Goal: Task Accomplishment & Management: Manage account settings

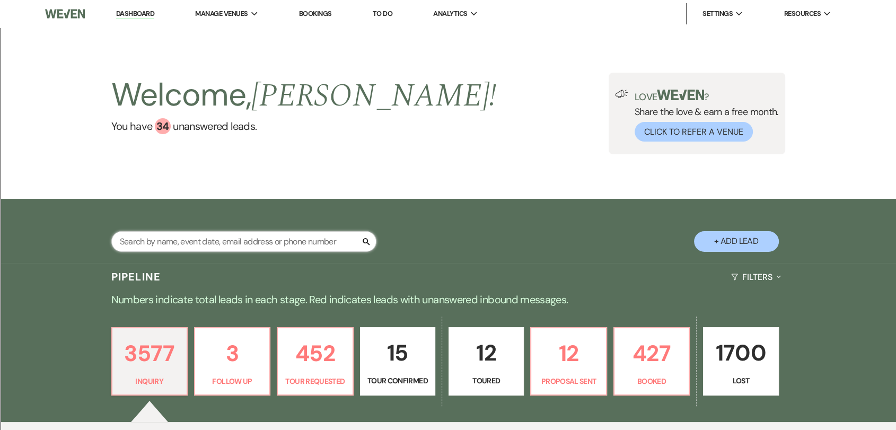
click at [321, 239] on input "text" at bounding box center [243, 241] width 265 height 21
type input "[DATE]"
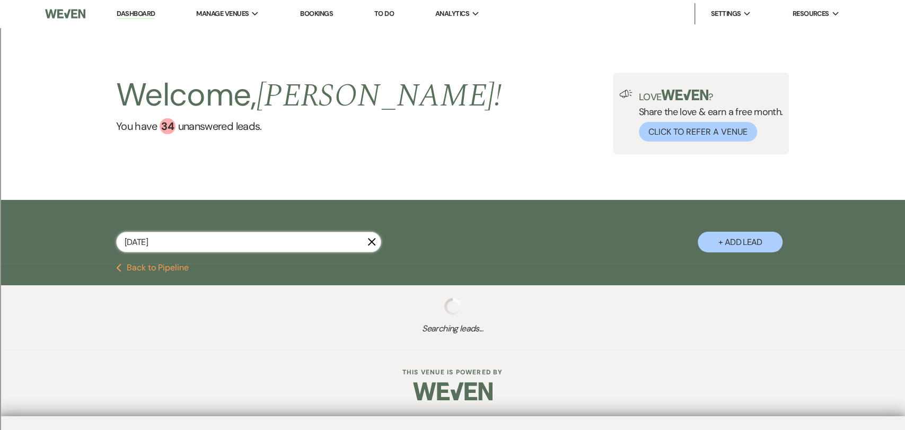
select select "2"
select select "8"
select select "2"
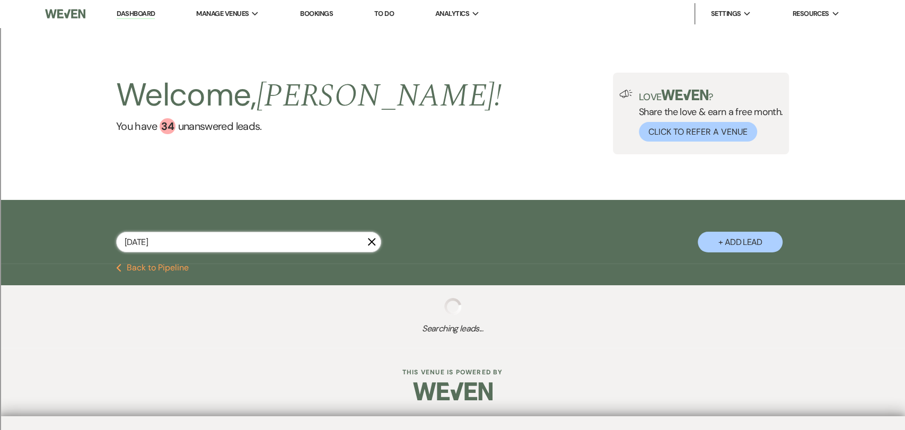
select select "2"
select select "8"
select select "2"
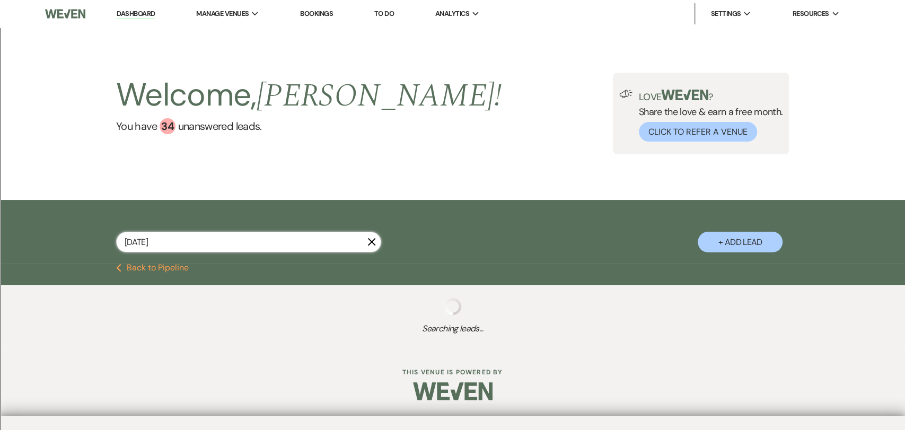
select select "2"
select select "8"
select select "2"
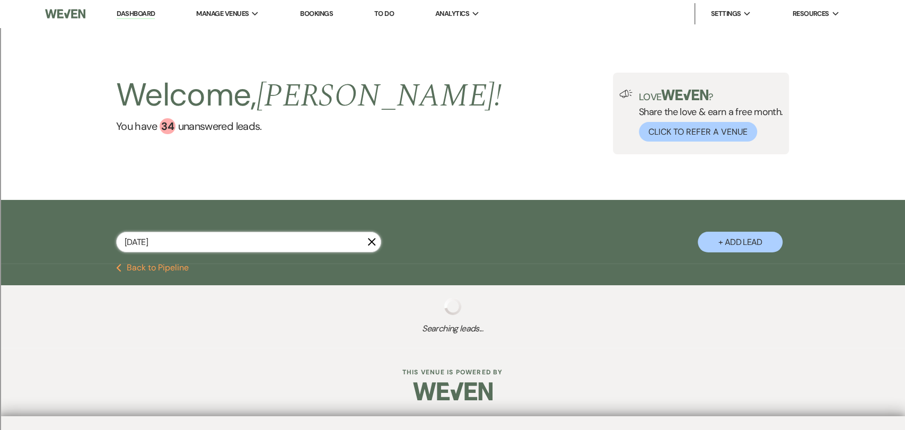
select select "8"
select select "2"
select select "8"
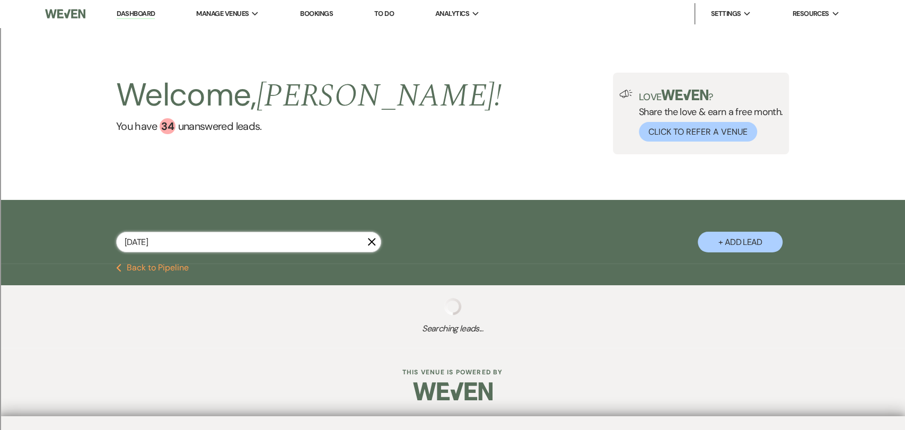
select select "2"
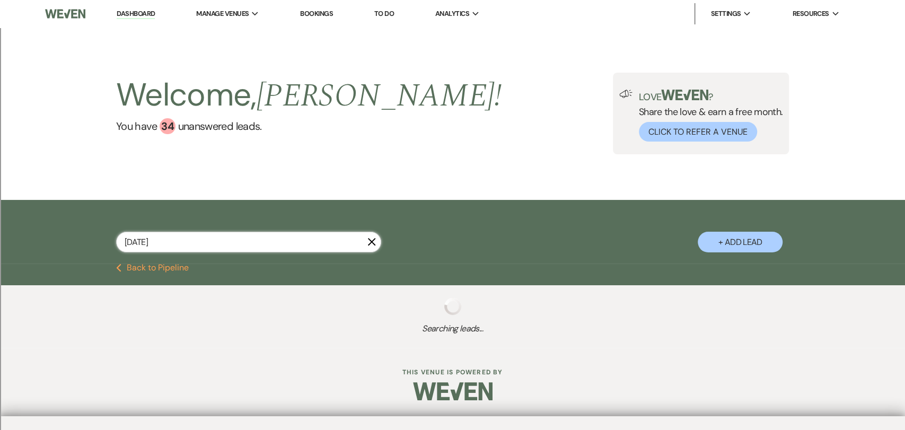
select select "8"
select select "2"
select select "8"
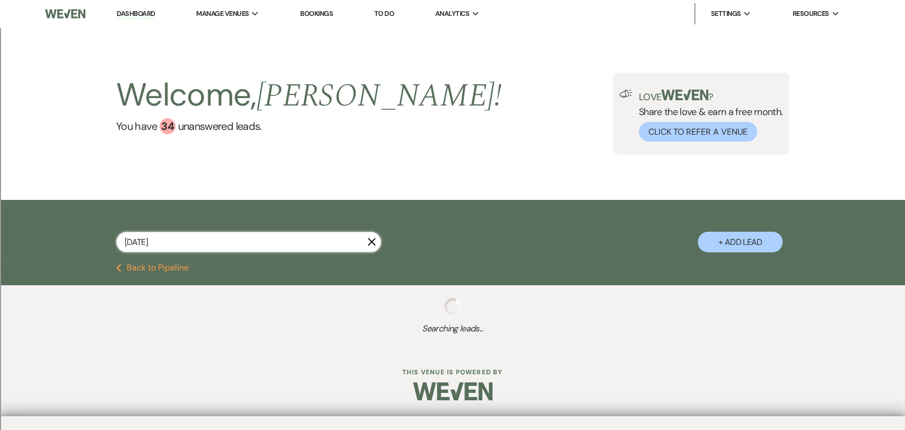
select select "8"
select select "2"
select select "8"
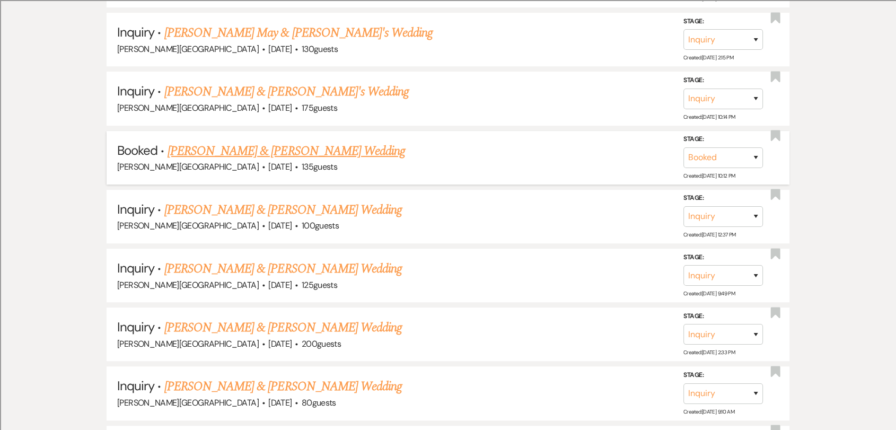
scroll to position [412, 0]
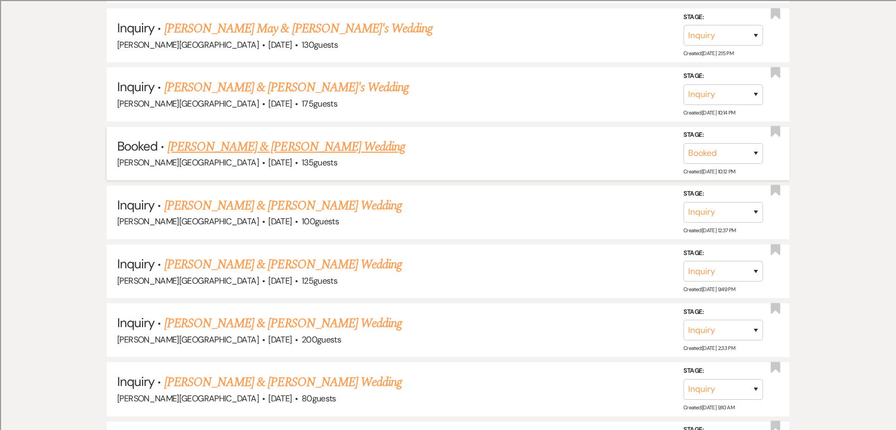
type input "[DATE]"
click at [227, 142] on link "[PERSON_NAME] & [PERSON_NAME] Wedding" at bounding box center [287, 146] width 238 height 19
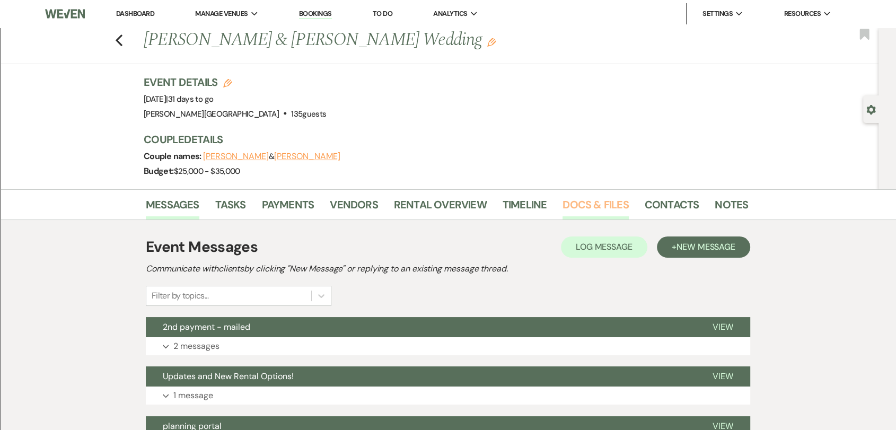
click at [576, 205] on link "Docs & Files" at bounding box center [596, 207] width 66 height 23
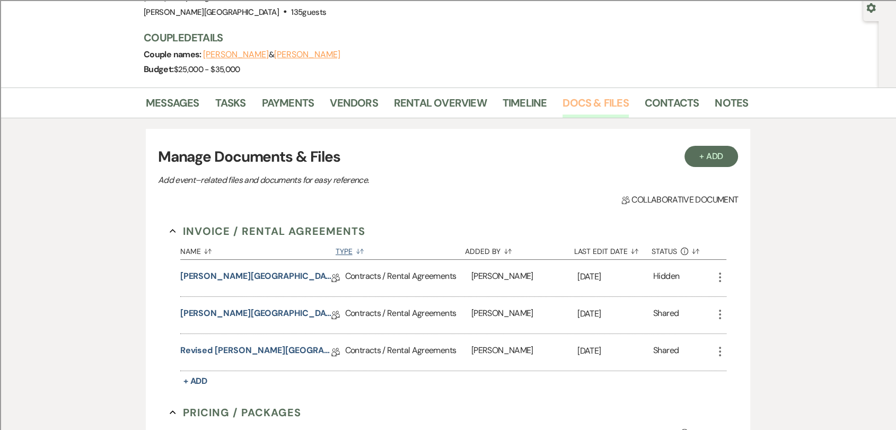
scroll to position [235, 0]
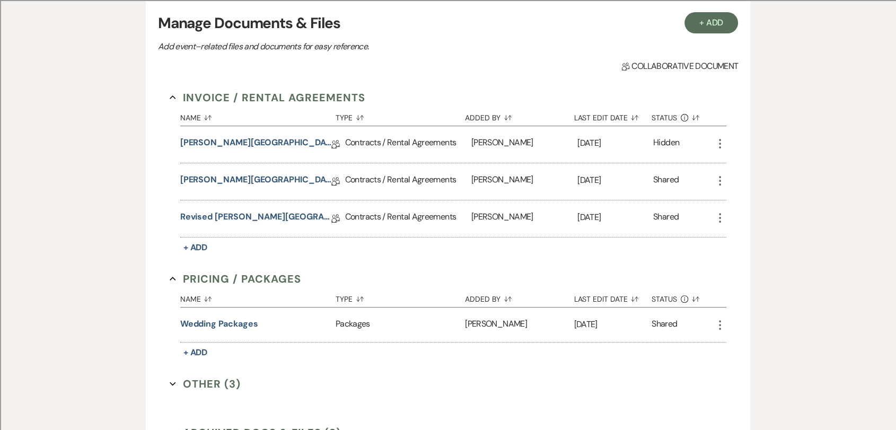
click at [717, 218] on icon "More" at bounding box center [720, 218] width 13 height 13
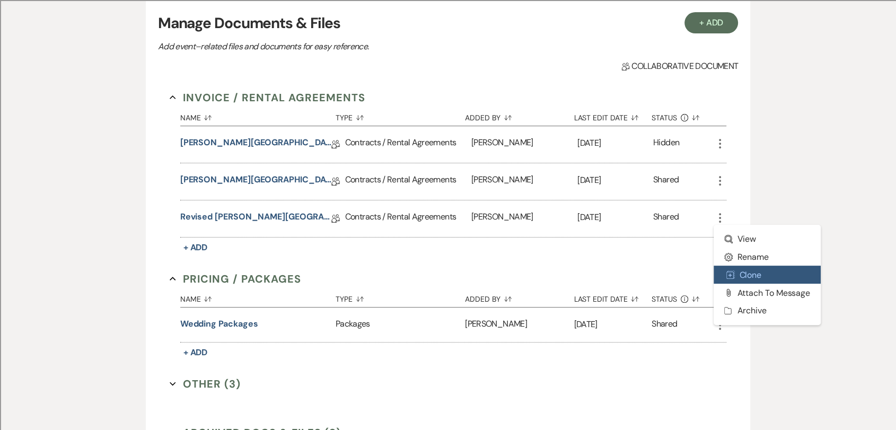
click at [757, 277] on button "Duplicate Clone" at bounding box center [767, 275] width 107 height 18
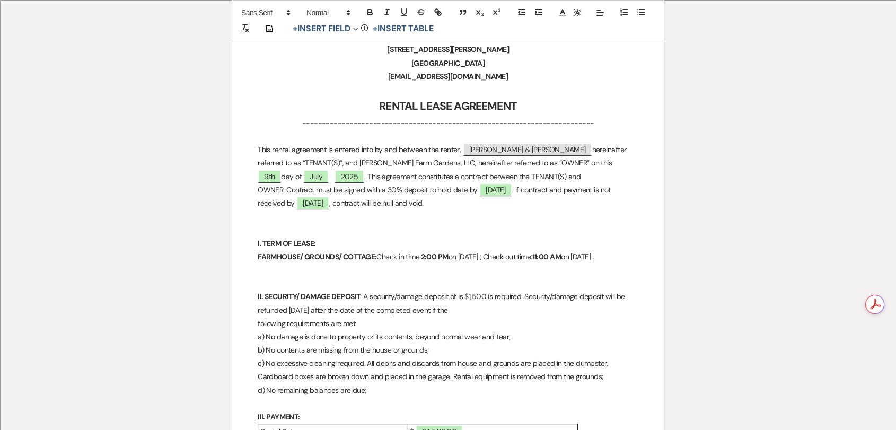
scroll to position [235, 0]
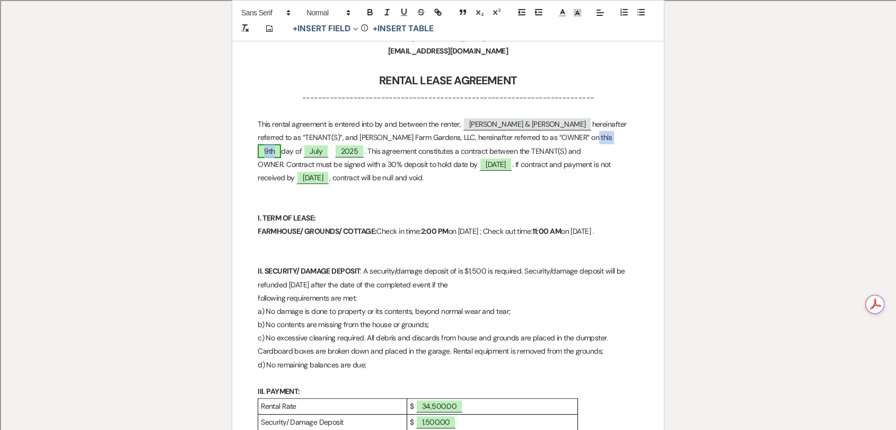
click at [281, 144] on span "9th" at bounding box center [269, 151] width 23 height 14
select select "owner"
select select "Number"
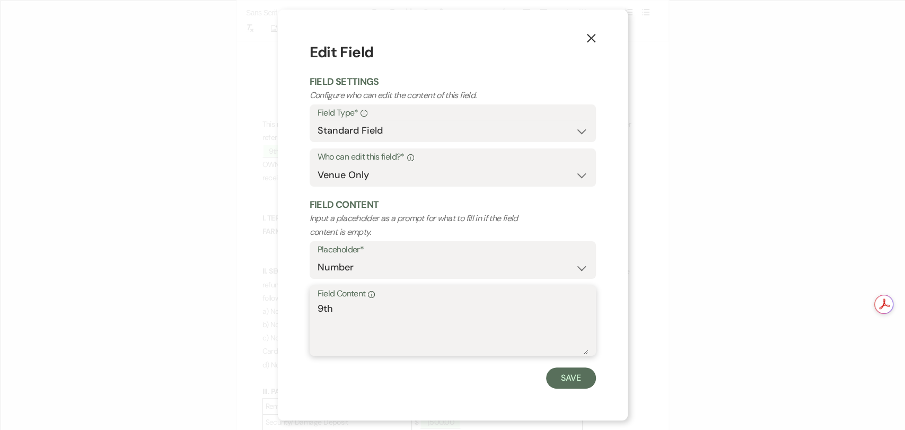
drag, startPoint x: 378, startPoint y: 316, endPoint x: 192, endPoint y: 269, distance: 191.4
click at [201, 287] on div "X Edit Field Field Settings Configure who can edit the content of this field. F…" at bounding box center [452, 215] width 905 height 430
type textarea "24th"
click at [572, 368] on button "Save" at bounding box center [571, 377] width 50 height 21
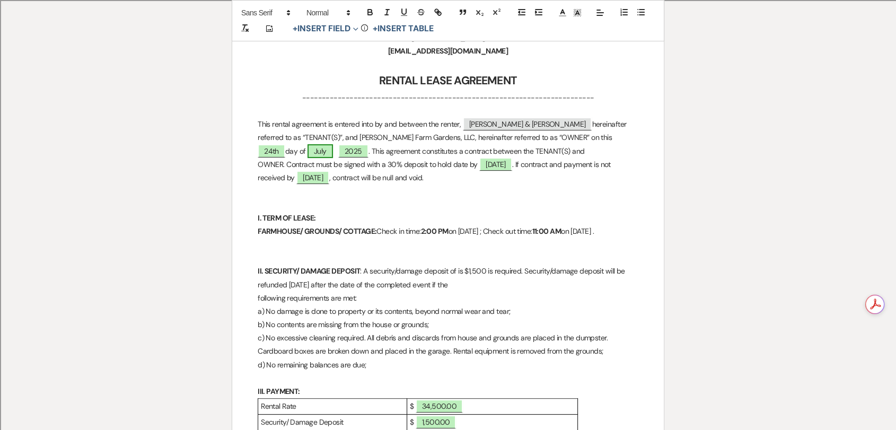
click at [333, 144] on span "July" at bounding box center [320, 151] width 25 height 14
select select "owner"
select select "custom_placeholder"
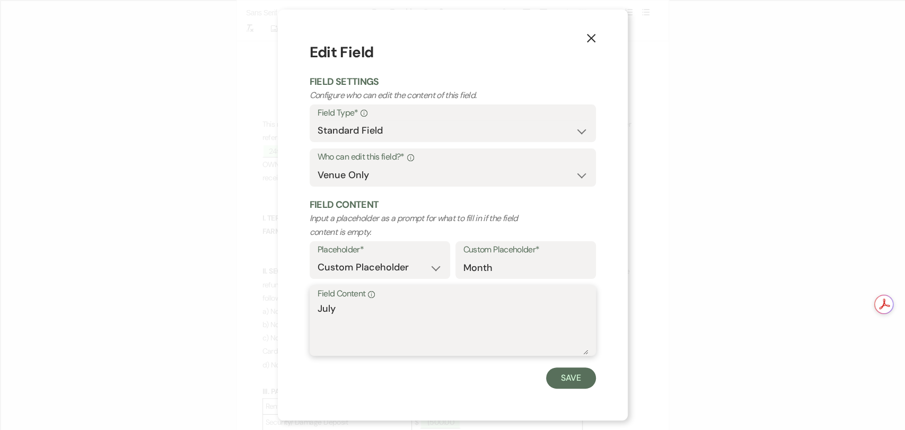
drag, startPoint x: 424, startPoint y: 318, endPoint x: 266, endPoint y: 268, distance: 165.0
click at [288, 290] on div "X Edit Field Field Settings Configure who can edit the content of this field. F…" at bounding box center [453, 215] width 350 height 411
type textarea "September"
click at [580, 368] on button "Save" at bounding box center [571, 377] width 50 height 21
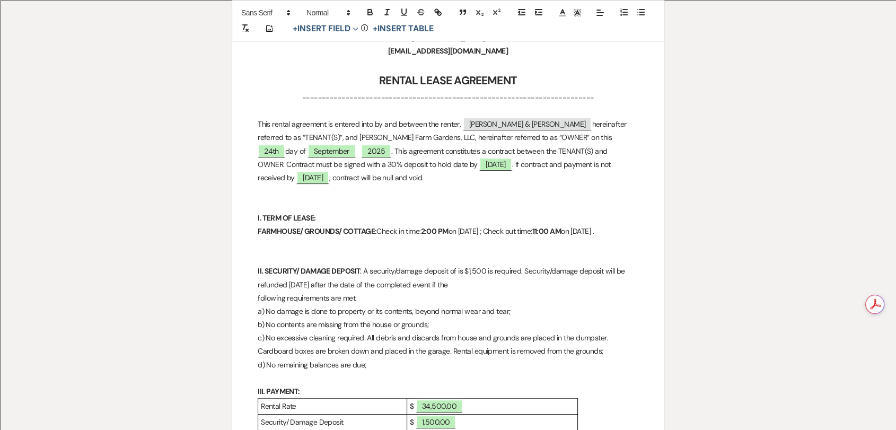
drag, startPoint x: 537, startPoint y: 151, endPoint x: 540, endPoint y: 175, distance: 24.1
click at [540, 175] on p "This rental agreement is entered into by and between the renter, ﻿ [PERSON_NAME…" at bounding box center [448, 151] width 381 height 67
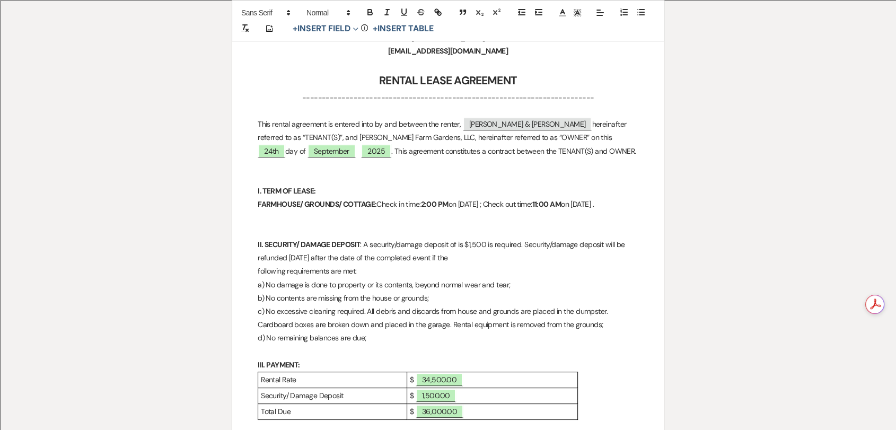
click at [434, 187] on p "I. TERM OF LEASE:" at bounding box center [448, 191] width 381 height 13
click at [439, 172] on p at bounding box center [448, 177] width 381 height 13
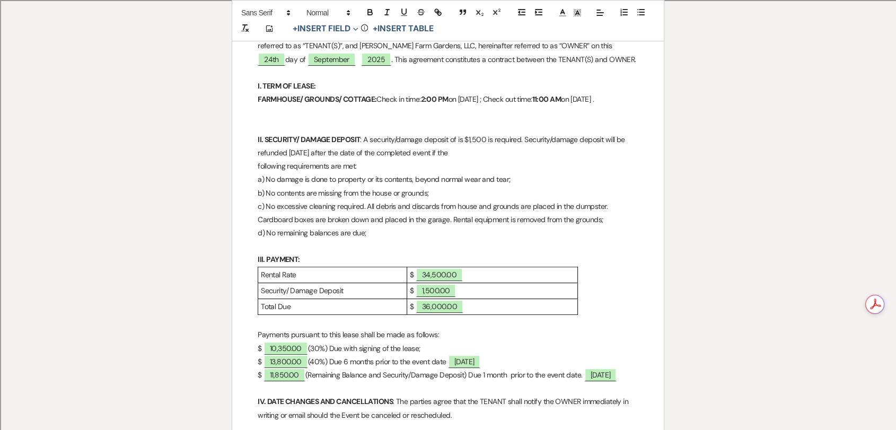
scroll to position [353, 0]
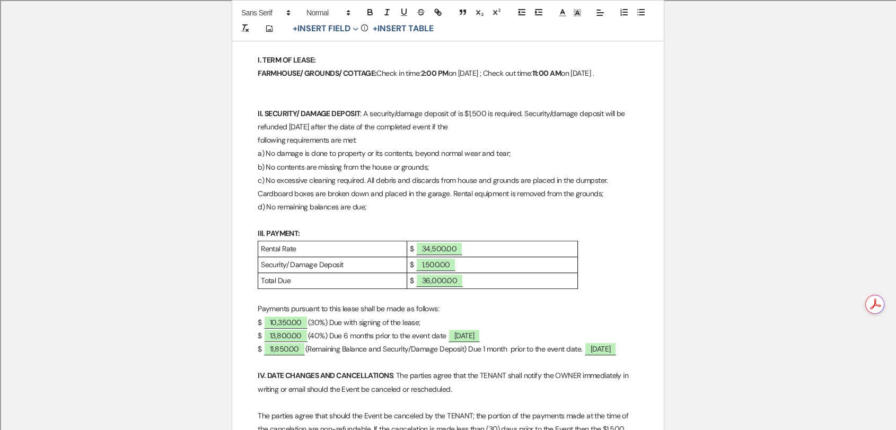
click at [352, 93] on p at bounding box center [448, 86] width 381 height 13
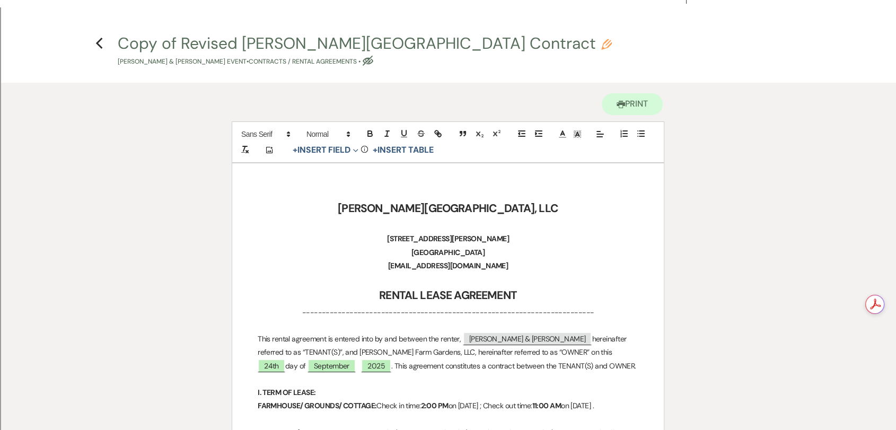
scroll to position [0, 0]
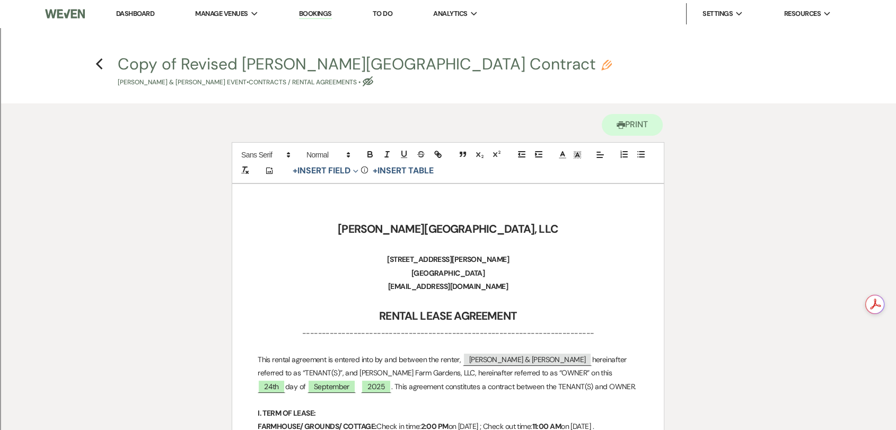
click at [203, 65] on button "Copy of Revised [PERSON_NAME][GEOGRAPHIC_DATA] Contract Pencil [PERSON_NAME] & …" at bounding box center [365, 71] width 494 height 31
select select "10"
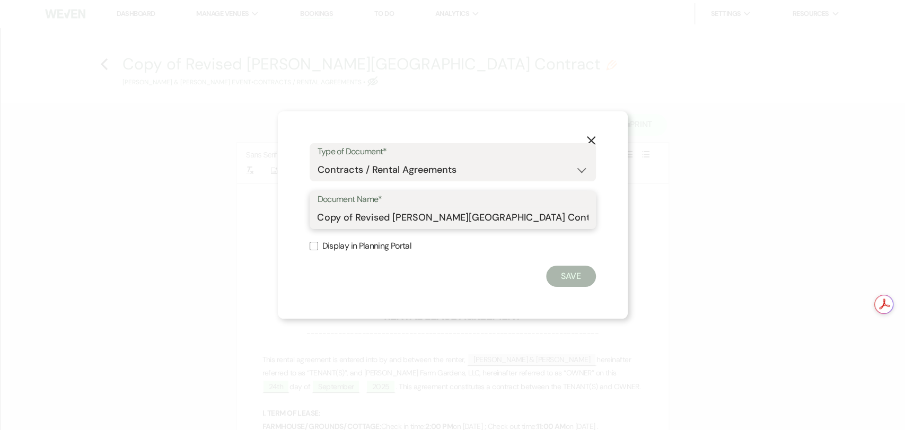
drag, startPoint x: 395, startPoint y: 212, endPoint x: 293, endPoint y: 207, distance: 102.4
click at [293, 207] on div "X Type of Document* Special Event Insurance Vendor Certificate of Insurance Con…" at bounding box center [453, 214] width 350 height 207
type input "Updated [to include Add-on Rentals] mith Farm Gardens Contract"
click at [564, 281] on button "Save" at bounding box center [571, 276] width 50 height 21
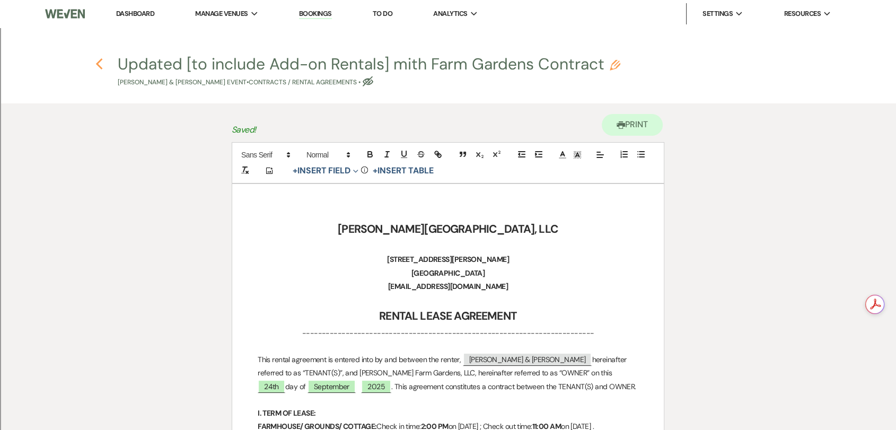
click at [99, 63] on use "button" at bounding box center [98, 64] width 7 height 12
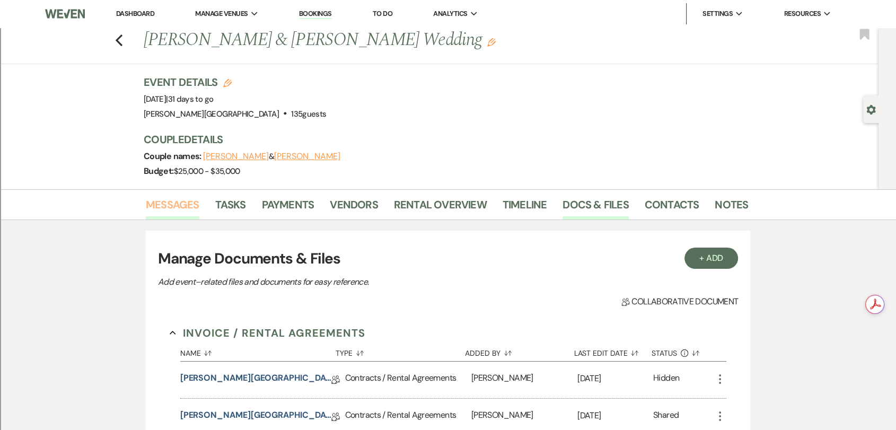
click at [195, 206] on link "Messages" at bounding box center [173, 207] width 54 height 23
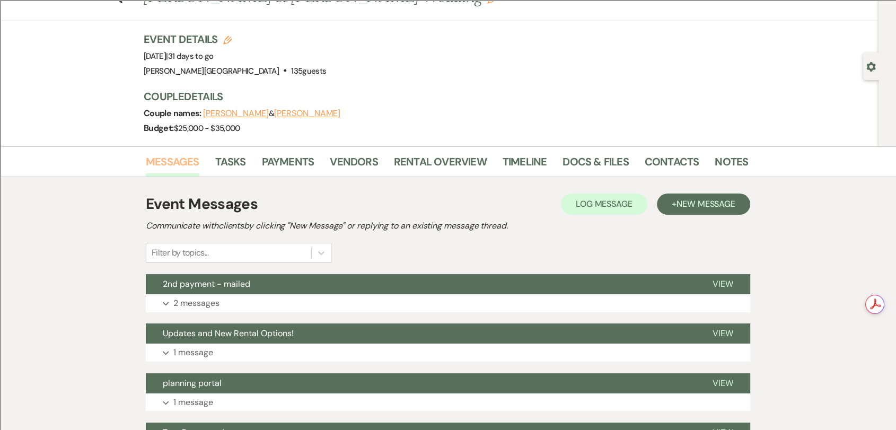
scroll to position [118, 0]
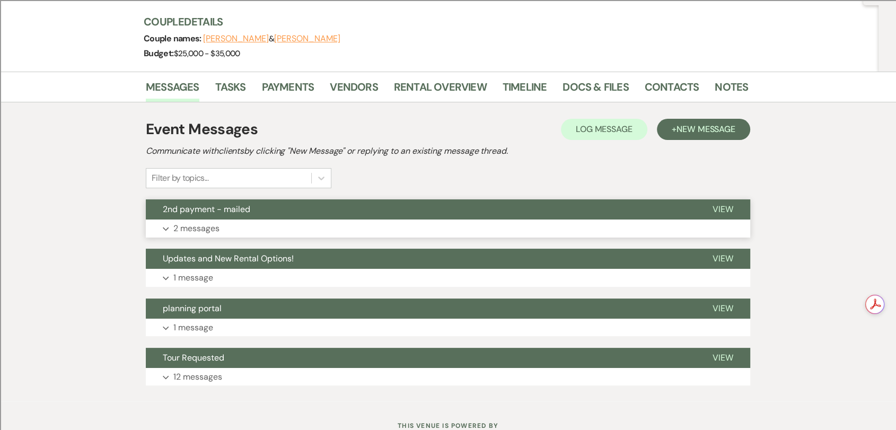
click at [399, 222] on button "Expand 2 messages" at bounding box center [448, 229] width 604 height 18
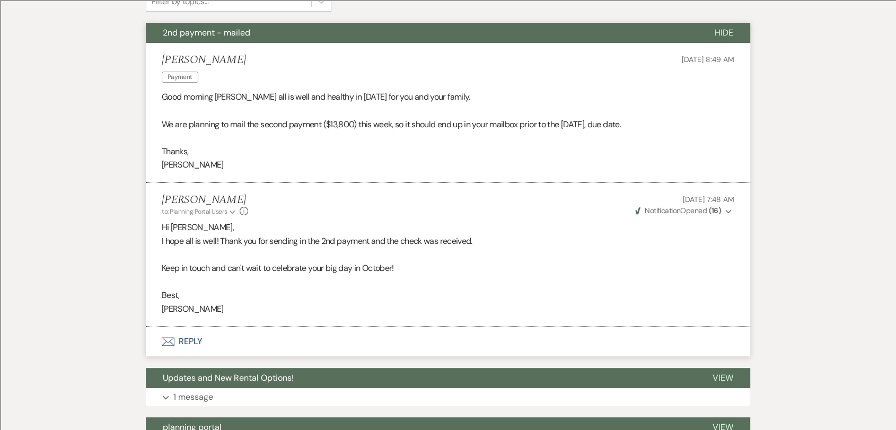
scroll to position [0, 0]
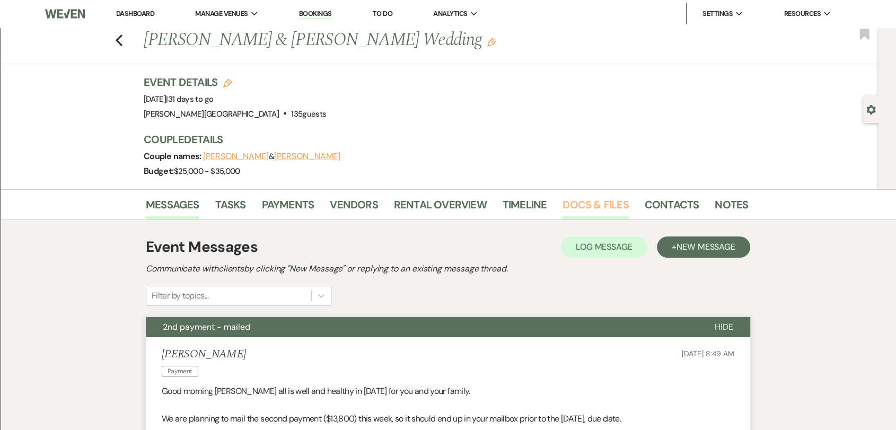
click at [613, 212] on link "Docs & Files" at bounding box center [596, 207] width 66 height 23
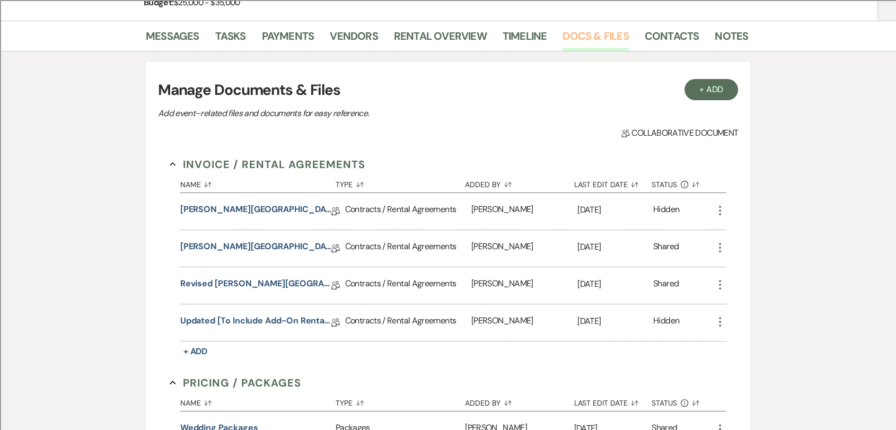
scroll to position [177, 0]
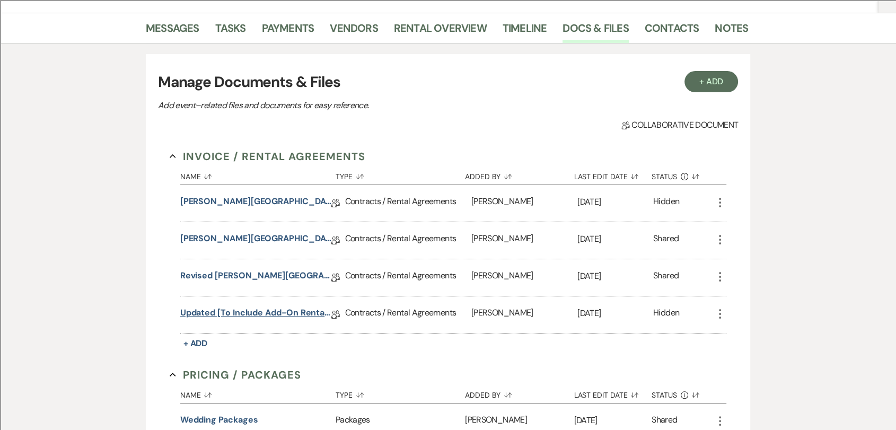
click at [277, 312] on link "Updated [to include Add-on Rentals] mith Farm Gardens Contract" at bounding box center [255, 314] width 151 height 16
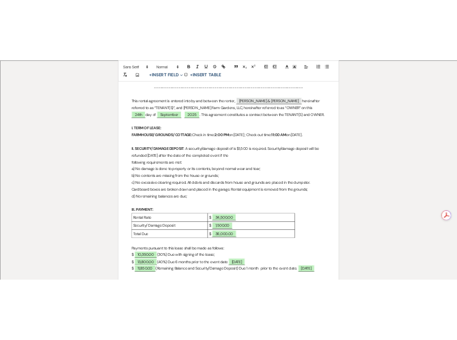
scroll to position [412, 0]
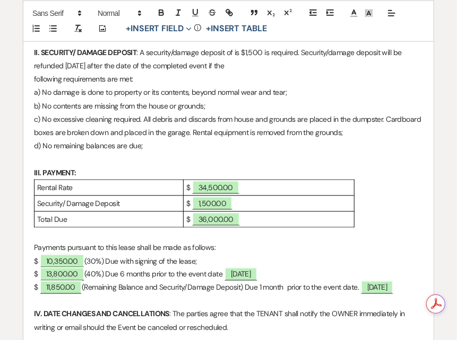
click at [182, 165] on p at bounding box center [228, 159] width 389 height 13
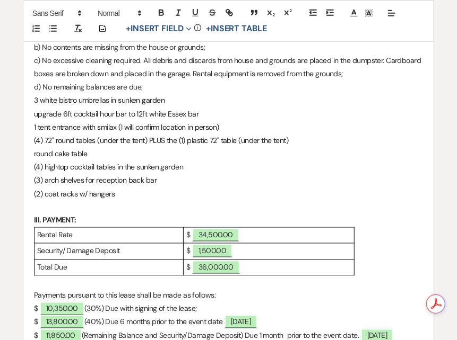
scroll to position [471, 0]
click at [165, 107] on p "3 white bistro umbrellas in sunken garden" at bounding box center [228, 100] width 389 height 13
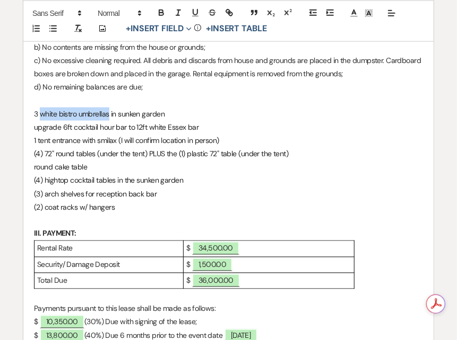
drag, startPoint x: 39, startPoint y: 125, endPoint x: 110, endPoint y: 122, distance: 71.1
click at [110, 119] on span "﻿ 3 white bistro umbrellas in sunken garden" at bounding box center [99, 114] width 130 height 10
click at [38, 119] on span "3 Bistro Umbrella [$35 x3]" at bounding box center [74, 114] width 80 height 10
click at [37, 132] on span "upgrade 6ft cocktail hour bar to 12ft white Essex bar" at bounding box center [116, 127] width 164 height 10
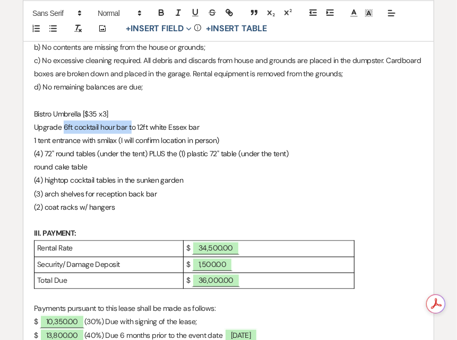
drag, startPoint x: 63, startPoint y: 140, endPoint x: 132, endPoint y: 142, distance: 69.0
click at [132, 132] on span "Upgrade 6ft cocktail hour bar to 12ft white Essex bar" at bounding box center [116, 127] width 165 height 10
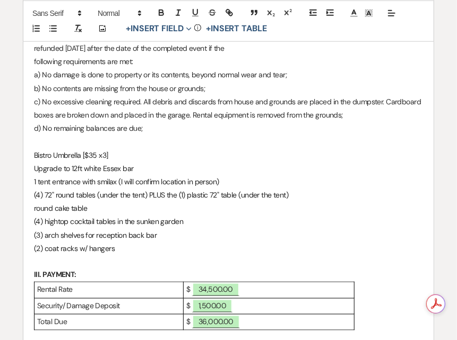
scroll to position [412, 0]
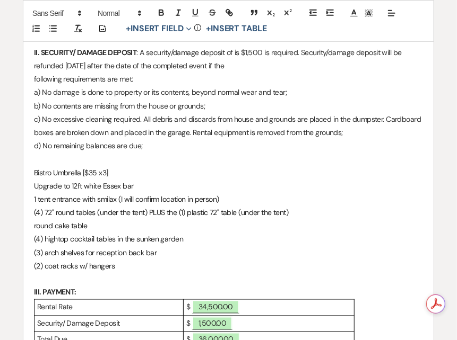
click at [96, 191] on span "Upgrade to 12ft white Essex bar" at bounding box center [84, 186] width 100 height 10
click at [106, 191] on span "Upgrade to 12ft Essex bar" at bounding box center [74, 186] width 81 height 10
click at [122, 193] on p "Upgrade to 12ft Essex Bar" at bounding box center [228, 186] width 389 height 13
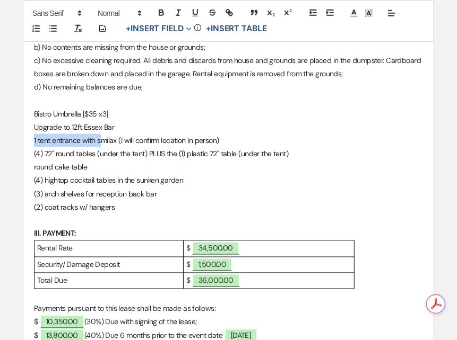
drag, startPoint x: 100, startPoint y: 154, endPoint x: 33, endPoint y: 151, distance: 66.9
click at [34, 147] on p "1 tent entrance with smilax (I will confirm location in person)" at bounding box center [228, 140] width 389 height 13
click at [54, 145] on span "Smilax (I will confirm location in person)" at bounding box center [95, 141] width 122 height 10
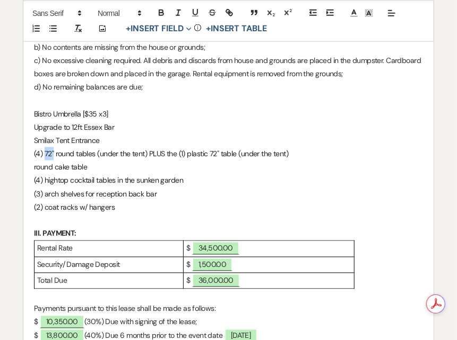
drag, startPoint x: 53, startPoint y: 165, endPoint x: 44, endPoint y: 166, distance: 9.1
click at [44, 159] on span "(4) 72" round tables (under the tent) PLUS the (1) plastic 72" table (under the…" at bounding box center [161, 154] width 254 height 10
click at [43, 159] on span "(4) 6' Round Table under the tent) PLUS the (1) plastic 72" table (under the te…" at bounding box center [157, 154] width 247 height 10
click at [78, 159] on span "6' Round Table under the tent) PLUS the (1) plastic 72" table (under the tent)" at bounding box center [152, 154] width 236 height 10
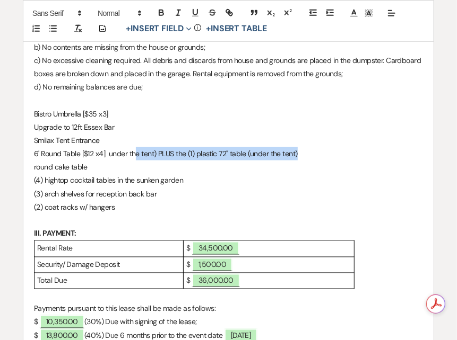
drag, startPoint x: 304, startPoint y: 165, endPoint x: 136, endPoint y: 162, distance: 168.6
click at [136, 161] on p "6' Round Table [$12 x4] under the tent) PLUS the (1) plastic 72" table (under t…" at bounding box center [228, 153] width 389 height 13
click at [136, 159] on span "6' Round Table [$12 x4] under the tent) PLUS the (1) plastic 72" table (under t…" at bounding box center [166, 154] width 264 height 10
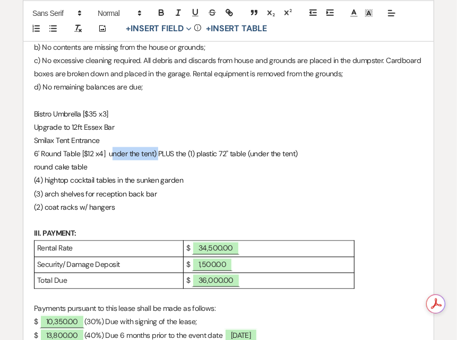
drag, startPoint x: 110, startPoint y: 165, endPoint x: 157, endPoint y: 166, distance: 47.2
click at [157, 159] on span "6' Round Table [$12 x4] under the tent) PLUS the (1) plastic 72" table (under t…" at bounding box center [166, 154] width 264 height 10
click at [121, 159] on span "6' Round Table [$12 x4] PLUS the (1) plastic 72" table (under the tent)" at bounding box center [141, 154] width 214 height 10
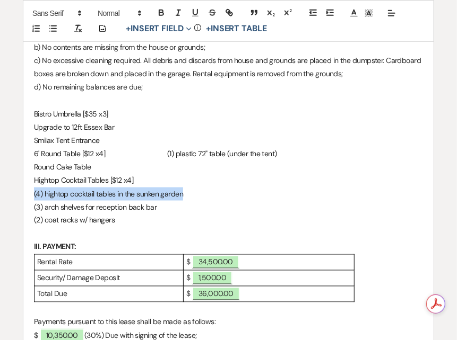
drag, startPoint x: 195, startPoint y: 205, endPoint x: 32, endPoint y: 208, distance: 162.8
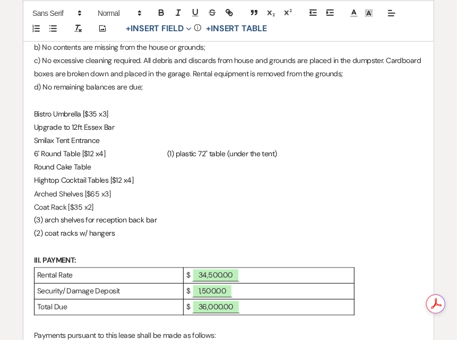
click at [64, 214] on p "Coat Rack [$35 x2]" at bounding box center [228, 207] width 389 height 13
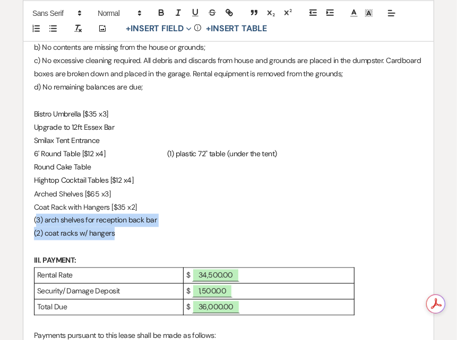
drag, startPoint x: 131, startPoint y: 246, endPoint x: 35, endPoint y: 233, distance: 96.9
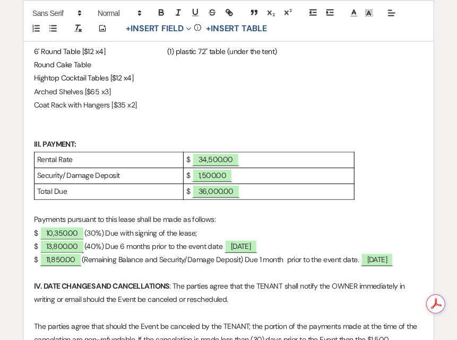
scroll to position [589, 0]
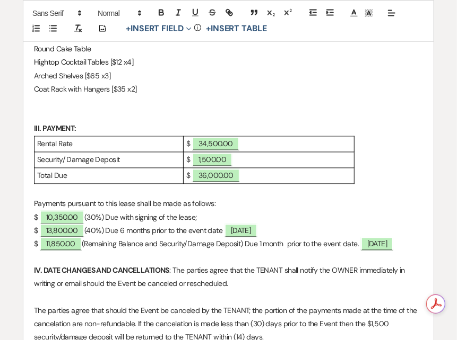
click at [263, 151] on p "$ ﻿ 34,500.00 ﻿" at bounding box center [268, 144] width 165 height 13
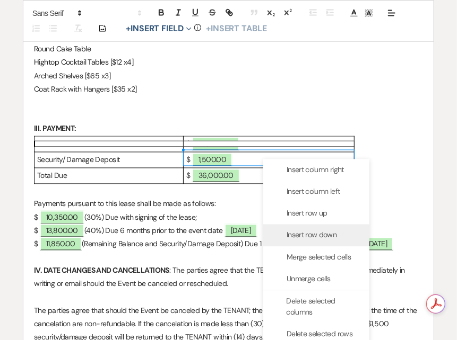
click at [316, 239] on span "Insert row down" at bounding box center [311, 235] width 50 height 11
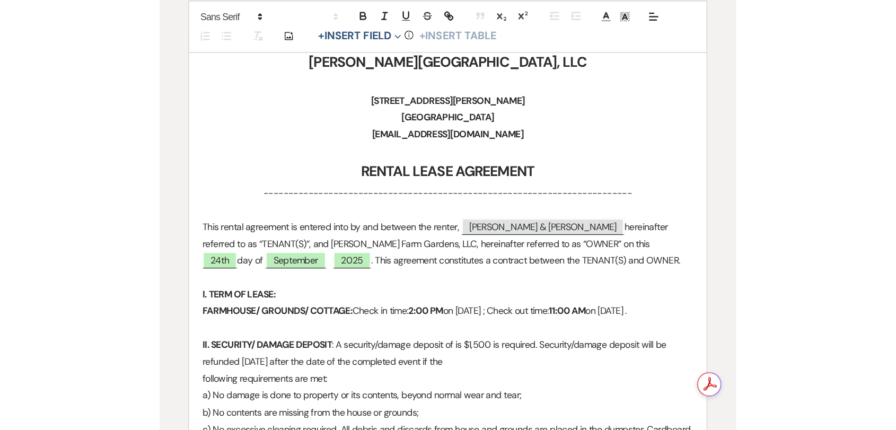
scroll to position [412, 0]
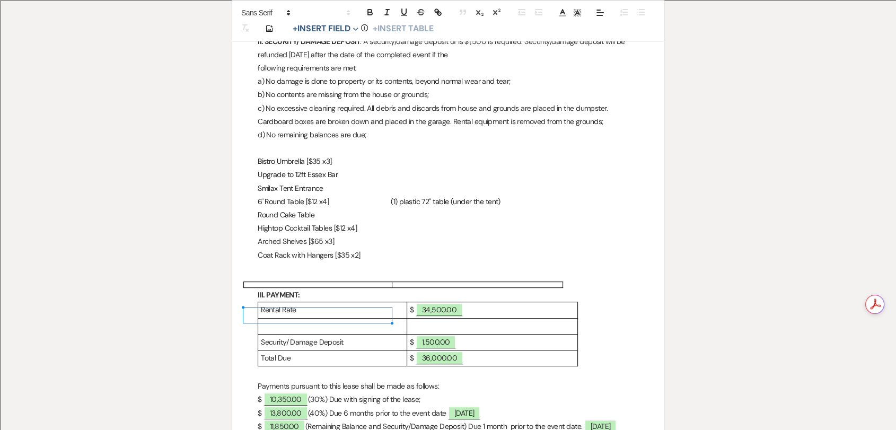
click at [483, 333] on p at bounding box center [492, 326] width 165 height 13
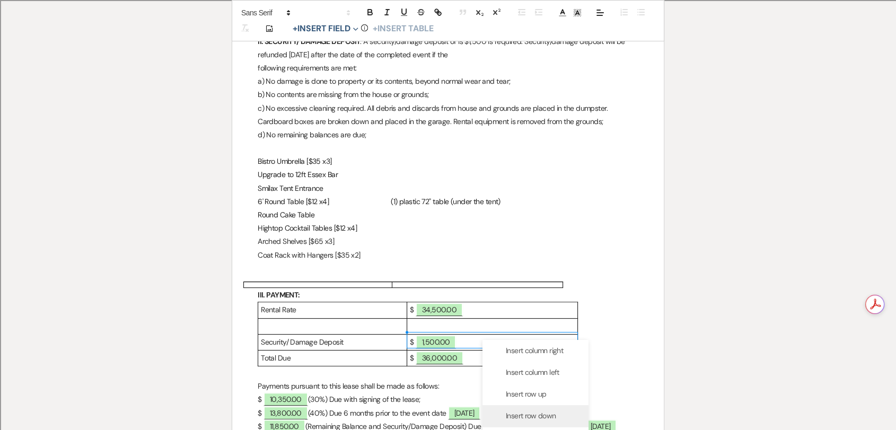
click at [547, 368] on div "Insert row down" at bounding box center [536, 416] width 106 height 22
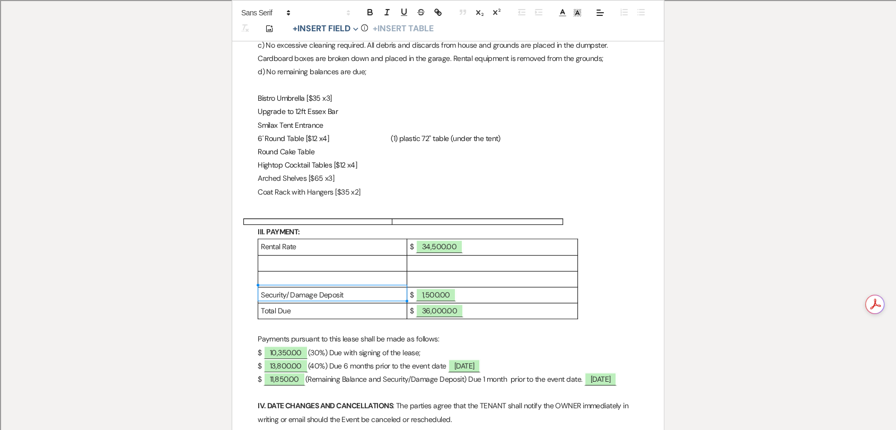
scroll to position [486, 0]
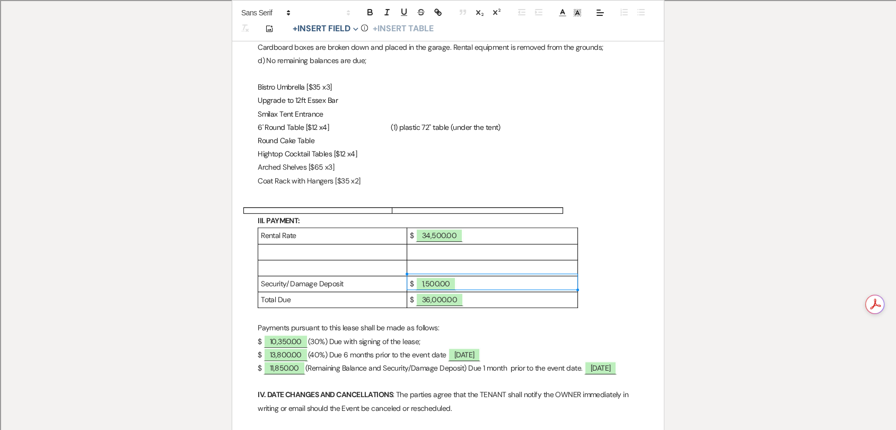
click at [478, 275] on p at bounding box center [492, 267] width 165 height 13
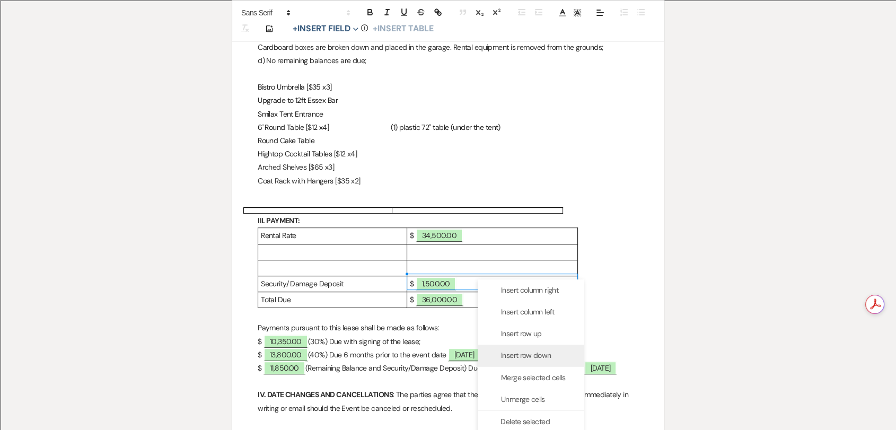
click at [538, 355] on span "Insert row down" at bounding box center [526, 355] width 50 height 11
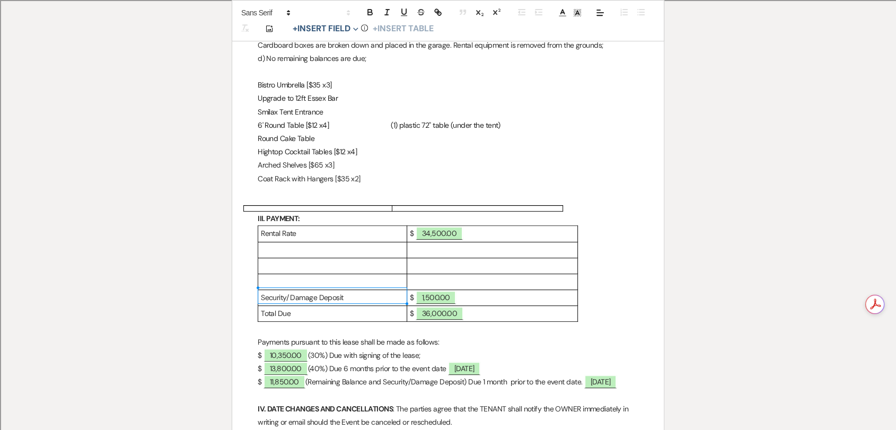
scroll to position [545, 0]
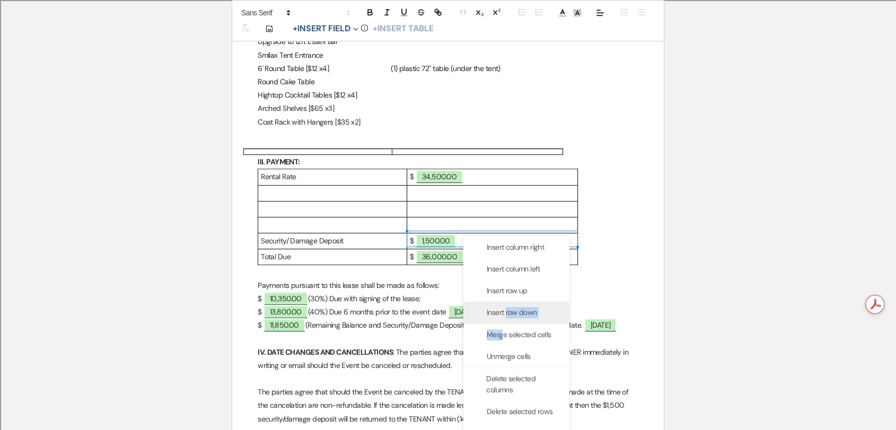
drag, startPoint x: 501, startPoint y: 338, endPoint x: 506, endPoint y: 313, distance: 25.5
click at [506, 313] on div "Insert column right Insert column left Insert row up Insert row down Merge sele…" at bounding box center [516, 340] width 106 height 208
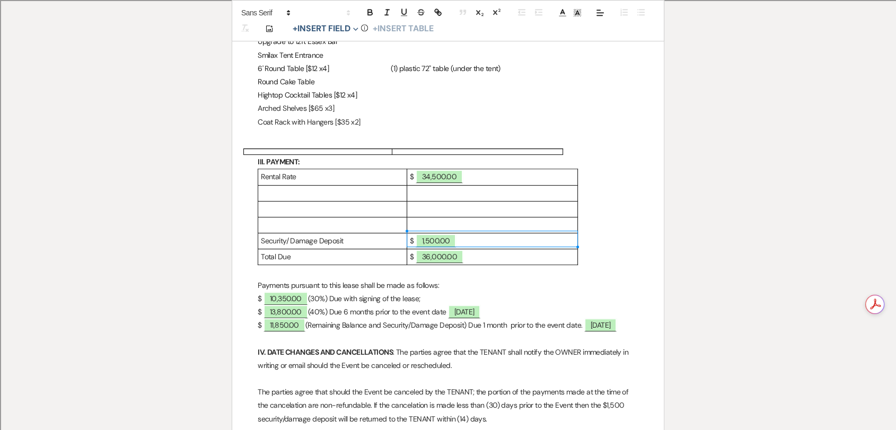
click at [501, 232] on p at bounding box center [492, 224] width 165 height 13
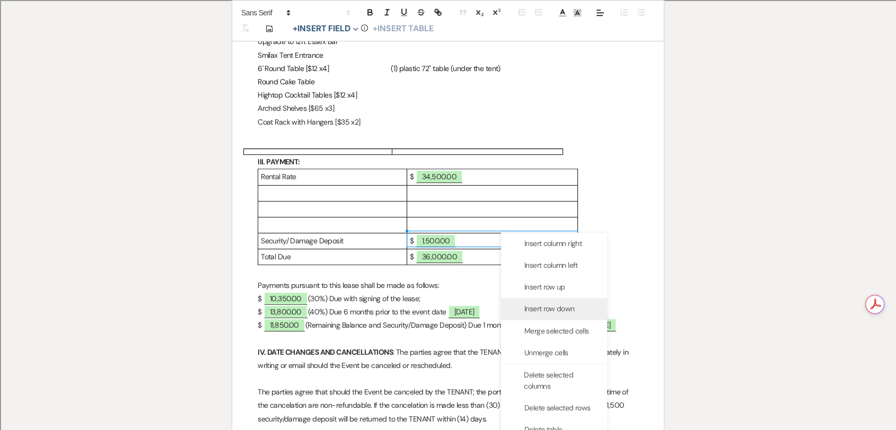
click at [560, 306] on span "Insert row down" at bounding box center [549, 308] width 50 height 11
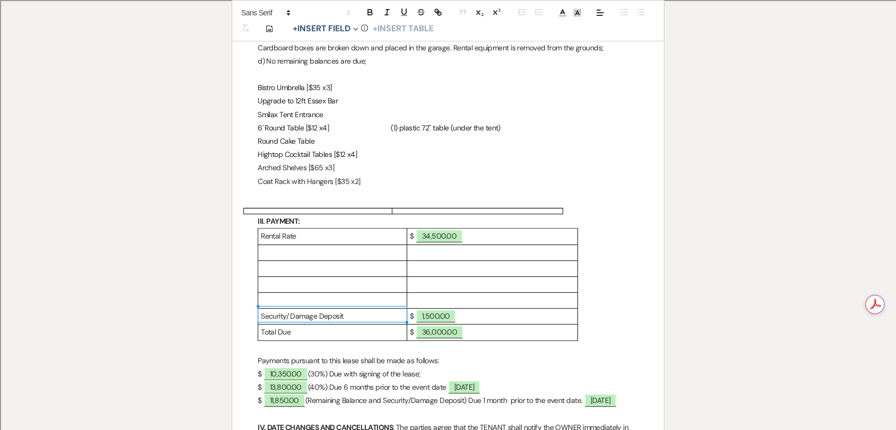
scroll to position [486, 0]
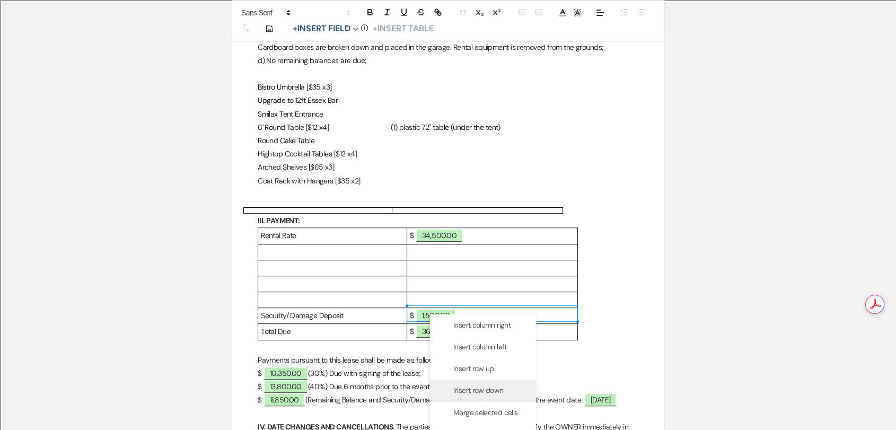
click at [467, 368] on span "Insert row down" at bounding box center [478, 390] width 50 height 11
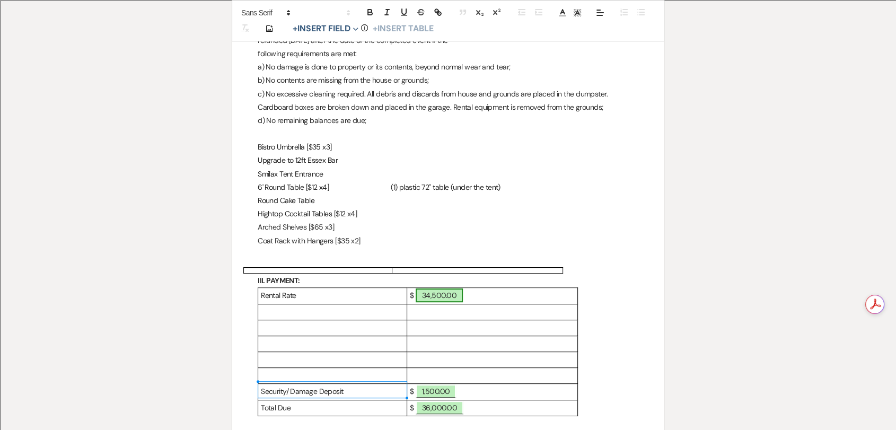
scroll to position [427, 0]
click at [470, 368] on p at bounding box center [492, 374] width 165 height 13
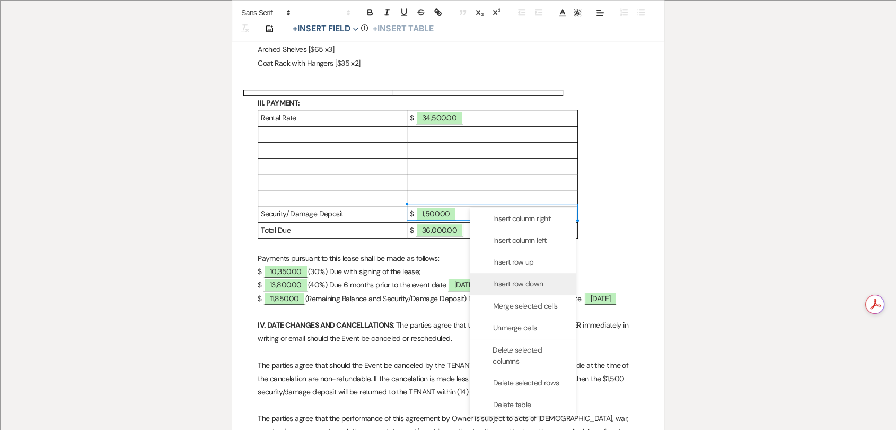
click at [520, 276] on div "Insert row down" at bounding box center [523, 284] width 106 height 22
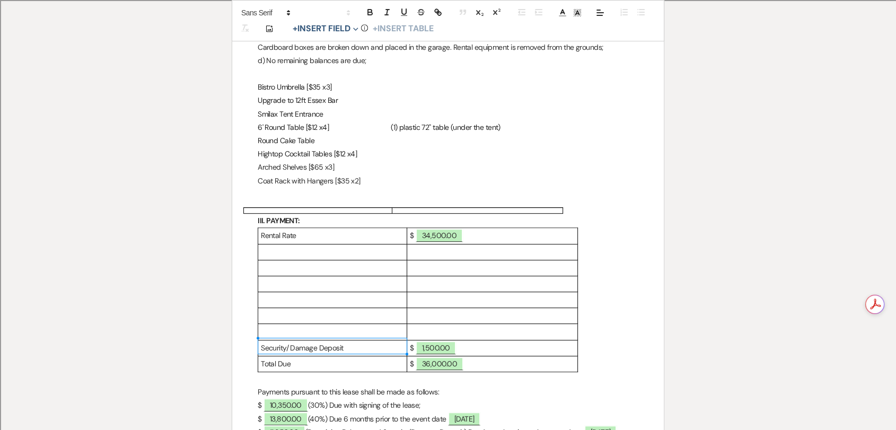
scroll to position [604, 0]
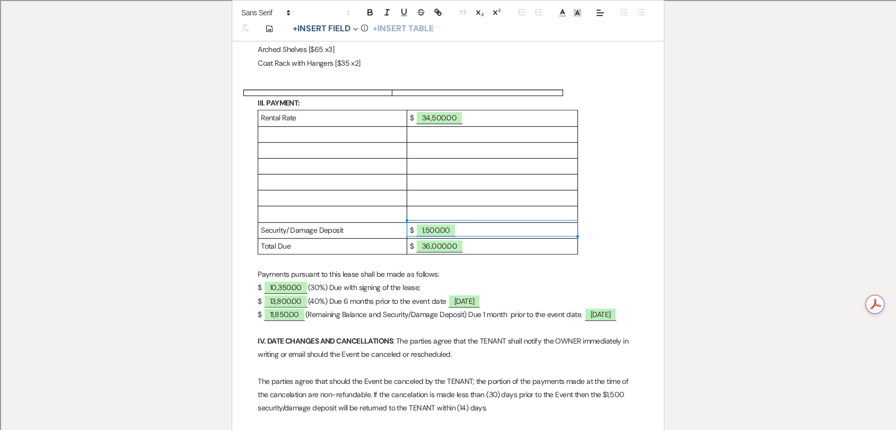
click at [445, 221] on p at bounding box center [492, 213] width 165 height 13
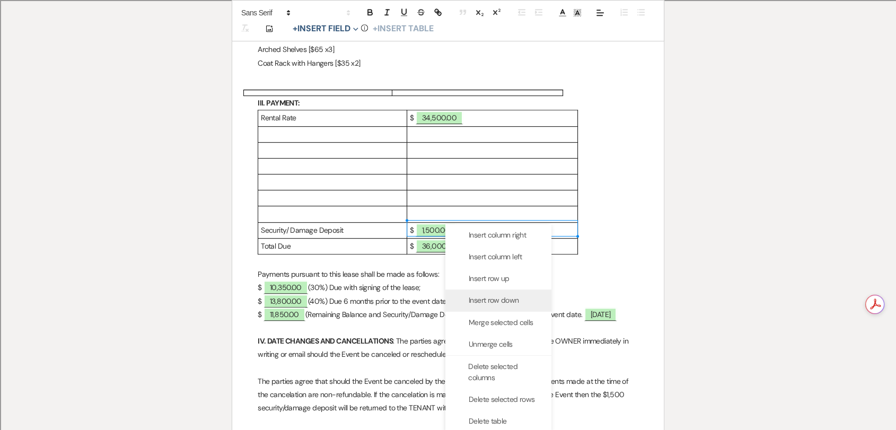
click at [516, 297] on span "Insert row down" at bounding box center [494, 300] width 50 height 11
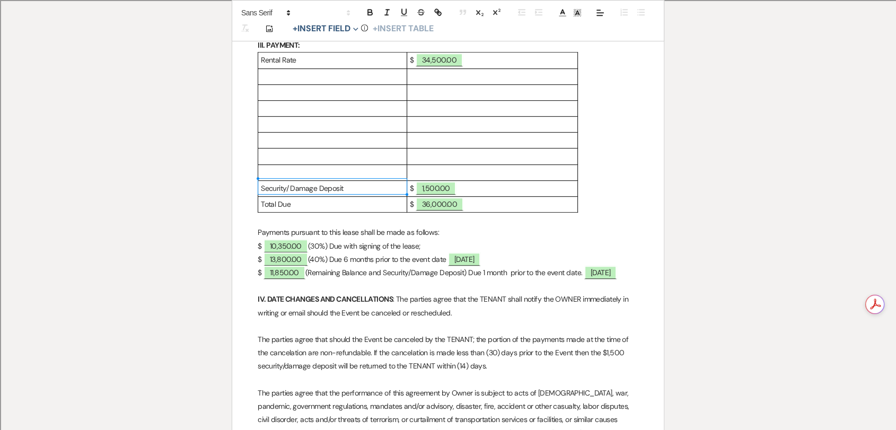
scroll to position [663, 0]
click at [461, 178] on p at bounding box center [492, 171] width 165 height 13
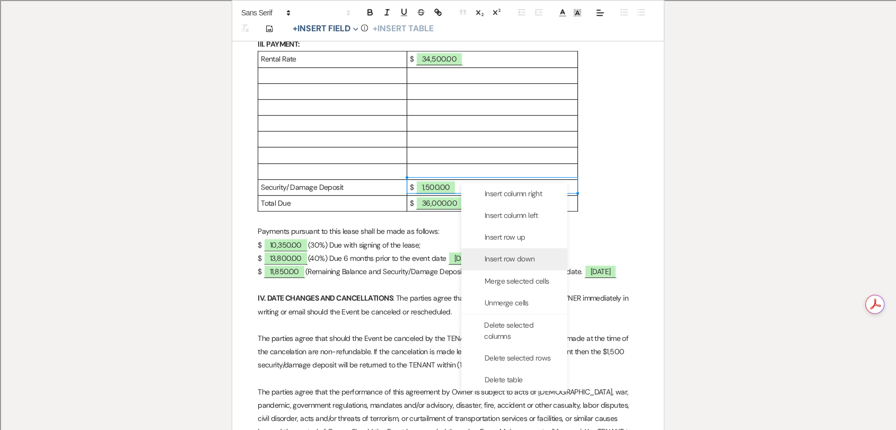
click at [516, 264] on div "Insert row down" at bounding box center [514, 259] width 106 height 22
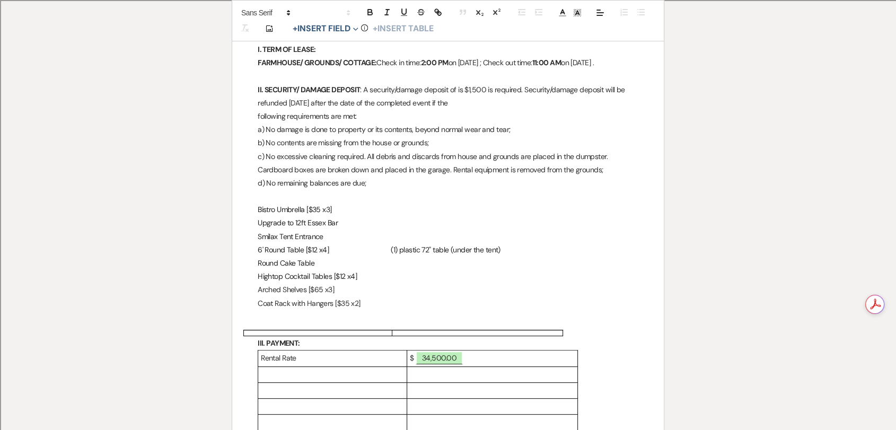
scroll to position [310, 0]
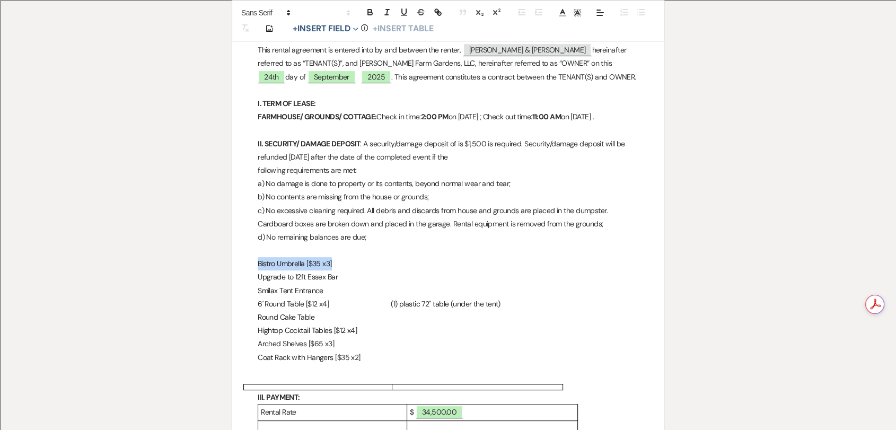
drag, startPoint x: 349, startPoint y: 274, endPoint x: 259, endPoint y: 273, distance: 90.7
click at [259, 270] on p "Bistro Umbrella [$35 x3]" at bounding box center [448, 263] width 381 height 13
copy span "Bistro Umbrella [$35 x3]"
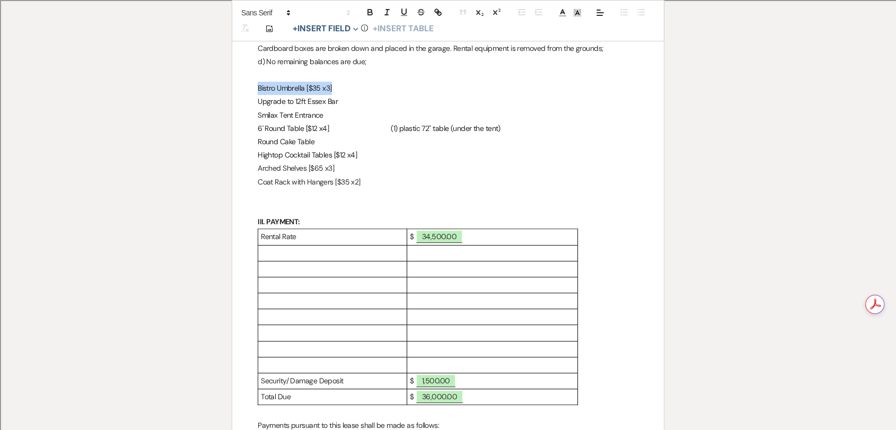
scroll to position [486, 0]
click at [307, 259] on p at bounding box center [332, 252] width 143 height 13
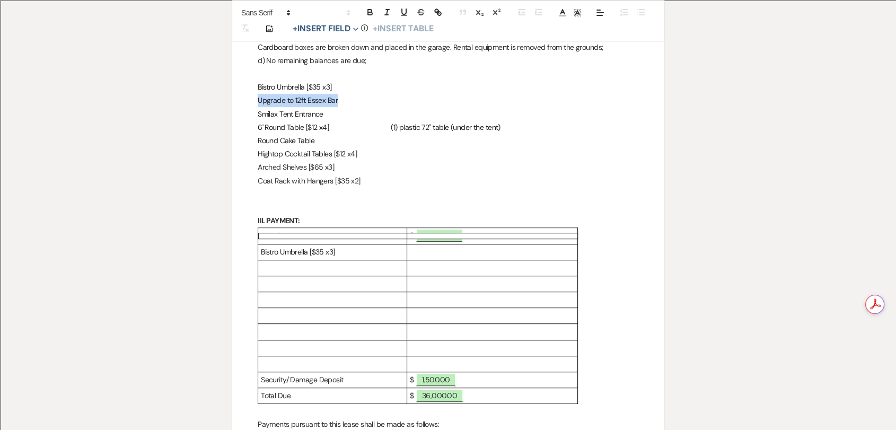
drag, startPoint x: 338, startPoint y: 116, endPoint x: 248, endPoint y: 117, distance: 90.1
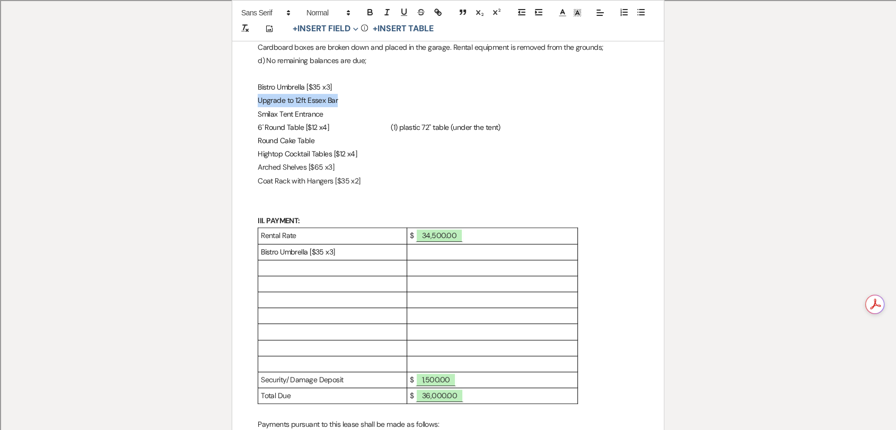
copy span "Upgrade to 12ft Essex Bar"
click at [314, 275] on p at bounding box center [332, 267] width 143 height 13
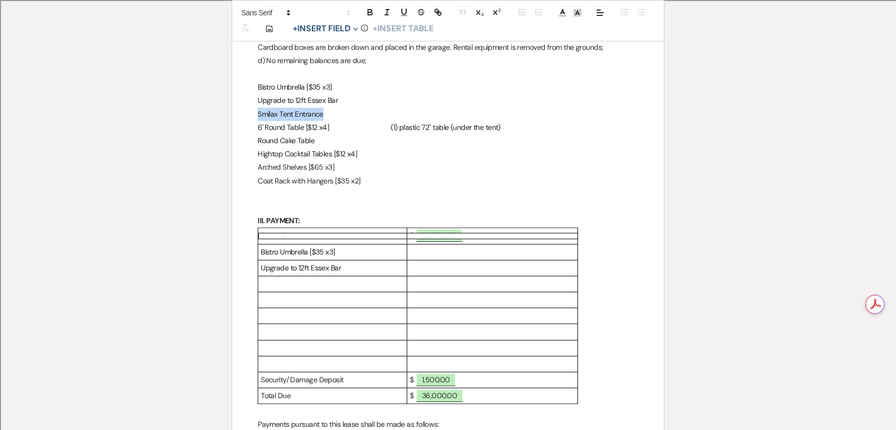
drag, startPoint x: 340, startPoint y: 130, endPoint x: 246, endPoint y: 133, distance: 94.9
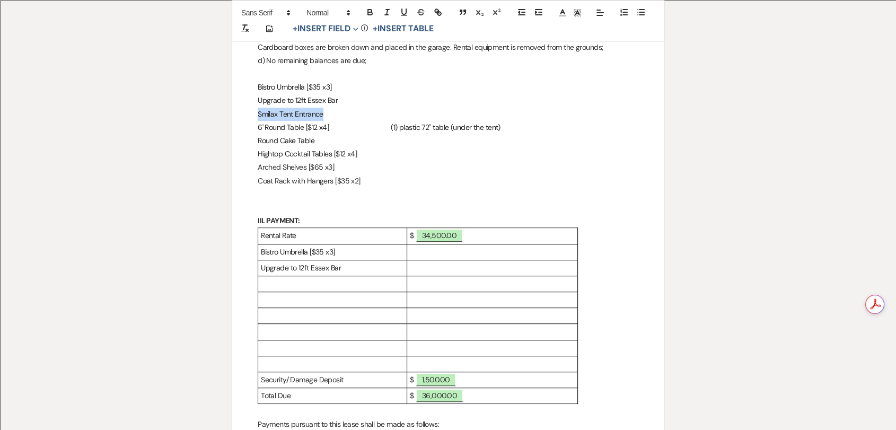
copy span "Smilax Tent Entrance"
click at [334, 291] on p at bounding box center [332, 283] width 143 height 13
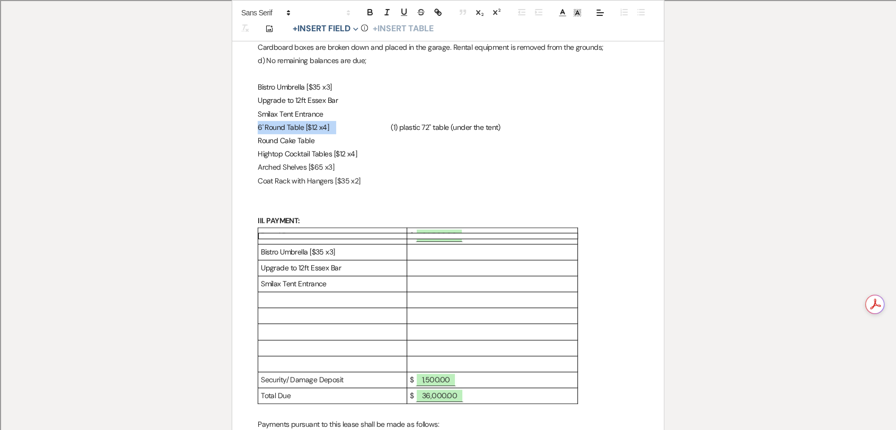
drag, startPoint x: 334, startPoint y: 141, endPoint x: 247, endPoint y: 146, distance: 87.7
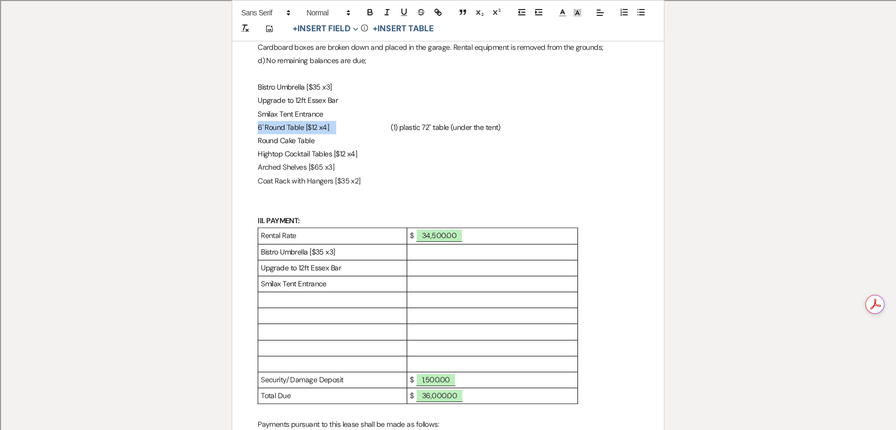
copy span "6' Round Table [$12 x4]"
click at [328, 306] on p at bounding box center [332, 299] width 143 height 13
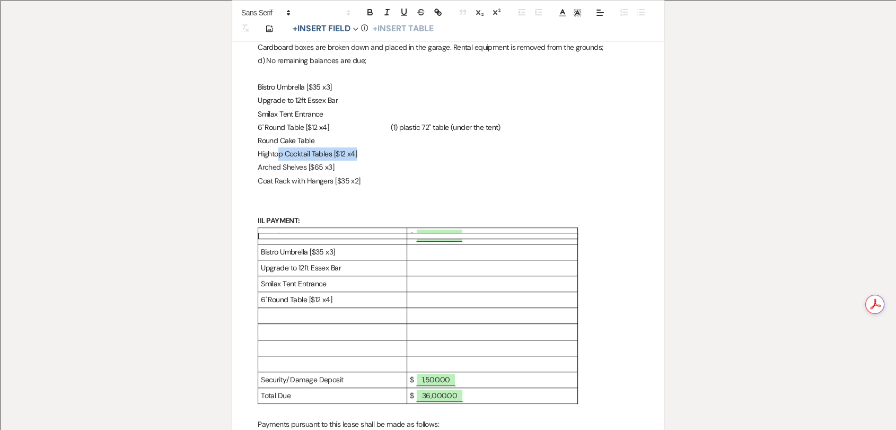
drag, startPoint x: 369, startPoint y: 166, endPoint x: 279, endPoint y: 169, distance: 89.1
click at [279, 161] on p "Hightop Cocktail Tables [$12 x4]" at bounding box center [448, 153] width 381 height 13
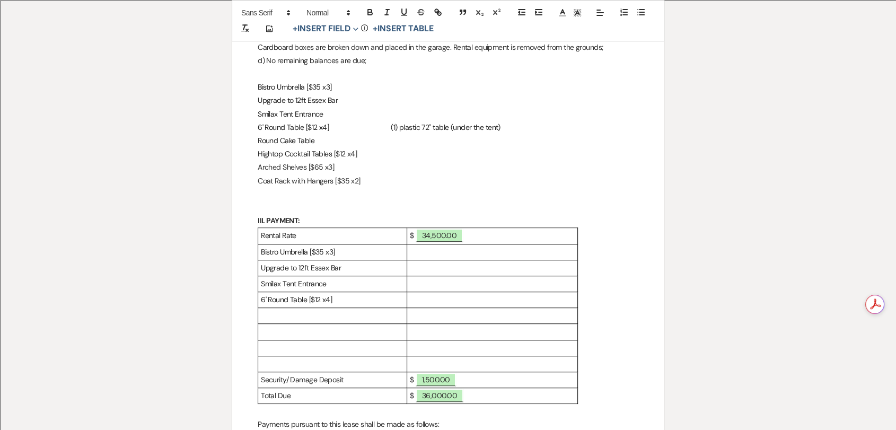
click at [310, 147] on p "Round Cake Table" at bounding box center [448, 140] width 381 height 13
drag, startPoint x: 315, startPoint y: 155, endPoint x: 258, endPoint y: 157, distance: 57.8
click at [258, 147] on p "Round Cake Table" at bounding box center [448, 140] width 381 height 13
copy span "Round Cake Table"
click at [336, 322] on p at bounding box center [332, 315] width 143 height 13
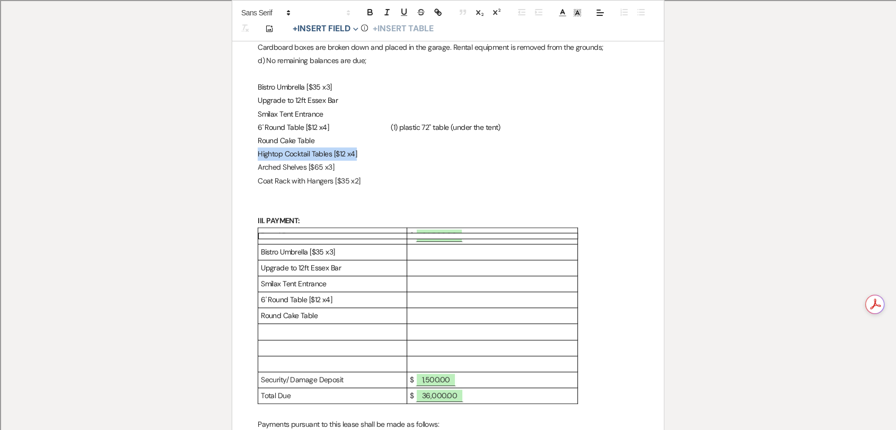
drag, startPoint x: 367, startPoint y: 166, endPoint x: 257, endPoint y: 170, distance: 110.9
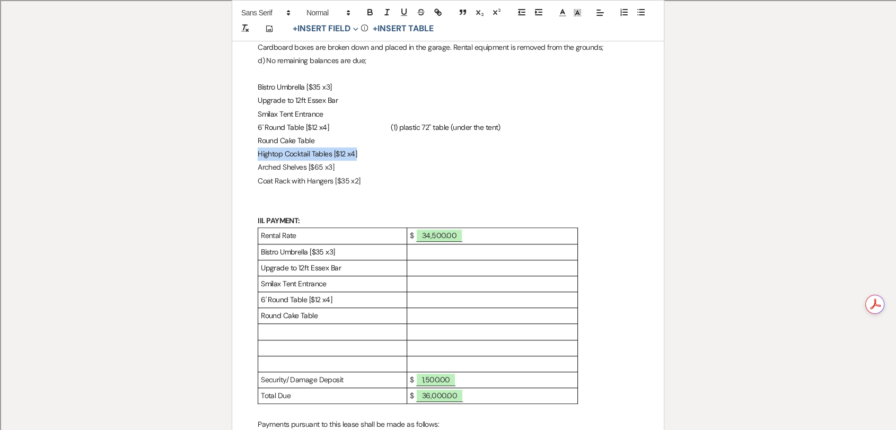
copy span "Hightop Cocktail Tables [$12 x4]"
click at [348, 338] on p at bounding box center [332, 331] width 143 height 13
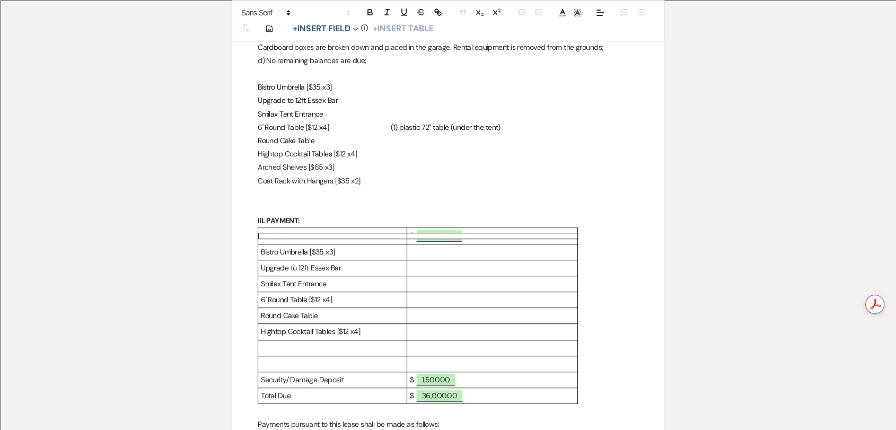
click at [335, 336] on span "Hightop Cocktail Tables [$12 x4]" at bounding box center [310, 332] width 99 height 10
drag, startPoint x: 345, startPoint y: 178, endPoint x: 257, endPoint y: 186, distance: 87.9
click at [258, 174] on p "Arched Shelves [$65 x3]" at bounding box center [448, 167] width 381 height 13
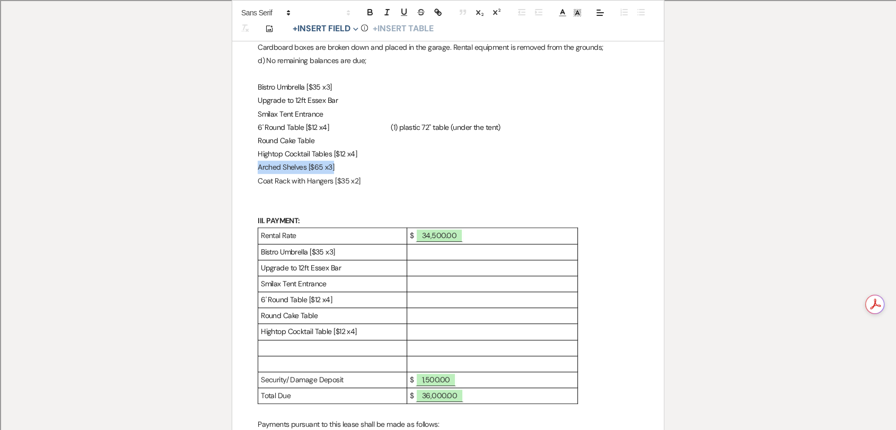
copy p "Arched Shelves [$65 x3]"
click at [306, 355] on p at bounding box center [332, 347] width 143 height 13
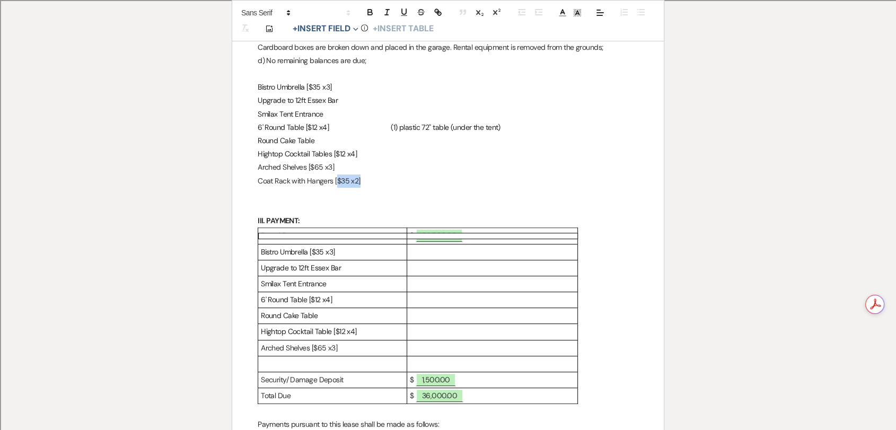
drag, startPoint x: 363, startPoint y: 191, endPoint x: 336, endPoint y: 195, distance: 26.7
click at [336, 188] on p "Coat Rack with Hangers [$35 x2]" at bounding box center [448, 180] width 381 height 13
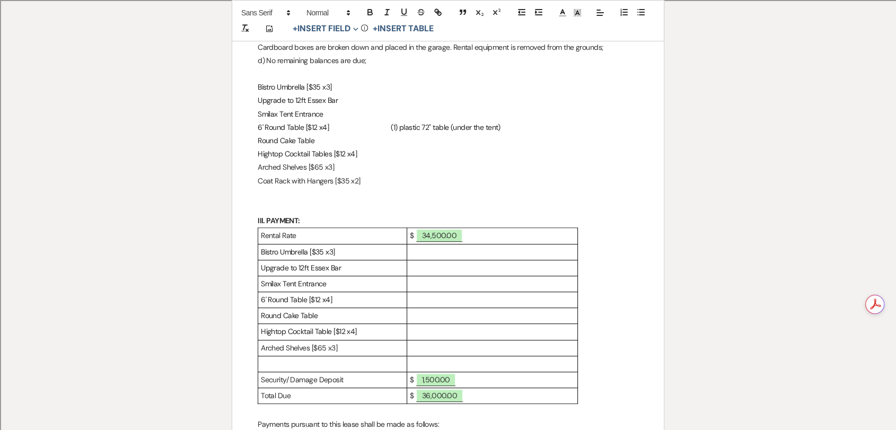
click at [338, 174] on p "Arched Shelves [$65 x3]" at bounding box center [448, 167] width 381 height 13
drag, startPoint x: 377, startPoint y: 205, endPoint x: 288, endPoint y: 201, distance: 88.6
click at [277, 201] on p at bounding box center [448, 194] width 381 height 13
drag, startPoint x: 365, startPoint y: 192, endPoint x: 255, endPoint y: 197, distance: 110.4
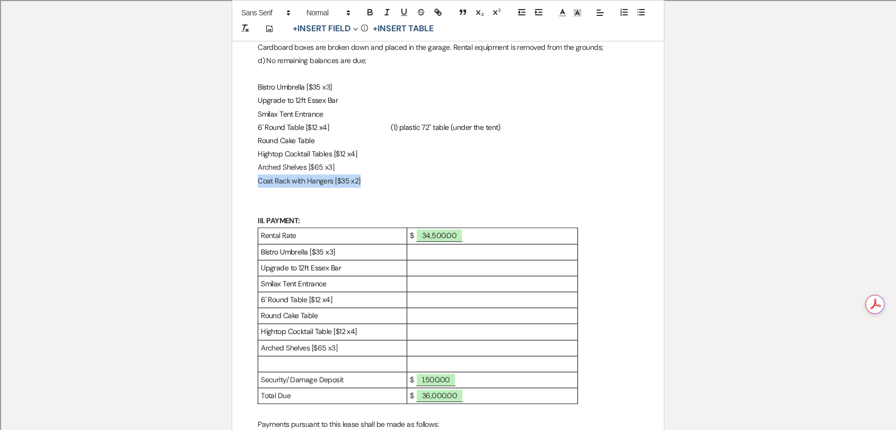
copy p "Coat Rack with Hangers [$35 x2]"
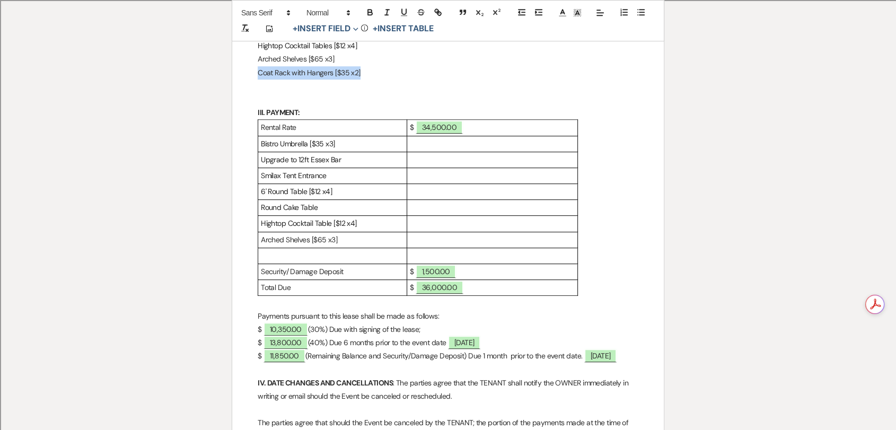
scroll to position [604, 0]
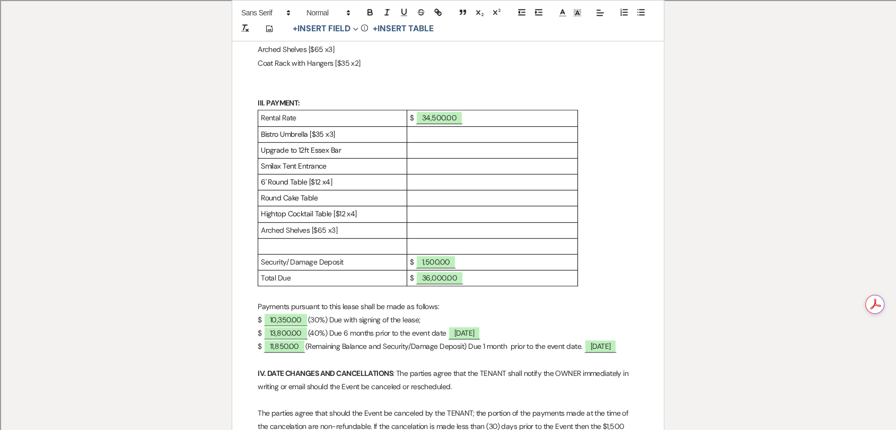
click at [315, 253] on p at bounding box center [332, 246] width 143 height 13
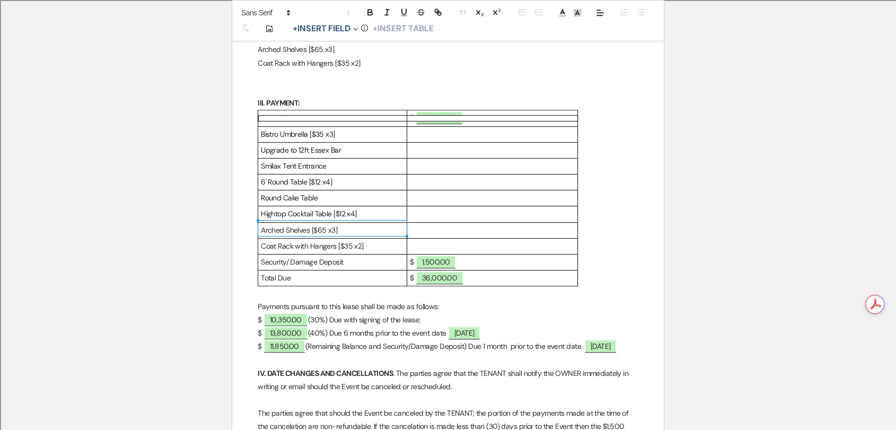
click at [275, 218] on span "Hightop Cocktail Table [$12 x4]" at bounding box center [309, 214] width 96 height 10
click at [420, 141] on p at bounding box center [492, 134] width 165 height 13
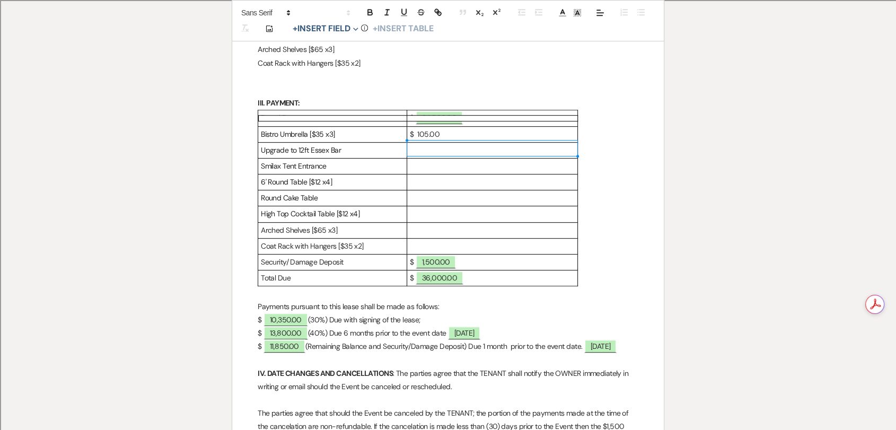
click at [415, 141] on p "$ 105.00" at bounding box center [492, 134] width 165 height 13
click at [429, 157] on p at bounding box center [492, 150] width 165 height 13
click at [419, 157] on p "$ 150.00" at bounding box center [492, 150] width 165 height 13
click at [412, 173] on p at bounding box center [492, 166] width 165 height 13
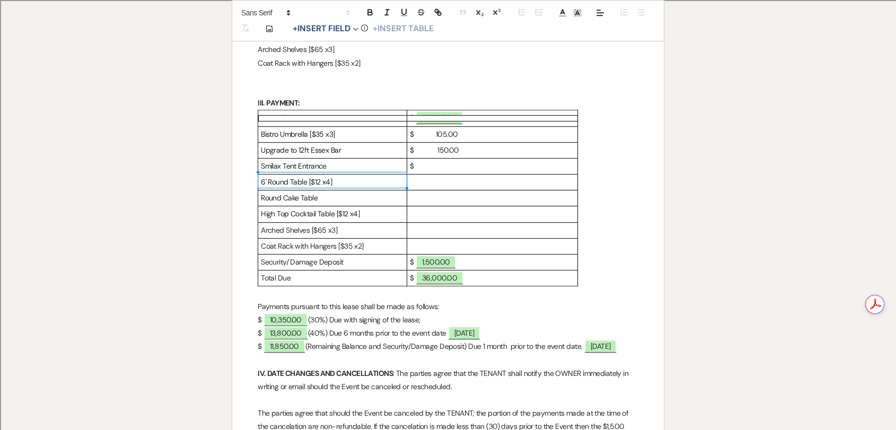
click at [383, 173] on p "Smilax Tent Entrance" at bounding box center [332, 166] width 143 height 13
click at [445, 173] on p "$" at bounding box center [492, 166] width 165 height 13
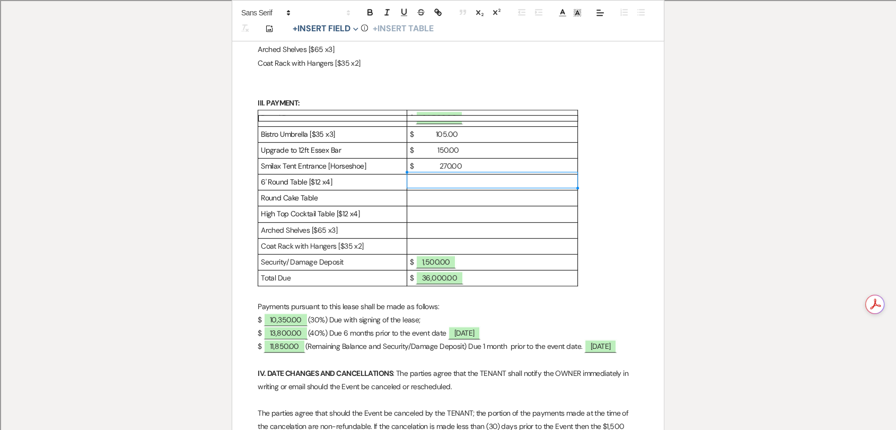
click at [433, 173] on p "$ 270.00" at bounding box center [492, 166] width 165 height 13
click at [428, 189] on p at bounding box center [492, 182] width 165 height 13
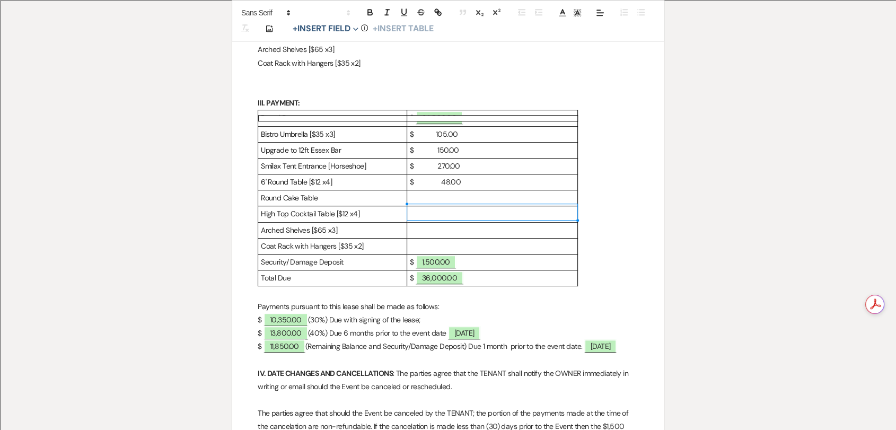
click at [434, 205] on p at bounding box center [492, 197] width 165 height 13
click at [440, 205] on p "$ 12.00" at bounding box center [492, 197] width 165 height 13
click at [407, 222] on td at bounding box center [492, 214] width 171 height 16
click at [434, 221] on p "$ 48.00" at bounding box center [492, 213] width 165 height 13
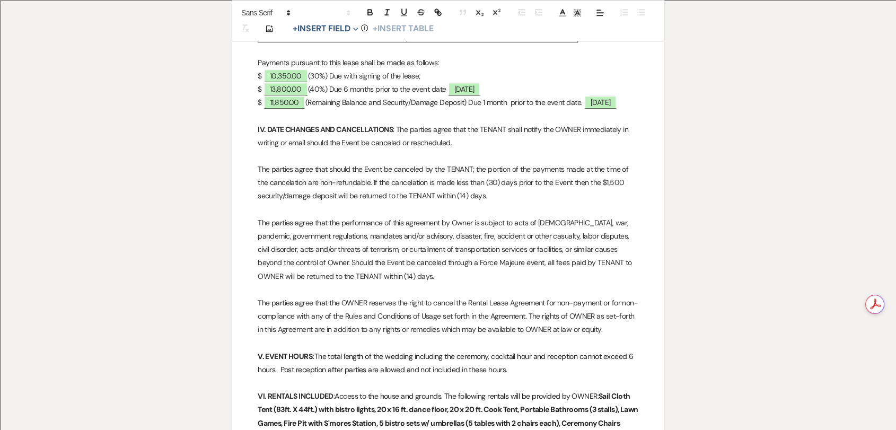
scroll to position [697, 0]
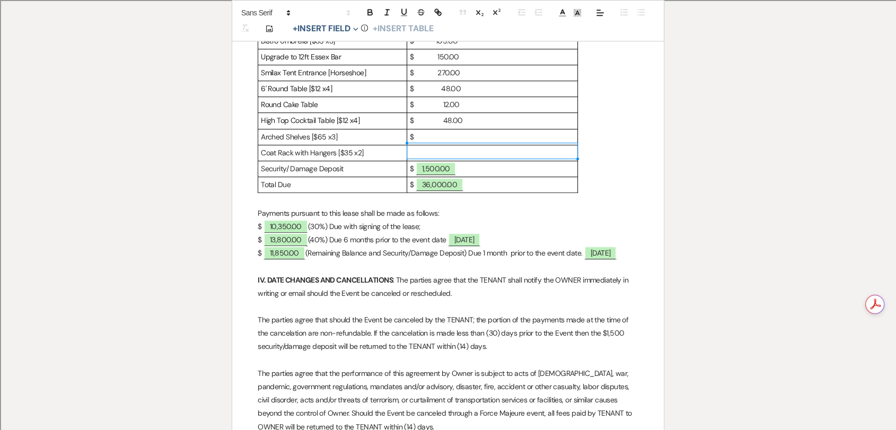
click at [457, 144] on p "$" at bounding box center [492, 136] width 165 height 13
click at [414, 160] on p at bounding box center [492, 152] width 165 height 13
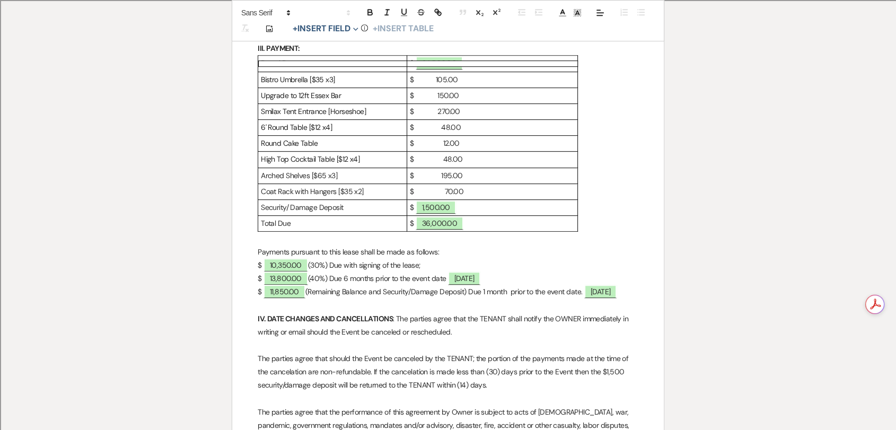
scroll to position [638, 0]
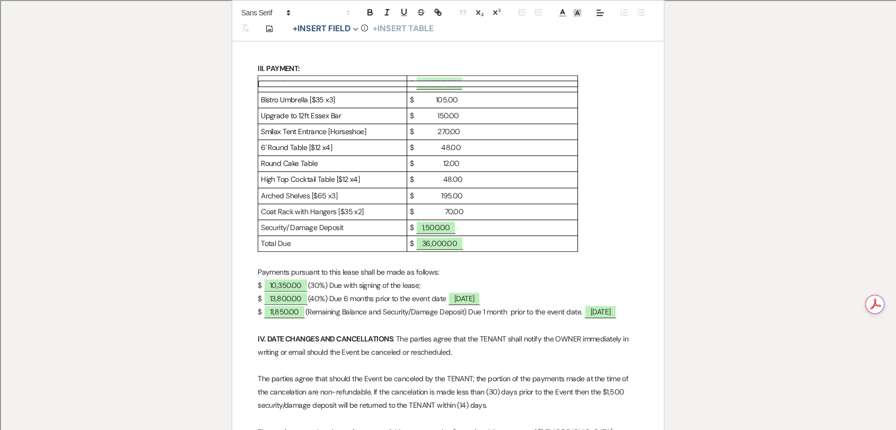
click at [411, 234] on p "$ ﻿ 1,500.00 ﻿" at bounding box center [492, 227] width 165 height 13
click at [410, 250] on p "$ ﻿ 36,000.00 ﻿" at bounding box center [492, 243] width 165 height 13
click at [478, 234] on p "$ ﻿ 1,500.00 ﻿" at bounding box center [492, 227] width 165 height 13
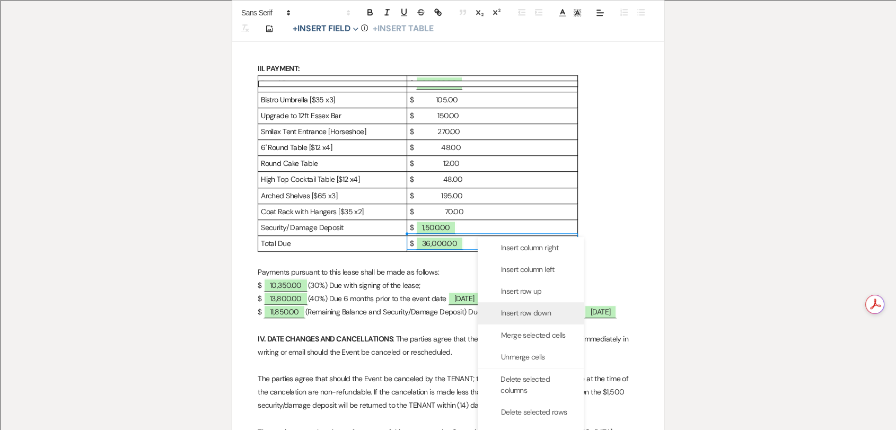
click at [540, 317] on span "Insert row down" at bounding box center [526, 313] width 50 height 11
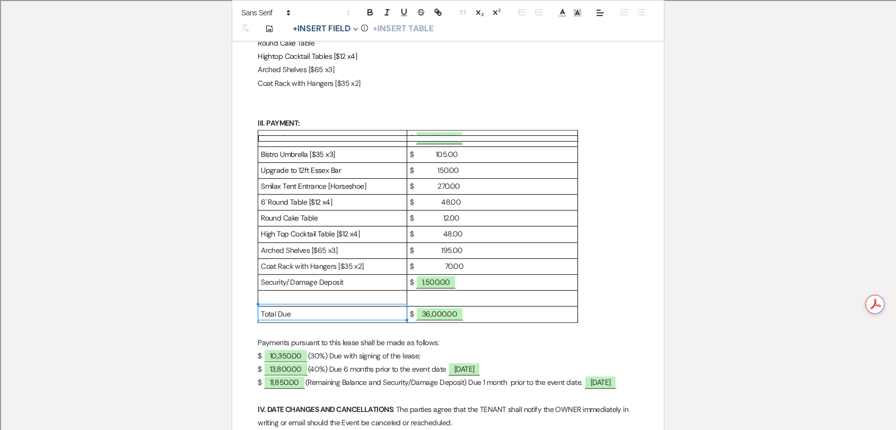
scroll to position [604, 0]
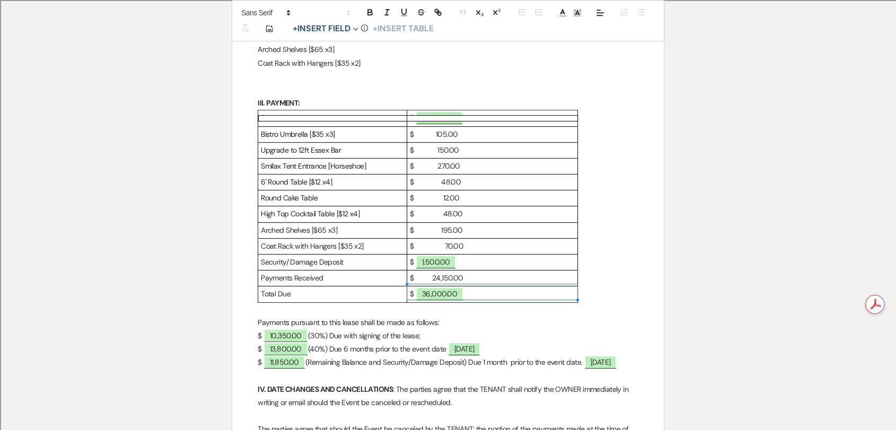
click at [420, 285] on p "$ 24,150.00" at bounding box center [492, 277] width 165 height 13
click at [428, 285] on p "$ 24,150.00" at bounding box center [492, 277] width 165 height 13
click at [431, 285] on p "$ 24,150.00" at bounding box center [492, 277] width 165 height 13
click at [416, 285] on p "$ 24,150.00" at bounding box center [492, 277] width 165 height 13
click at [455, 301] on span "36,000.00" at bounding box center [440, 294] width 48 height 14
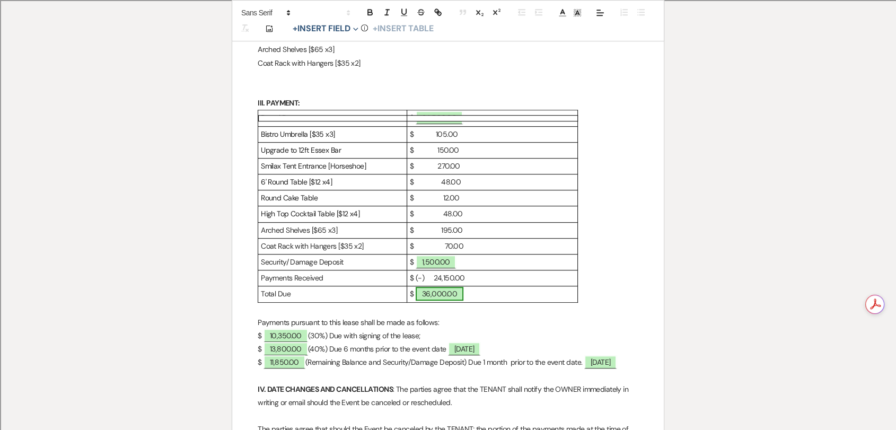
select select "owner"
select select "Amount"
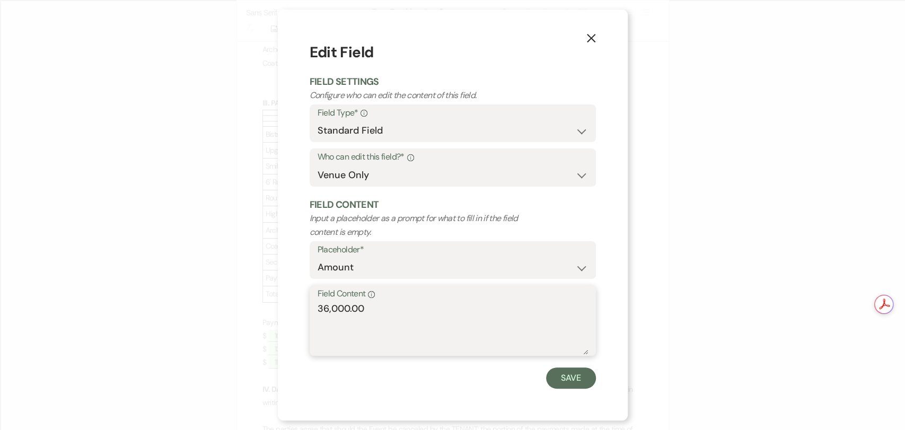
drag, startPoint x: 431, startPoint y: 336, endPoint x: 209, endPoint y: 261, distance: 233.7
click at [209, 262] on div "X Edit Field Field Settings Configure who can edit the content of this field. F…" at bounding box center [452, 215] width 905 height 430
type textarea "12,748"
click at [556, 368] on button "Save" at bounding box center [571, 377] width 50 height 21
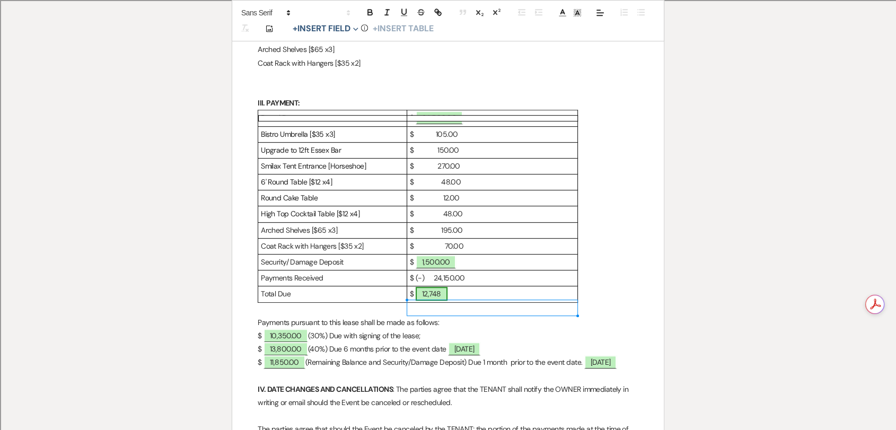
click at [432, 301] on span "12,748" at bounding box center [432, 294] width 32 height 14
select select "owner"
select select "Amount"
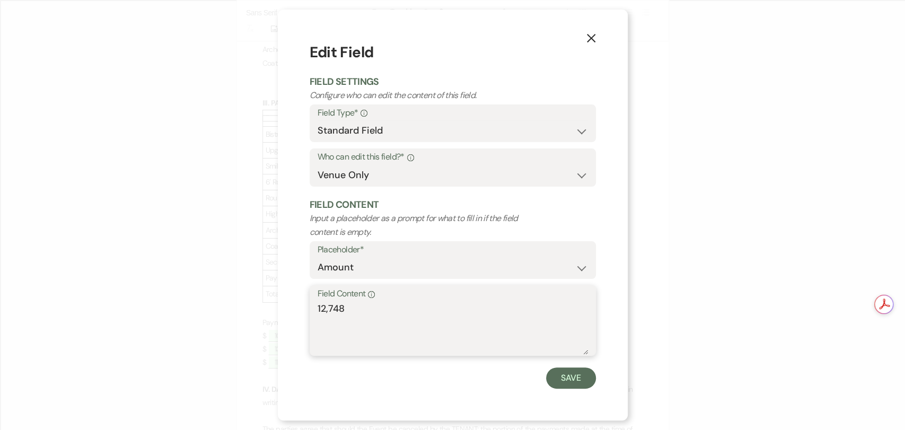
click at [433, 306] on textarea "12,748" at bounding box center [453, 328] width 270 height 53
click at [430, 308] on textarea "12,748" at bounding box center [453, 328] width 270 height 53
type textarea "12,748.00"
click at [561, 368] on button "Save" at bounding box center [571, 377] width 50 height 21
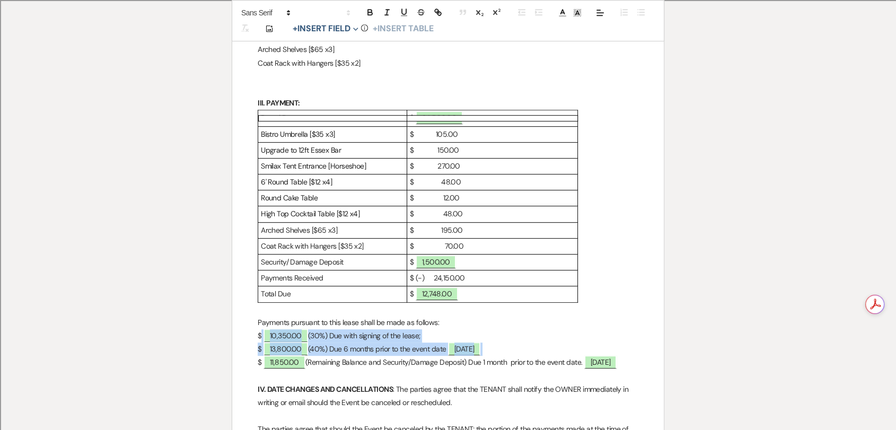
drag, startPoint x: 537, startPoint y: 363, endPoint x: 260, endPoint y: 344, distance: 277.4
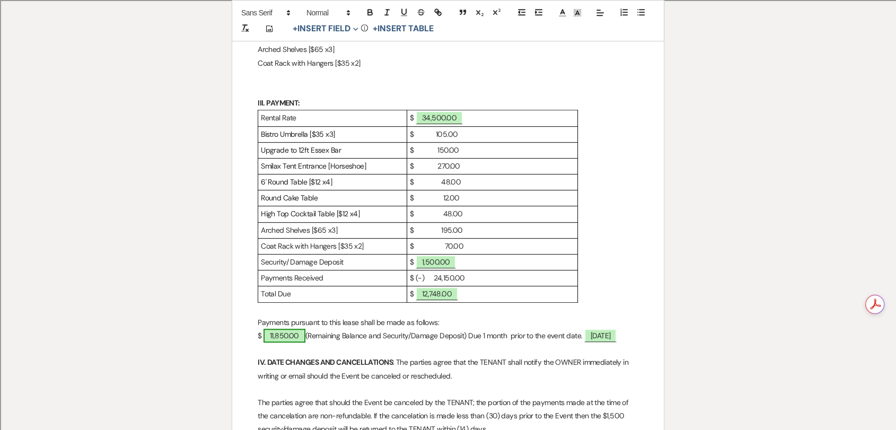
click at [285, 343] on span "11,850.00" at bounding box center [285, 336] width 42 height 14
select select "owner"
select select "Amount"
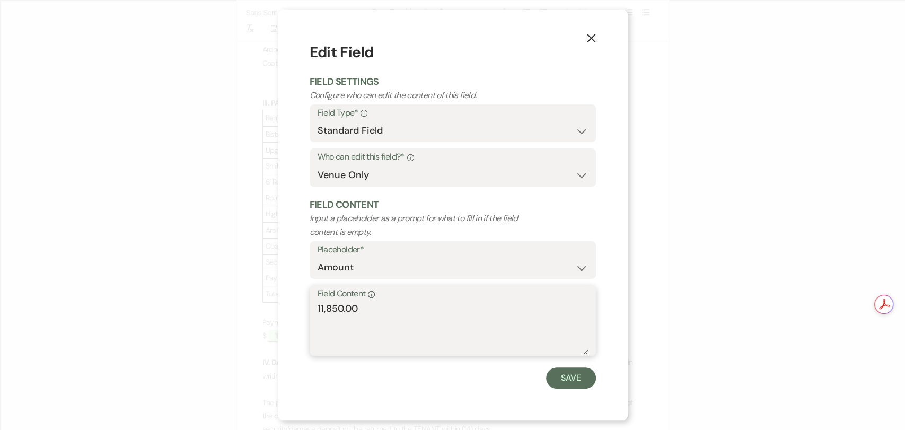
drag, startPoint x: 369, startPoint y: 310, endPoint x: 204, endPoint y: 294, distance: 165.7
click at [204, 294] on div "X Edit Field Field Settings Configure who can edit the content of this field. F…" at bounding box center [452, 215] width 905 height 430
type textarea "12,748.00"
click at [555, 368] on button "Save" at bounding box center [571, 377] width 50 height 21
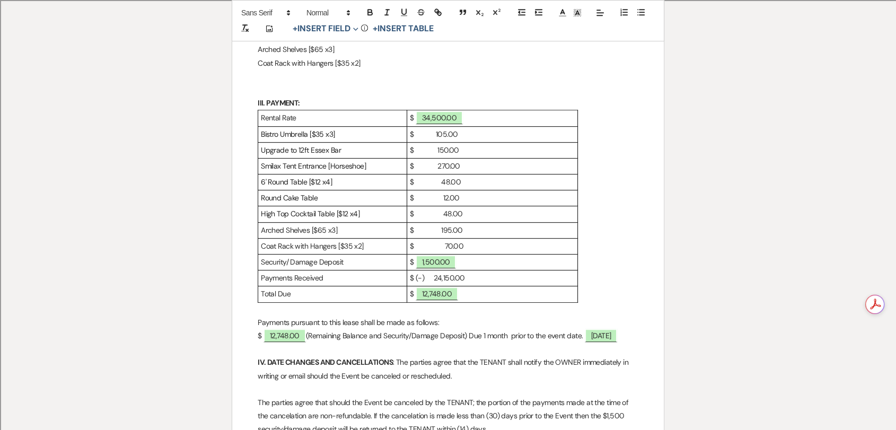
click at [486, 343] on p "$ 12,748.00 (Remaining Balance and Security/Damage Deposit) Due 1 month prior t…" at bounding box center [448, 335] width 381 height 13
click at [608, 343] on span "[DATE]" at bounding box center [601, 336] width 33 height 14
select select "owner"
select select "Date"
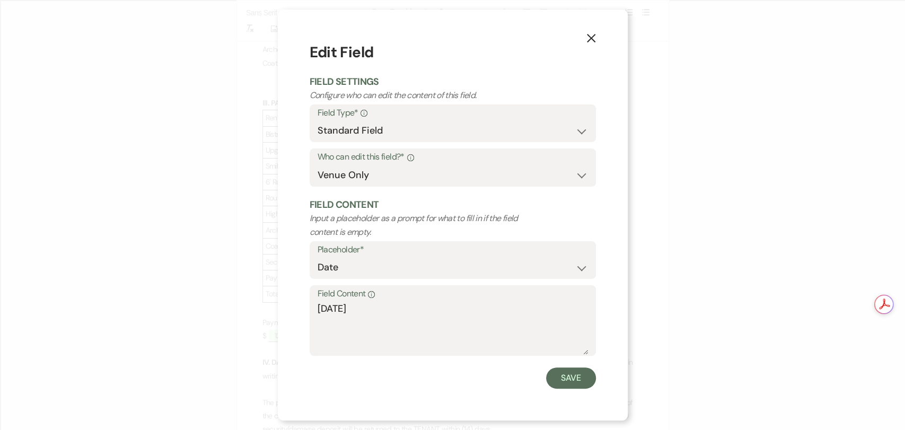
click at [608, 348] on div "X Edit Field Field Settings Configure who can edit the content of this field. F…" at bounding box center [453, 215] width 350 height 411
drag, startPoint x: 455, startPoint y: 314, endPoint x: 201, endPoint y: 290, distance: 255.2
click at [201, 290] on div "X Edit Field Field Settings Configure who can edit the content of this field. F…" at bounding box center [452, 215] width 905 height 430
type textarea "[DATE]"
click at [583, 368] on button "Save" at bounding box center [571, 377] width 50 height 21
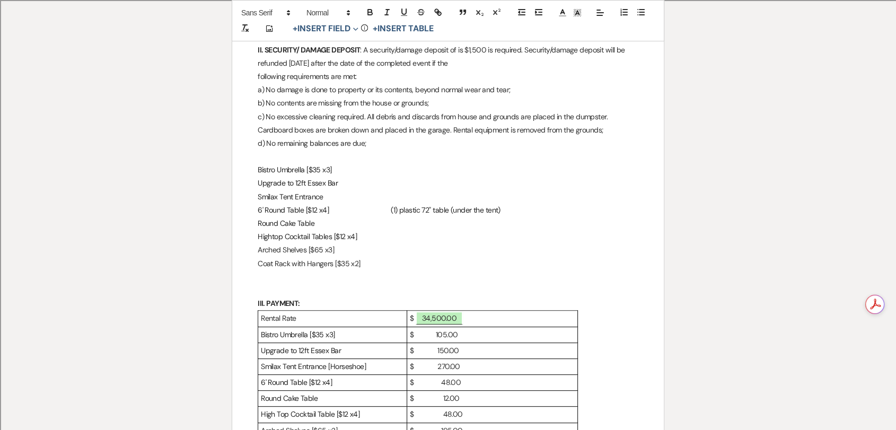
scroll to position [369, 0]
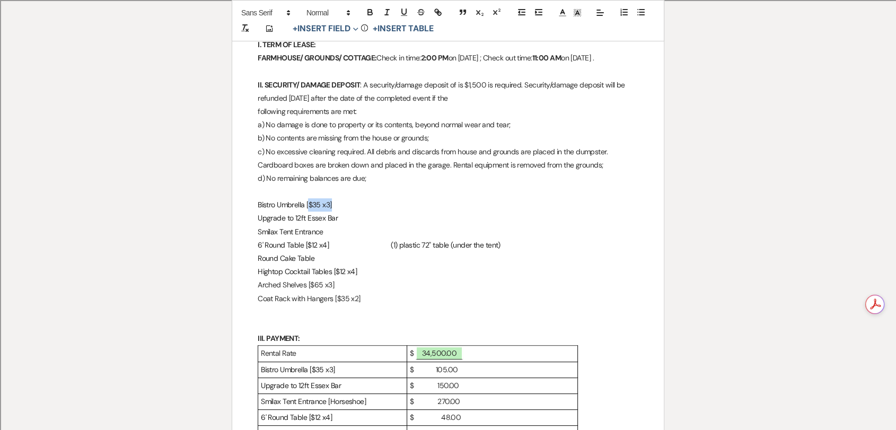
drag, startPoint x: 348, startPoint y: 217, endPoint x: 311, endPoint y: 214, distance: 37.3
click at [310, 212] on p "Bistro Umbrella [$35 x3]" at bounding box center [448, 204] width 381 height 13
drag, startPoint x: 318, startPoint y: 214, endPoint x: 326, endPoint y: 221, distance: 10.2
click at [318, 209] on span "Bistro Umbrella [$35 x3]" at bounding box center [295, 205] width 74 height 10
click at [323, 209] on span "Bistro Umbrella [$35 x3]" at bounding box center [295, 205] width 74 height 10
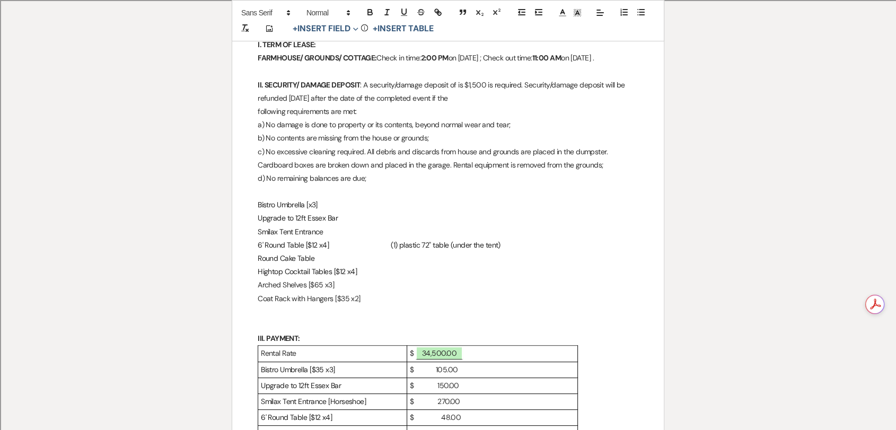
click at [341, 212] on p "Bistro Umbrella [x3]" at bounding box center [448, 204] width 381 height 13
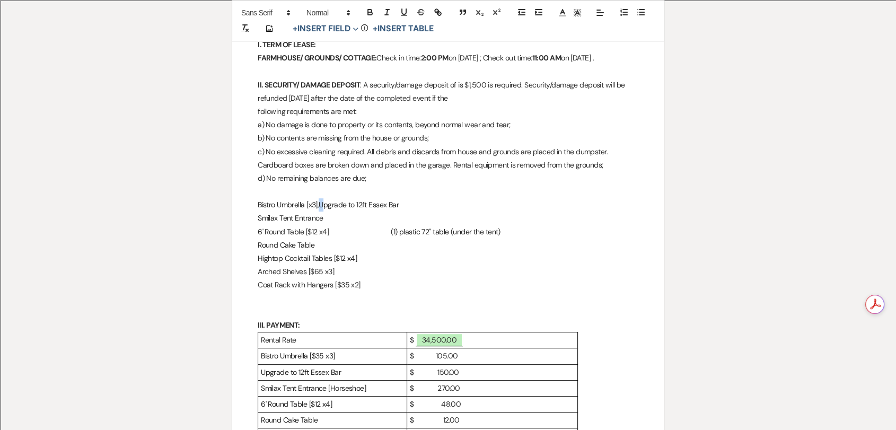
drag, startPoint x: 341, startPoint y: 218, endPoint x: 322, endPoint y: 217, distance: 19.1
click at [322, 209] on span "Bistro Umbrella [x3],Upgrade to 12ft Essex Bar" at bounding box center [328, 205] width 141 height 10
click at [321, 209] on span "Bistro Umbrella [x3],Upgrade to 12ft Essex Bar" at bounding box center [328, 205] width 141 height 10
click at [320, 209] on span "Bistro Umbrella [x3],Upgrade to 12ft Essex Bar" at bounding box center [328, 205] width 141 height 10
click at [402, 212] on p "Bistro Umbrella [x3], Upgrade to 12ft Essex Bar" at bounding box center [448, 204] width 381 height 13
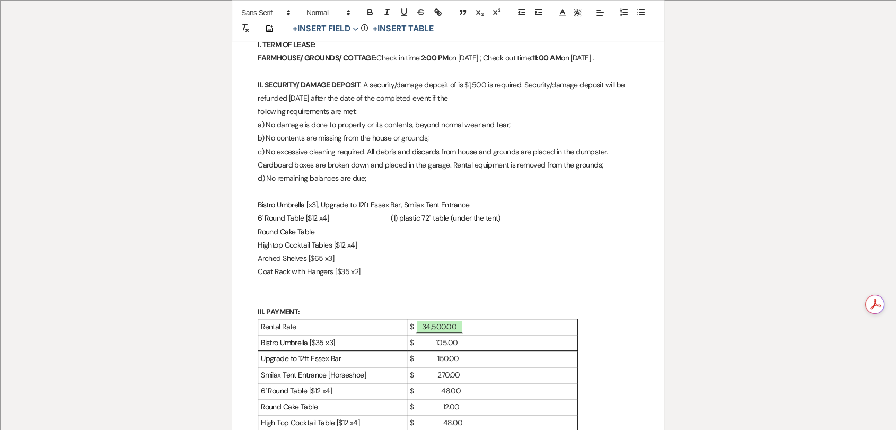
click at [471, 212] on p "Bistro Umbrella [x3], Upgrade to 12ft Essex Bar, Smilax Tent Entrance" at bounding box center [448, 204] width 381 height 13
drag, startPoint x: 572, startPoint y: 215, endPoint x: 560, endPoint y: 218, distance: 11.6
click at [560, 218] on span "Bistro Umbrella [x3], Upgrade to 12ft Essex Bar, Smilax Tent Entrance [Horsesho…" at bounding box center [452, 211] width 388 height 23
click at [592, 225] on p "Bistro Umbrella [x3], Upgrade to 12ft Essex Bar, Smilax Tent Entrance [Horsesho…" at bounding box center [448, 211] width 381 height 27
click at [581, 212] on p "Bistro Umbrella [x3], Upgrade to 12ft Essex Bar, Smilax Tent Entrance [Horsesho…" at bounding box center [448, 211] width 381 height 27
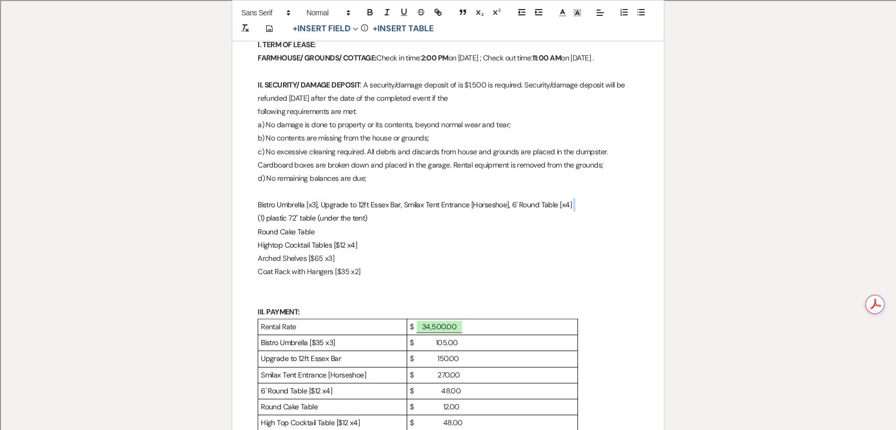
click at [573, 218] on span "Bistro Umbrella [x3], Upgrade to 12ft Essex Bar, Smilax Tent Entrance [Horsesho…" at bounding box center [446, 211] width 376 height 23
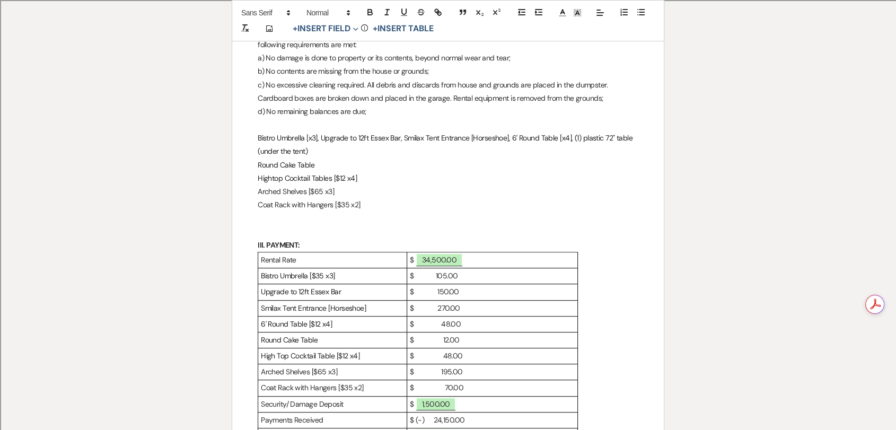
scroll to position [486, 0]
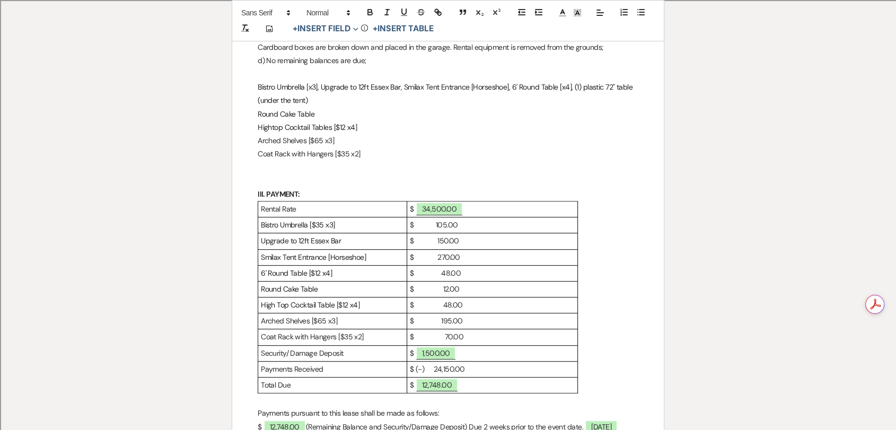
click at [487, 344] on p "$ 70.00" at bounding box center [492, 336] width 165 height 13
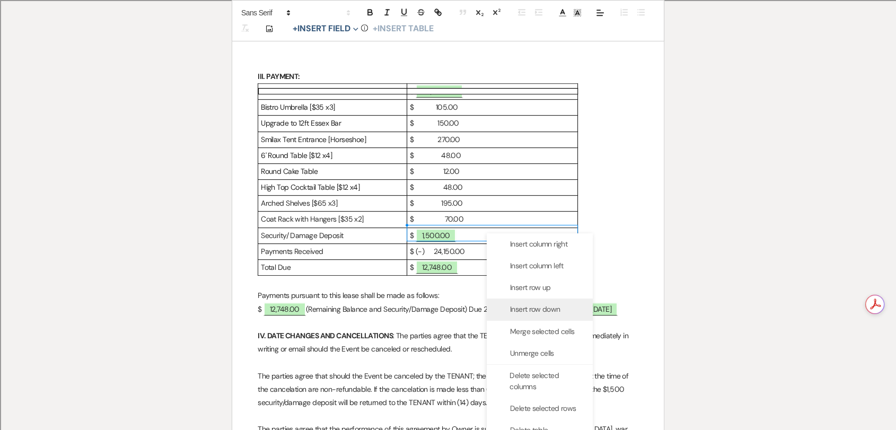
click at [547, 304] on span "Insert row down" at bounding box center [535, 309] width 50 height 11
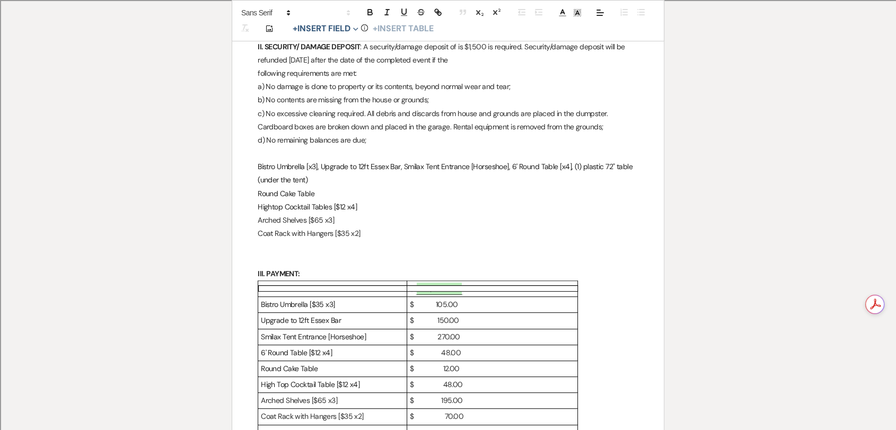
scroll to position [310, 0]
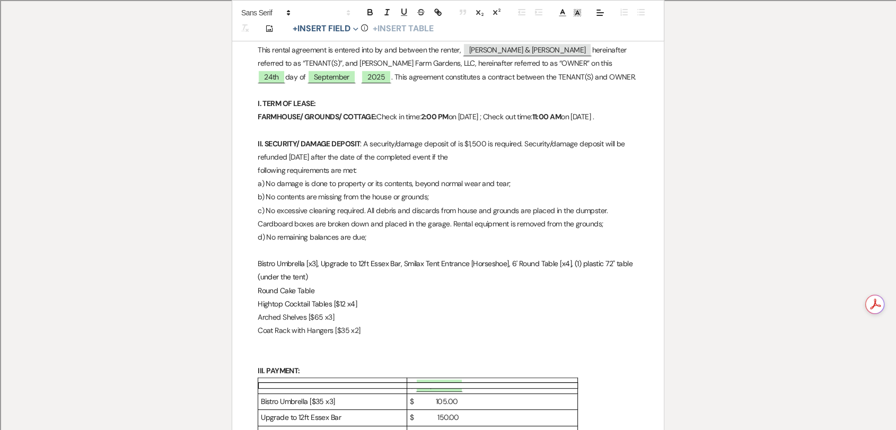
click at [585, 276] on span "Bistro Umbrella [x3], Upgrade to 12ft Essex Bar, Smilax Tent Entrance [Horsesho…" at bounding box center [446, 270] width 376 height 23
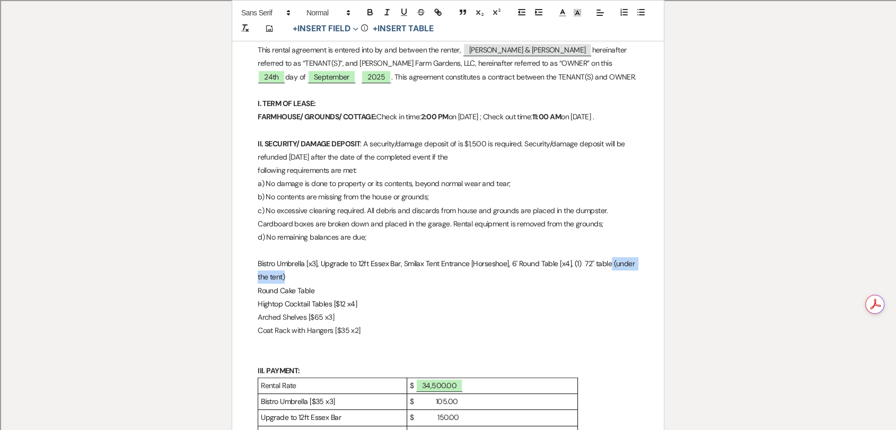
drag, startPoint x: 594, startPoint y: 288, endPoint x: 611, endPoint y: 278, distance: 19.7
click at [611, 278] on p "Bistro Umbrella [x3], Upgrade to 12ft Essex Bar, Smilax Tent Entrance [Horsesho…" at bounding box center [448, 270] width 381 height 27
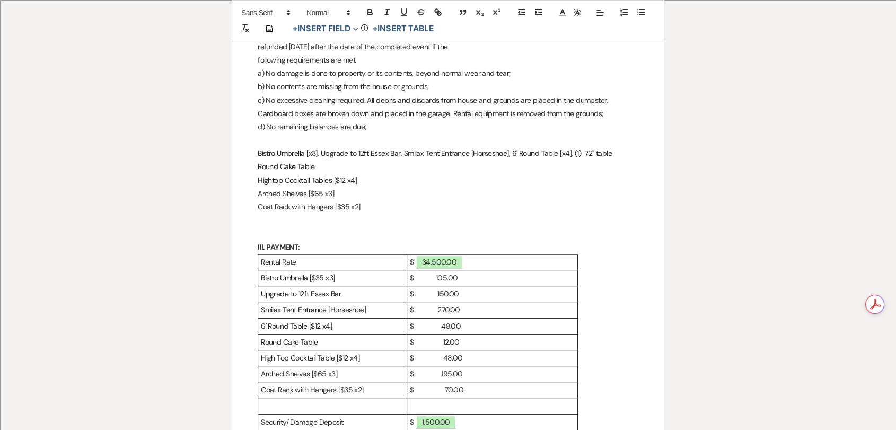
scroll to position [427, 0]
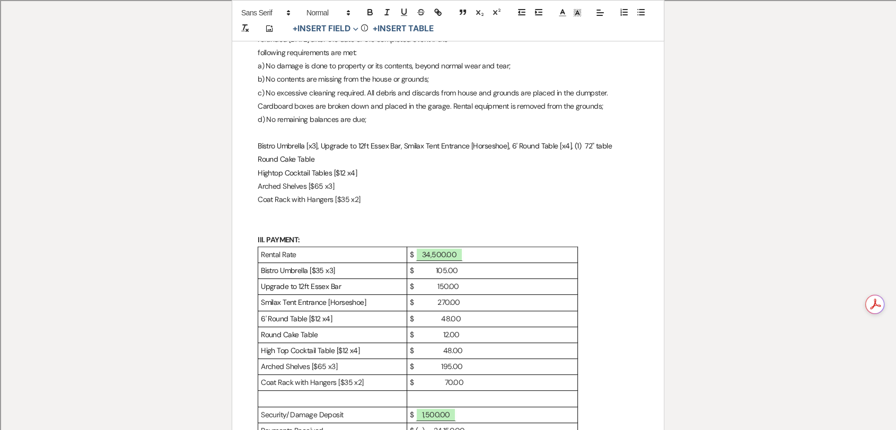
click at [340, 368] on p at bounding box center [332, 398] width 143 height 13
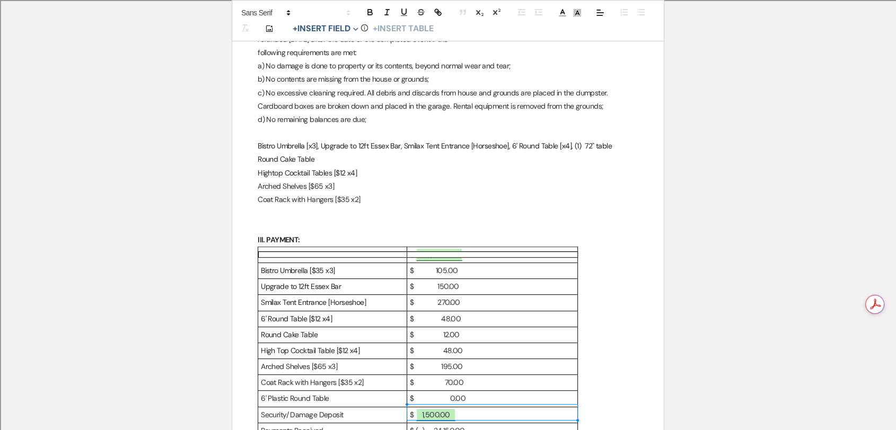
click at [415, 368] on p "$ 0.00" at bounding box center [492, 398] width 165 height 13
drag, startPoint x: 573, startPoint y: 159, endPoint x: 581, endPoint y: 156, distance: 8.7
click at [581, 151] on span "Bistro Umbrella [x3], Upgrade to 12ft Essex Bar, Smilax Tent Entrance [Horsesho…" at bounding box center [435, 146] width 354 height 10
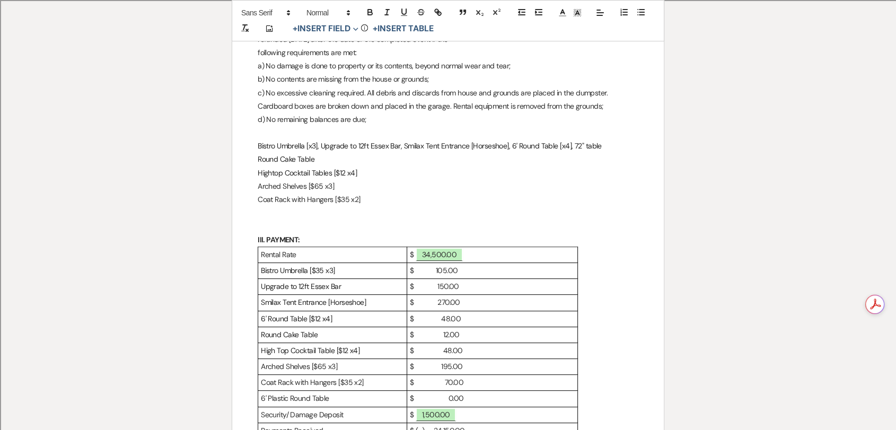
click at [611, 153] on p "Bistro Umbrella [x3], Upgrade to 12ft Essex Bar, Smilax Tent Entrance [Horsesho…" at bounding box center [448, 145] width 381 height 13
click at [584, 160] on span "Bistro Umbrella [x3], Upgrade to 12ft Essex Bar, Smilax Tent Entrance [Horsesho…" at bounding box center [442, 152] width 369 height 23
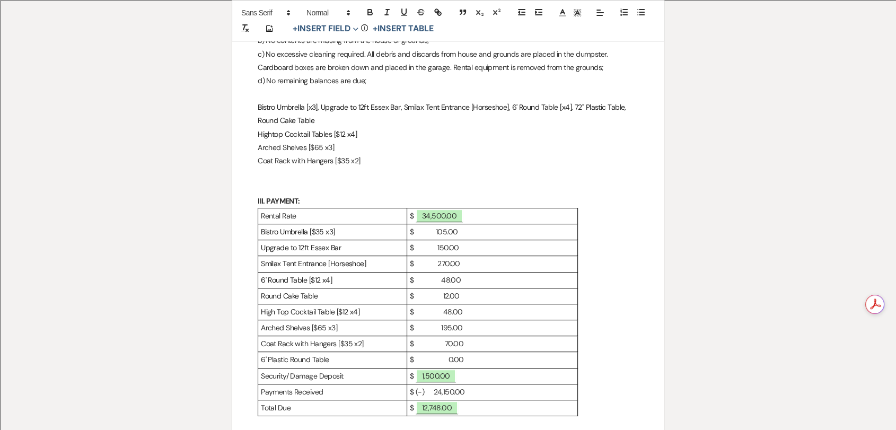
scroll to position [486, 0]
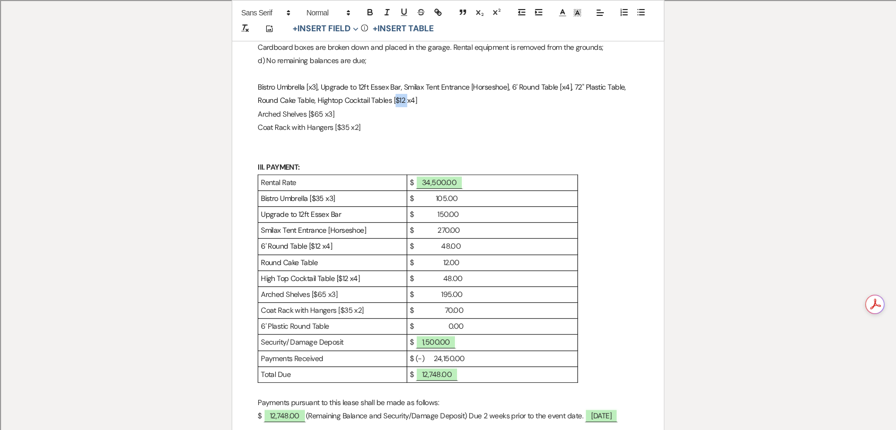
drag, startPoint x: 406, startPoint y: 112, endPoint x: 395, endPoint y: 115, distance: 12.0
click at [395, 105] on span "Bistro Umbrella [x3], Upgrade to 12ft Essex Bar, Smilax Tent Entrance [Horsesho…" at bounding box center [443, 93] width 370 height 23
click at [450, 107] on p "Bistro Umbrella [x3], Upgrade to 12ft Essex Bar, Smilax Tent Entrance [Horsesho…" at bounding box center [448, 94] width 381 height 27
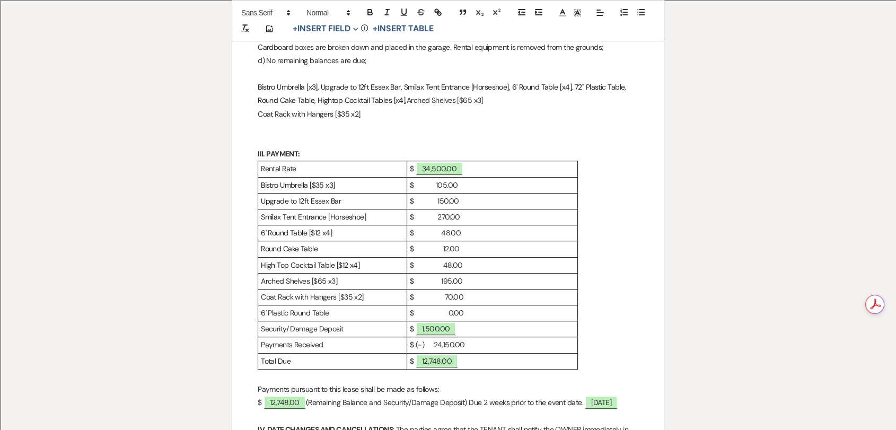
click at [473, 107] on p "Bistro Umbrella [x3], Upgrade to 12ft Essex Bar, Smilax Tent Entrance [Horsesho…" at bounding box center [448, 94] width 381 height 27
click at [475, 107] on p "Bistro Umbrella [x3], Upgrade to 12ft Essex Bar, Smilax Tent Entrance [Horsesho…" at bounding box center [448, 94] width 381 height 27
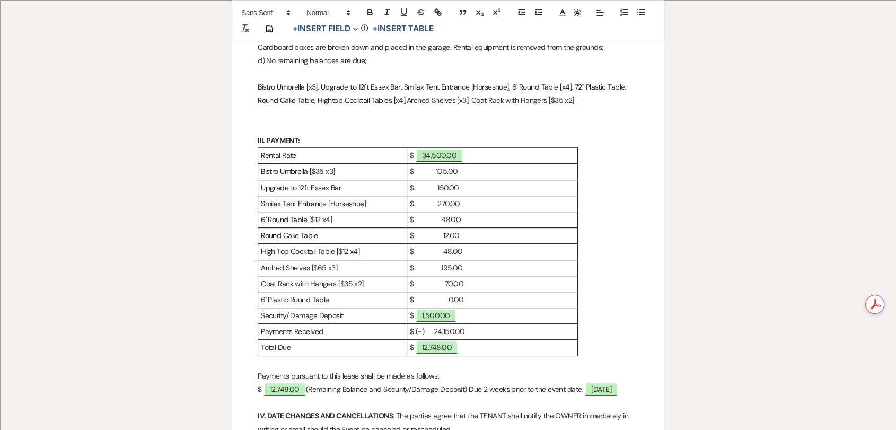
click at [563, 107] on p "Bistro Umbrella [x3], Upgrade to 12ft Essex Bar, Smilax Tent Entrance [Horsesho…" at bounding box center [448, 94] width 381 height 27
click at [569, 107] on p "Bistro Umbrella [x3], Upgrade to 12ft Essex Bar, Smilax Tent Entrance [Horsesho…" at bounding box center [448, 94] width 381 height 27
click at [633, 99] on p "Bistro Umbrella [x3], Upgrade to 12ft Essex Bar, Smilax Tent Entrance [Horsesho…" at bounding box center [448, 94] width 381 height 27
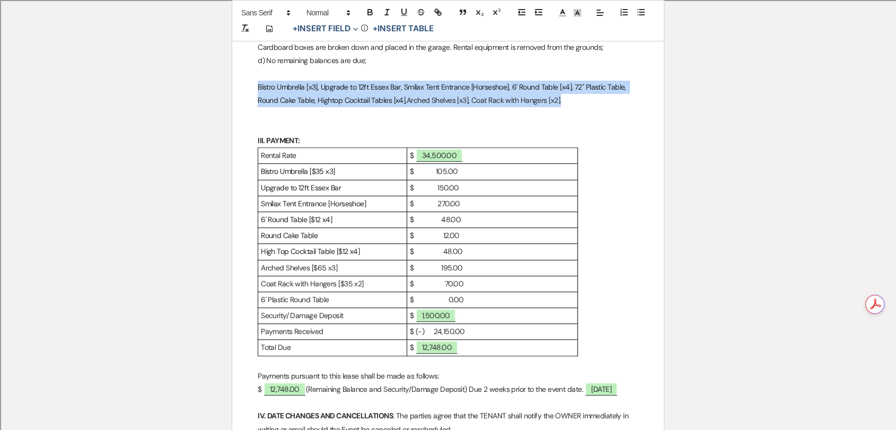
drag, startPoint x: 575, startPoint y: 115, endPoint x: 258, endPoint y: 107, distance: 317.2
click at [258, 107] on p "Bistro Umbrella [x3], Upgrade to 12ft Essex Bar, Smilax Tent Entrance [Horsesho…" at bounding box center [448, 94] width 381 height 27
copy p "Bistro Umbrella [x3], Upgrade to 12ft Essex Bar, Smilax Tent Entrance [Horsesho…"
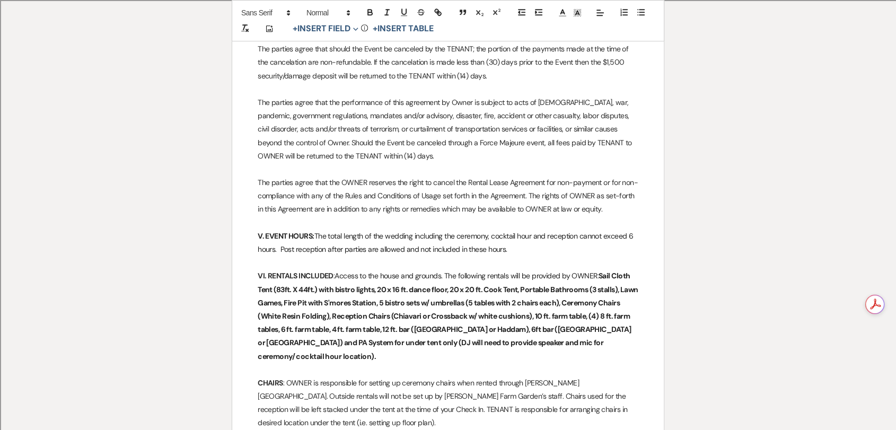
scroll to position [899, 0]
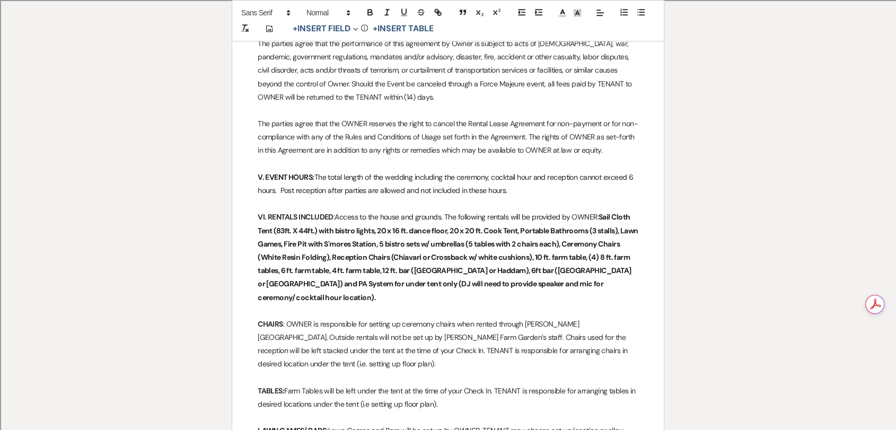
click at [607, 301] on strong "Sail Cloth Tent (83ft. X 44ft.) with bistro lights, 20 x 16 ft. dance floor, 20…" at bounding box center [449, 257] width 382 height 90
click at [607, 304] on p "VI. RENTALS INCLUDED : Access to the house and grounds. The following rentals w…" at bounding box center [448, 257] width 381 height 93
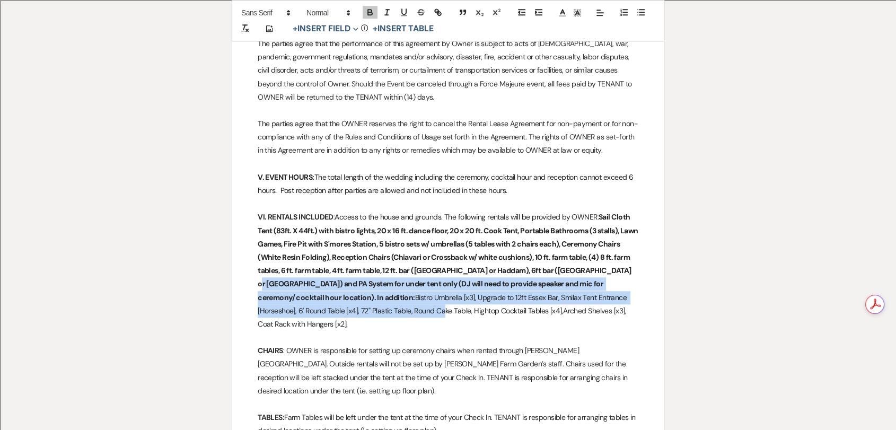
drag, startPoint x: 592, startPoint y: 345, endPoint x: 289, endPoint y: 337, distance: 303.4
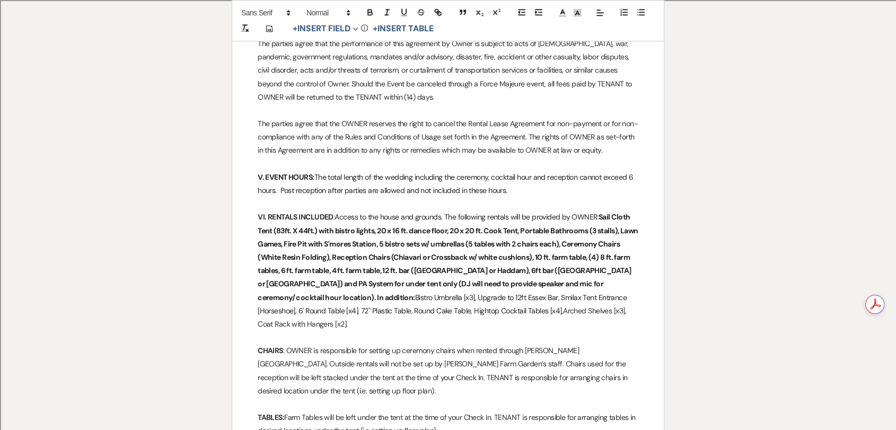
click at [551, 331] on p "VI. RENTALS INCLUDED : Access to the house and grounds. The following rentals w…" at bounding box center [448, 271] width 381 height 120
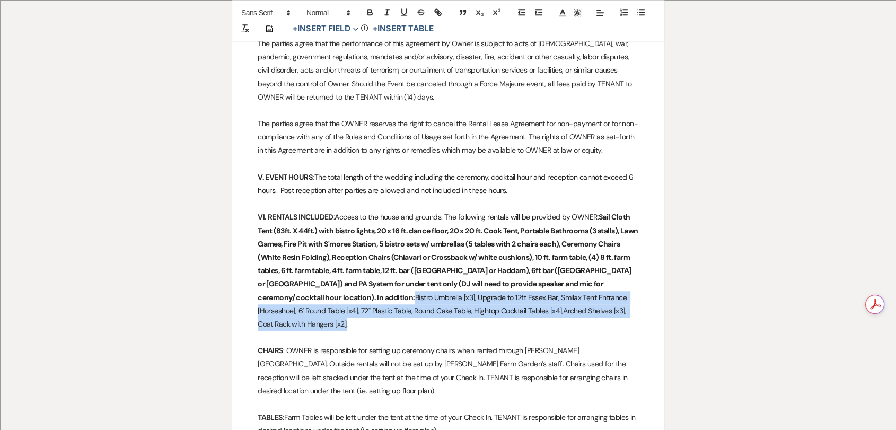
drag, startPoint x: 595, startPoint y: 338, endPoint x: 248, endPoint y: 318, distance: 348.5
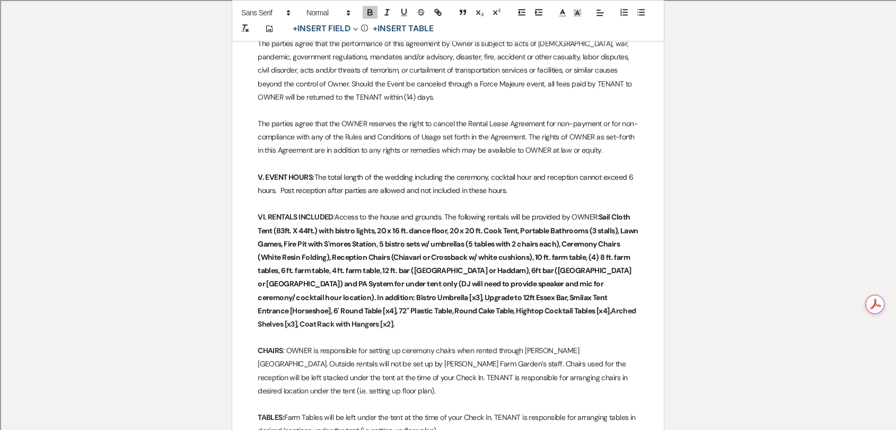
click at [585, 307] on strong "Sail Cloth Tent (83ft. X 44ft.) with bistro lights, 20 x 16 ft. dance floor, 20…" at bounding box center [449, 263] width 382 height 103
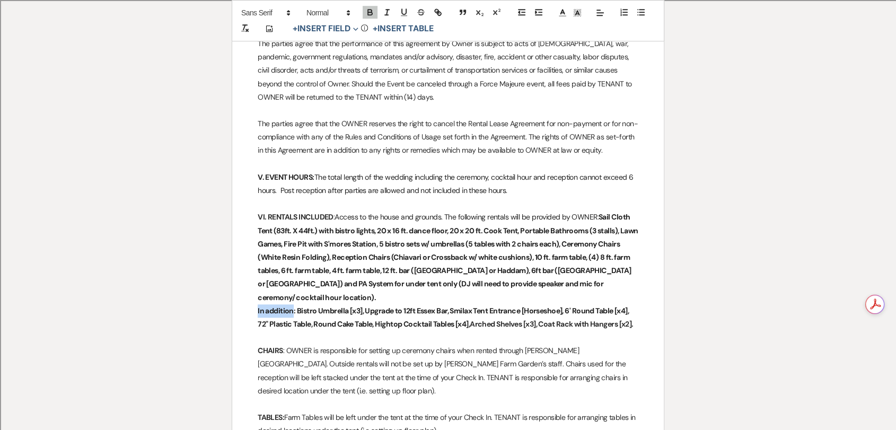
drag, startPoint x: 253, startPoint y: 323, endPoint x: 293, endPoint y: 323, distance: 40.3
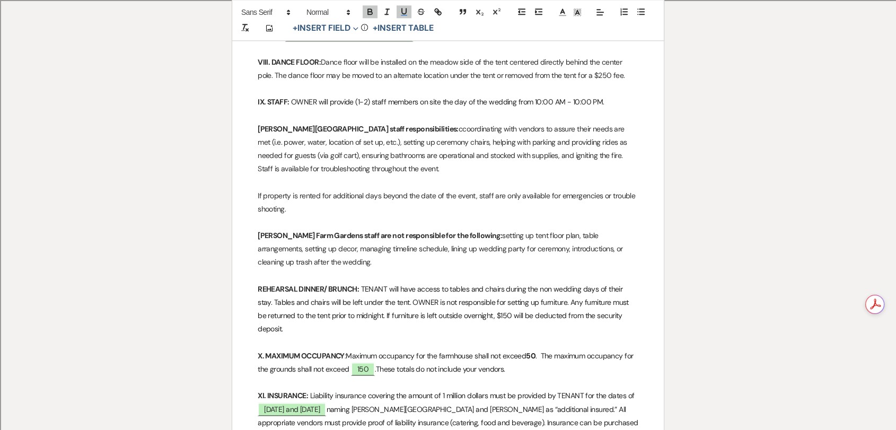
scroll to position [1429, 0]
click at [406, 156] on p "[PERSON_NAME] Farm Gardens staff responsibilities: ccoordinating with vendors t…" at bounding box center [448, 148] width 381 height 54
click at [471, 175] on p "[PERSON_NAME] Farm Gardens staff responsibilities: coordinating with vendors to…" at bounding box center [448, 148] width 381 height 54
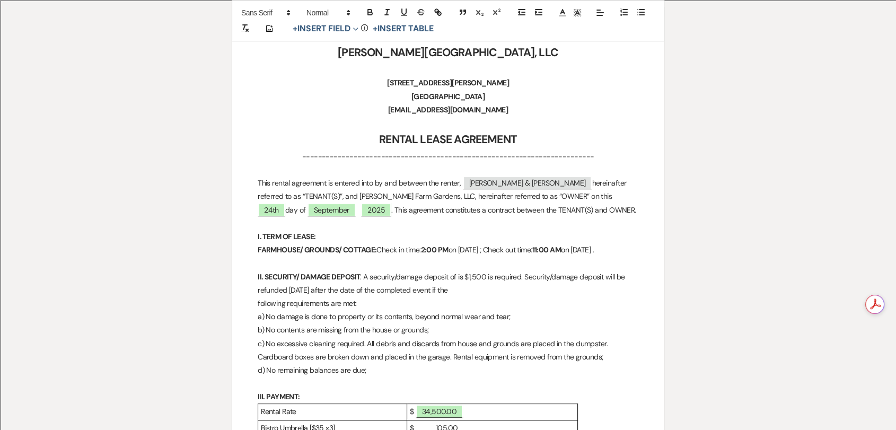
scroll to position [0, 0]
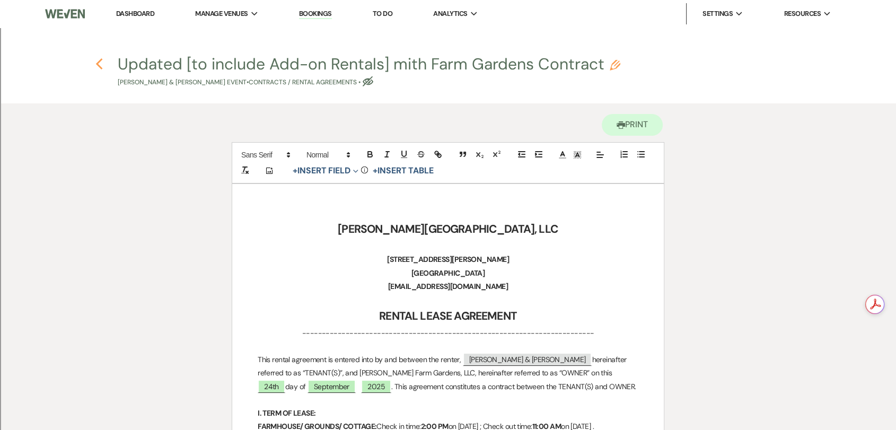
click at [101, 65] on icon "Previous" at bounding box center [99, 64] width 8 height 13
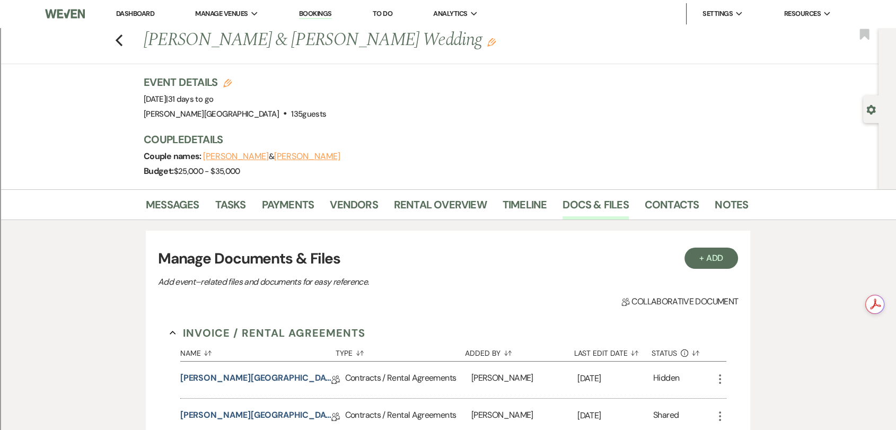
scroll to position [177, 0]
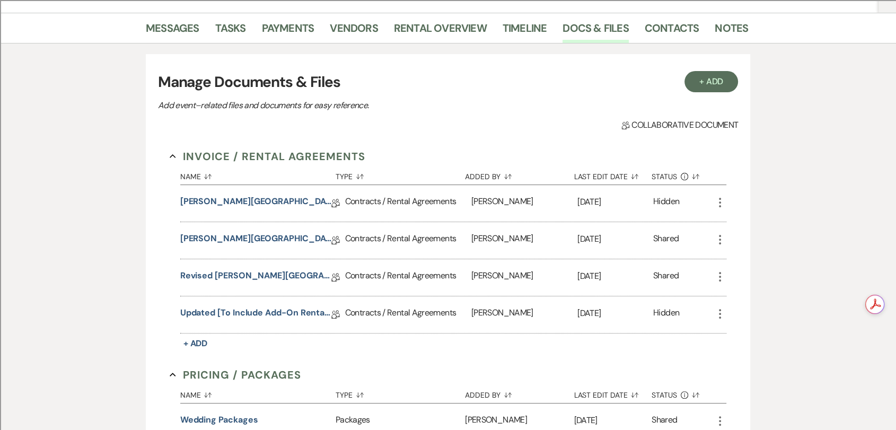
click at [716, 310] on icon "More" at bounding box center [720, 314] width 13 height 13
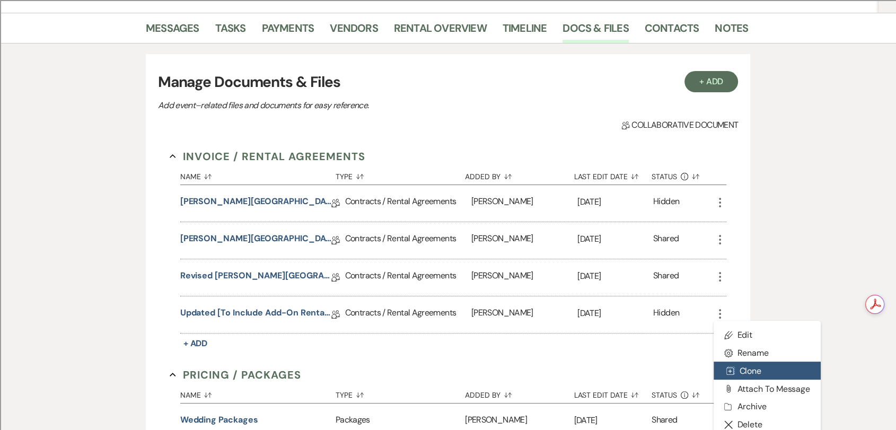
scroll to position [235, 0]
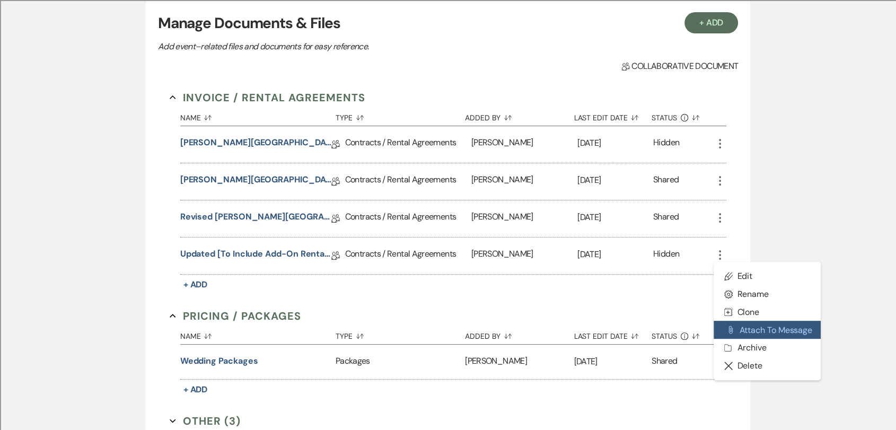
click at [774, 332] on button "Attach File Attach to Message" at bounding box center [767, 330] width 107 height 18
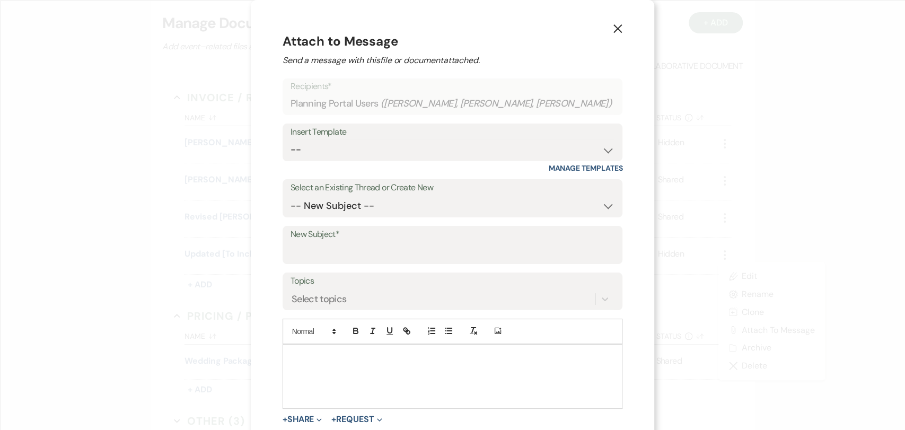
click at [602, 33] on div "X Attach to Message Send a message with this file or document attached. Recipie…" at bounding box center [453, 257] width 404 height 514
click at [610, 33] on button "X" at bounding box center [618, 28] width 16 height 19
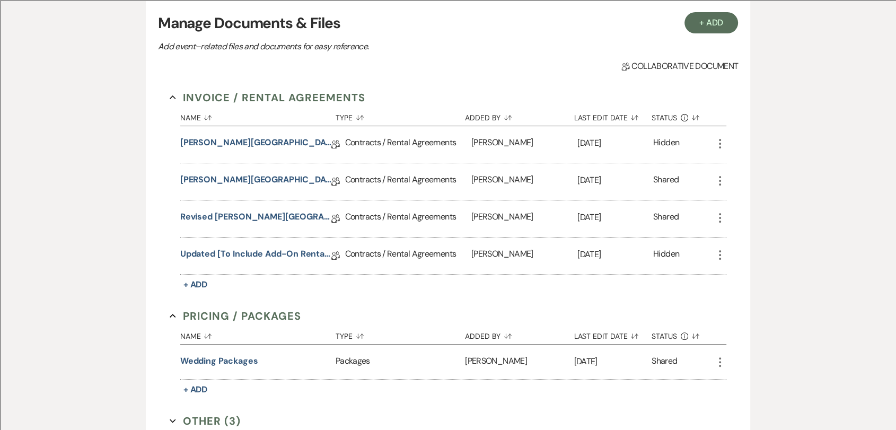
scroll to position [0, 0]
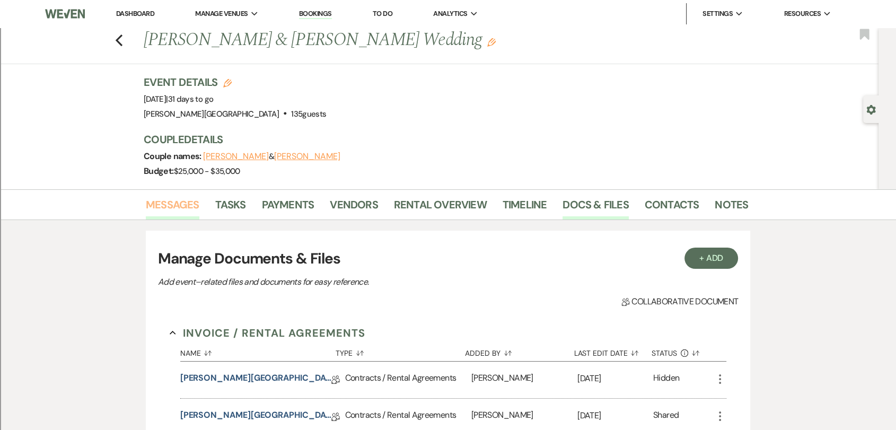
click at [162, 209] on link "Messages" at bounding box center [173, 207] width 54 height 23
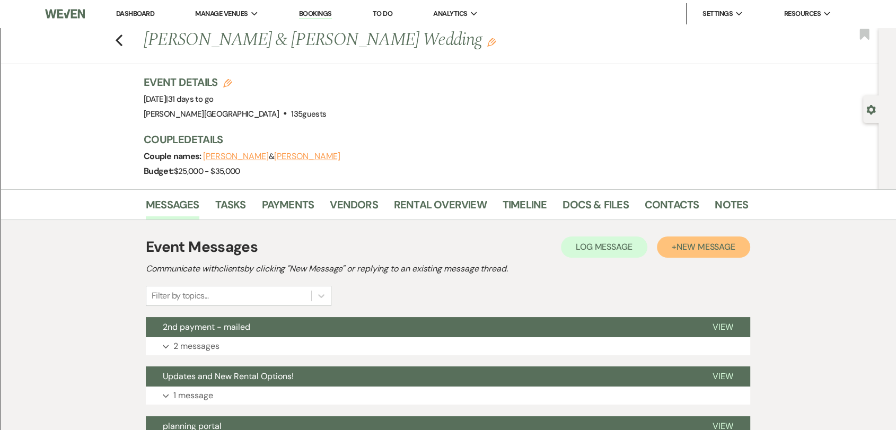
click at [688, 250] on span "New Message" at bounding box center [706, 246] width 59 height 11
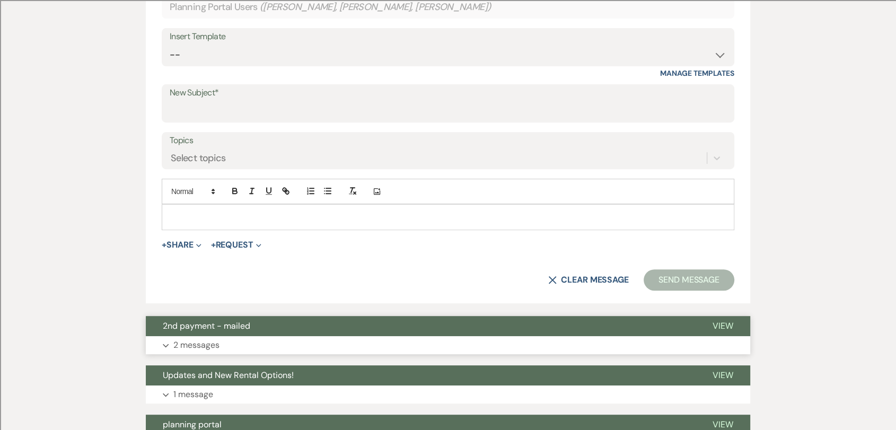
scroll to position [412, 0]
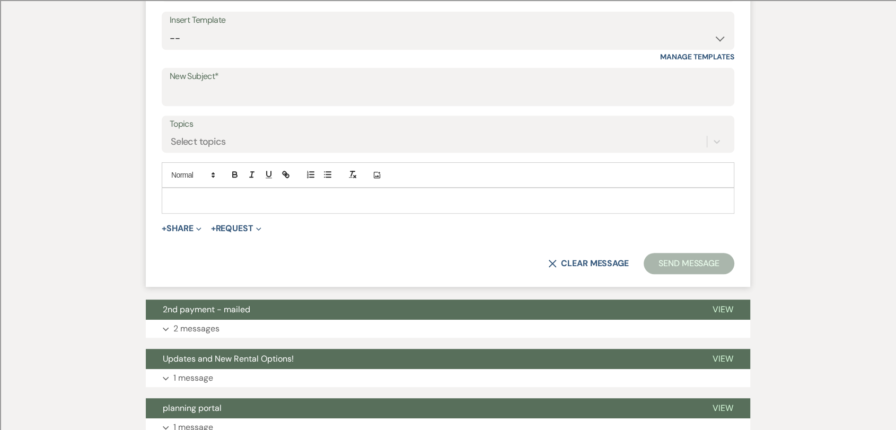
click at [242, 202] on p at bounding box center [448, 201] width 556 height 12
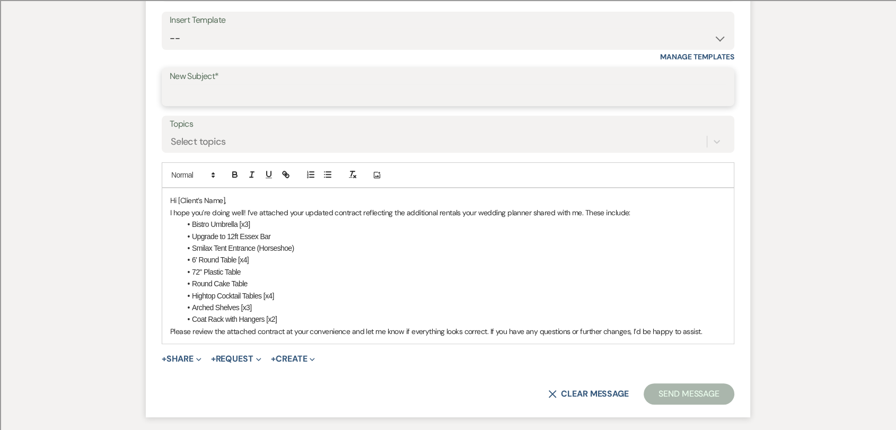
click at [259, 91] on input "New Subject*" at bounding box center [448, 94] width 557 height 21
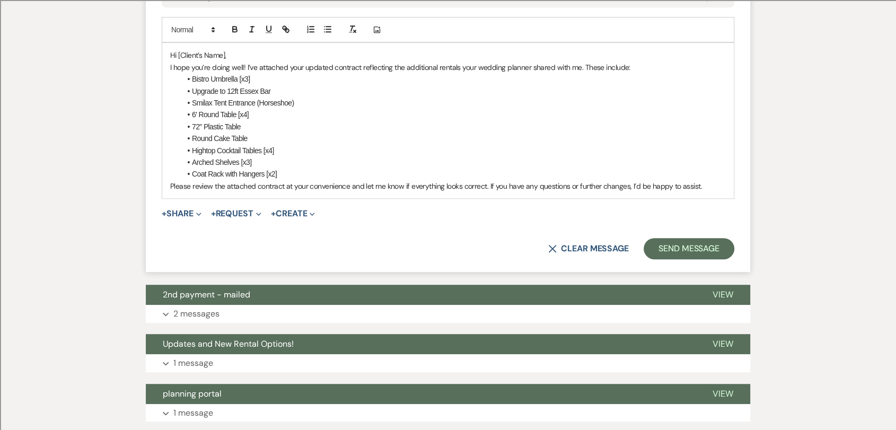
scroll to position [471, 0]
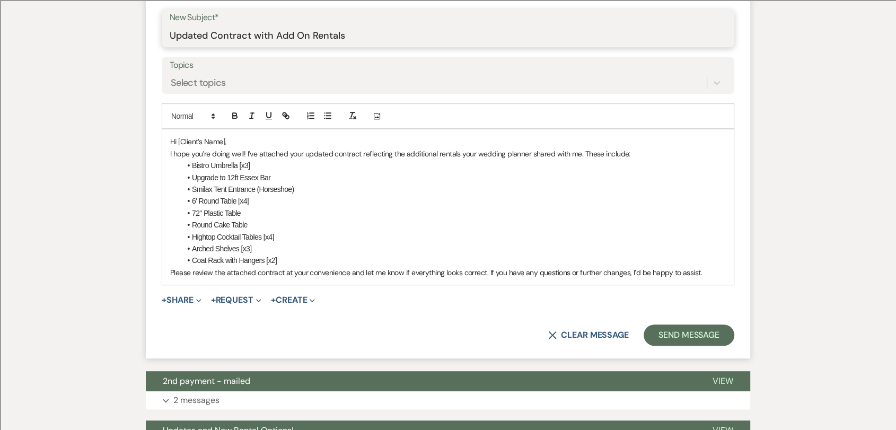
type input "Updated Contract with Add On Rentals"
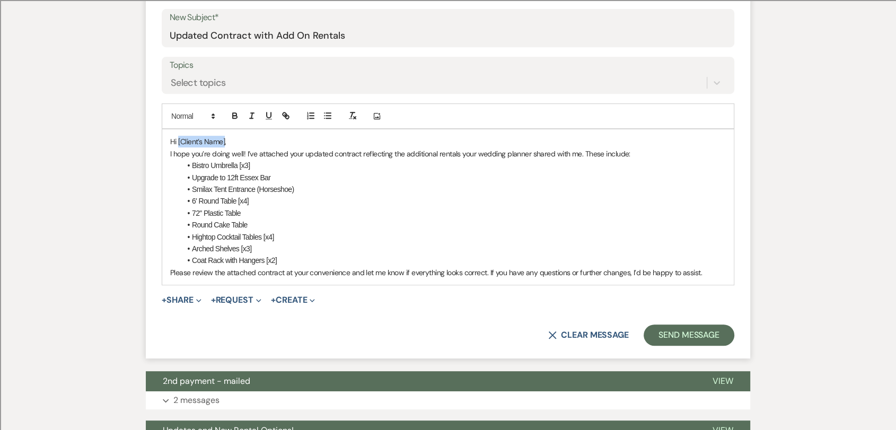
drag, startPoint x: 225, startPoint y: 140, endPoint x: 178, endPoint y: 141, distance: 47.2
click at [178, 141] on p "Hi [Client’s Name]," at bounding box center [448, 142] width 556 height 12
click at [261, 139] on p "Hi [PERSON_NAME] and [PERSON_NAME]," at bounding box center [448, 142] width 556 height 12
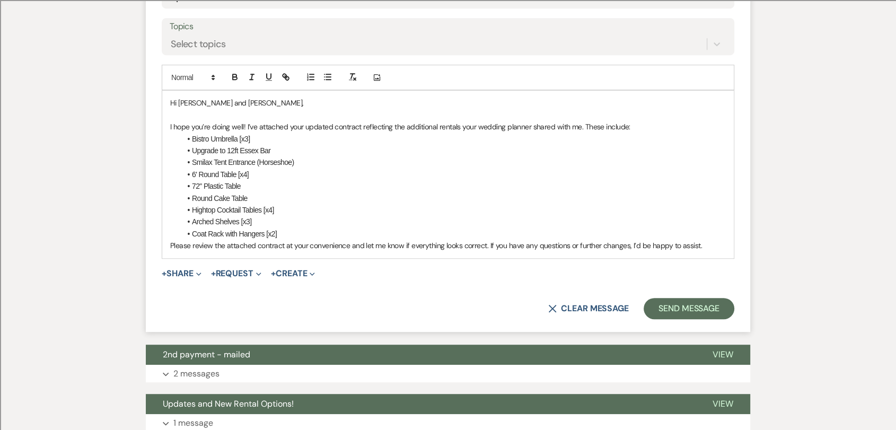
scroll to position [530, 0]
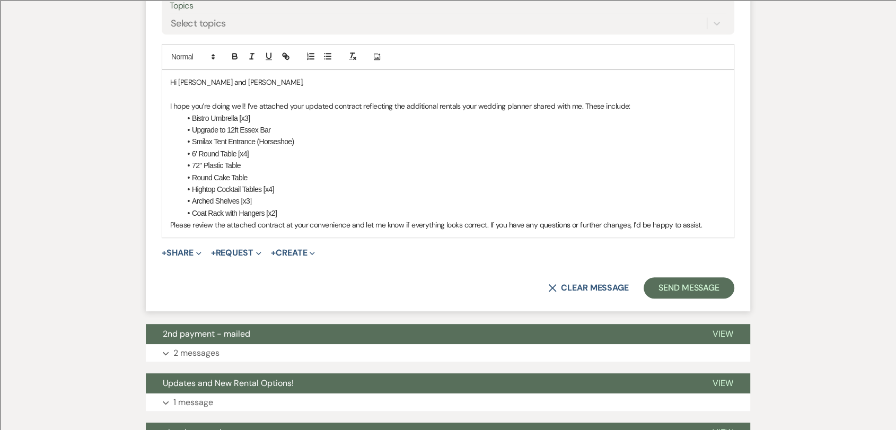
click at [382, 208] on li "Coat Rack with Hangers [x2]" at bounding box center [453, 213] width 545 height 12
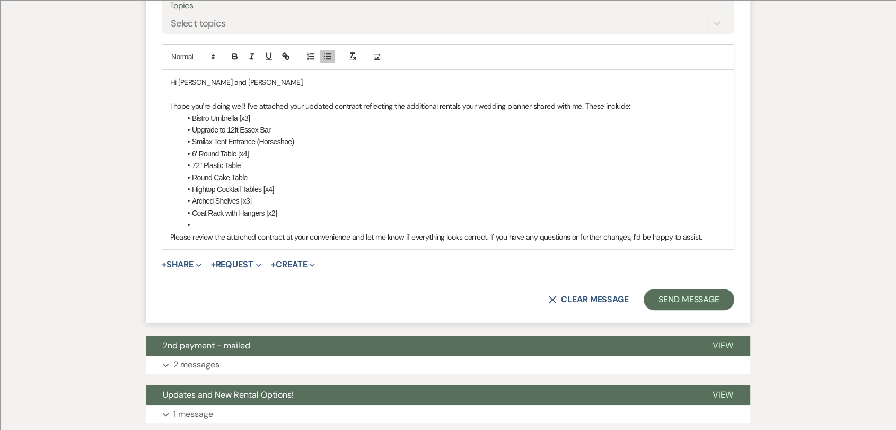
click at [713, 241] on p "Please review the attached contract at your convenience and let me know if ever…" at bounding box center [448, 237] width 556 height 12
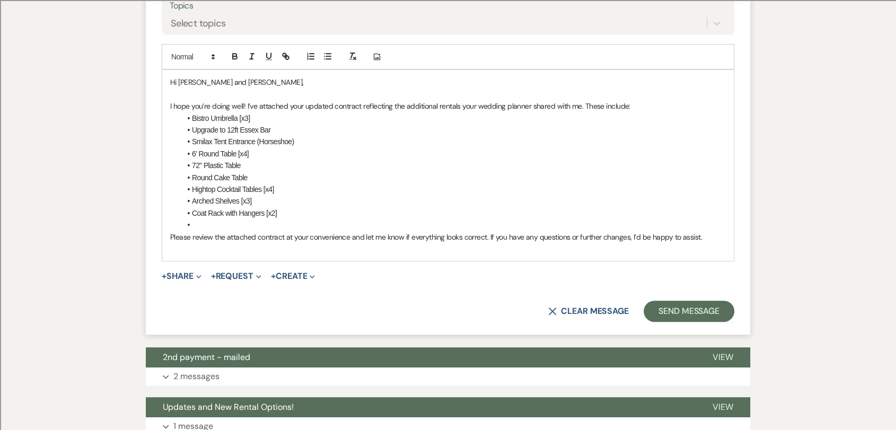
click at [284, 221] on li at bounding box center [453, 225] width 545 height 12
click at [296, 255] on div "Hi [PERSON_NAME] and [PERSON_NAME], I hope you’re doing well! I’ve attached you…" at bounding box center [448, 165] width 572 height 191
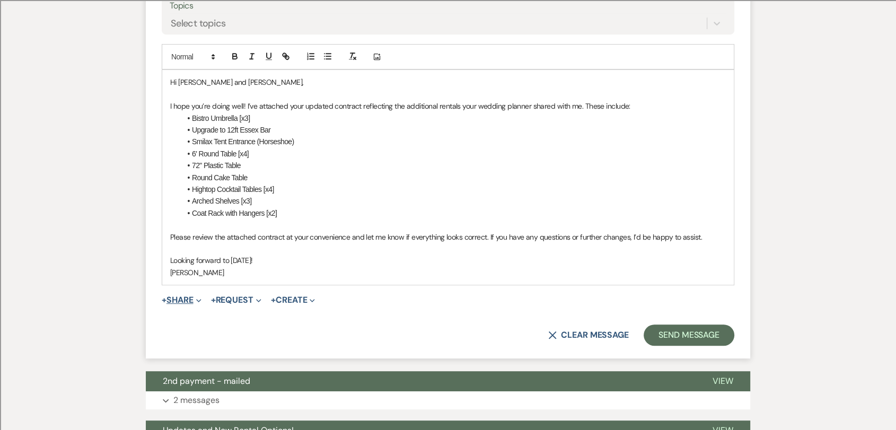
click at [187, 302] on button "+ Share Expand" at bounding box center [182, 300] width 40 height 8
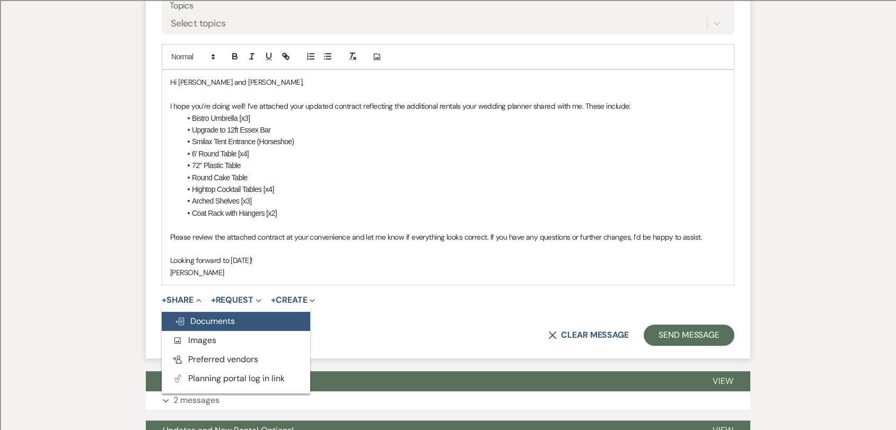
click at [226, 329] on button "Doc Upload Documents" at bounding box center [236, 321] width 148 height 19
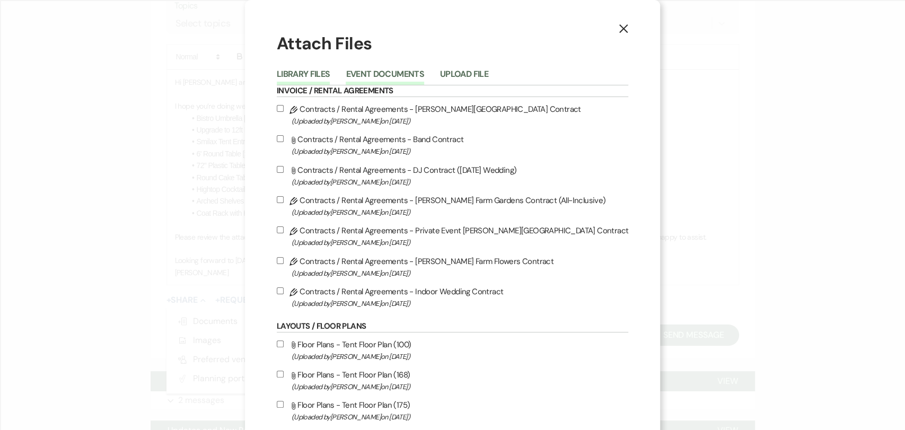
click at [424, 70] on button "Event Documents" at bounding box center [385, 77] width 78 height 15
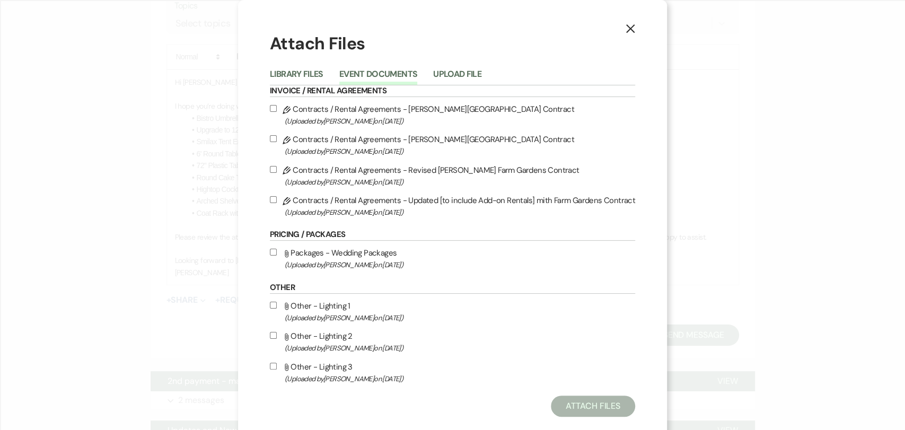
click at [401, 203] on label "Pencil Contracts / Rental Agreements - Updated [to include Add-on Rentals] mith…" at bounding box center [452, 206] width 365 height 25
click at [277, 203] on input "Pencil Contracts / Rental Agreements - Updated [to include Add-on Rentals] mith…" at bounding box center [273, 199] width 7 height 7
checkbox input "true"
click at [585, 368] on button "Attach Files" at bounding box center [593, 406] width 84 height 21
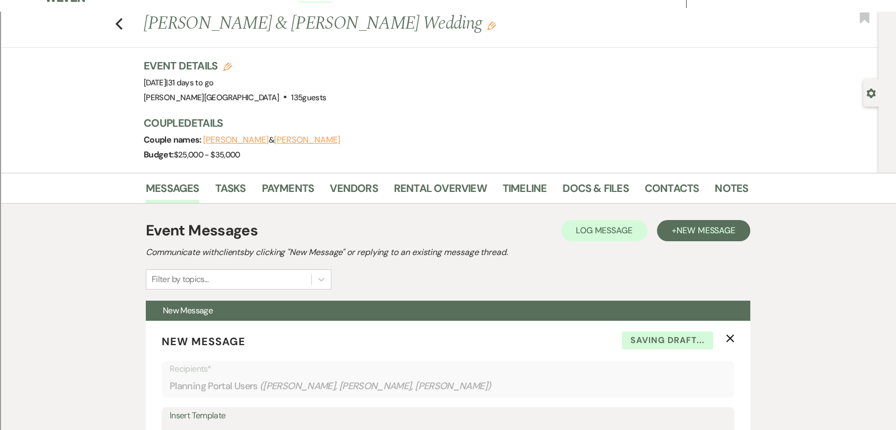
scroll to position [0, 0]
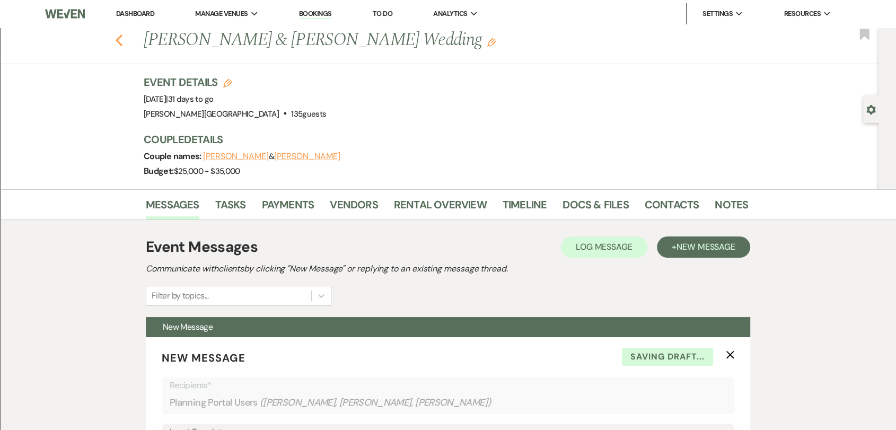
click at [121, 44] on icon "Previous" at bounding box center [119, 40] width 8 height 13
select select "2"
select select "8"
select select "2"
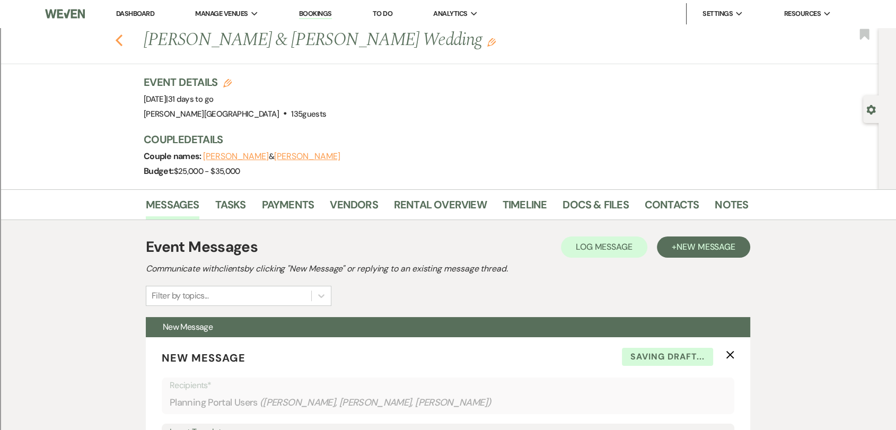
select select "2"
select select "8"
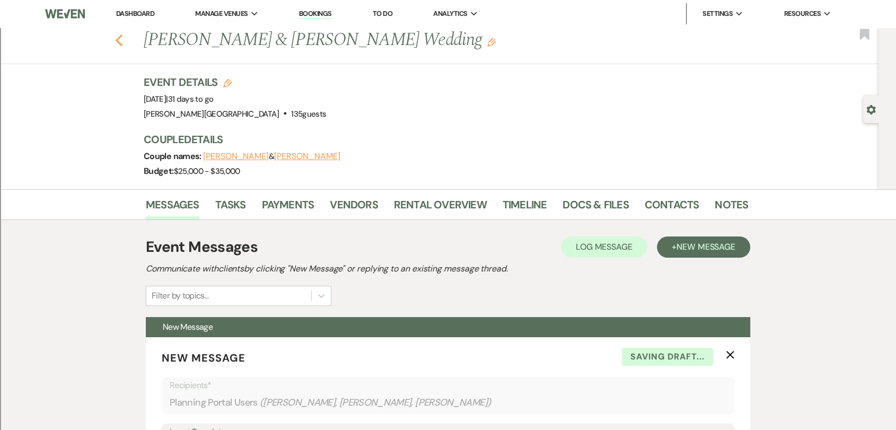
select select "2"
select select "8"
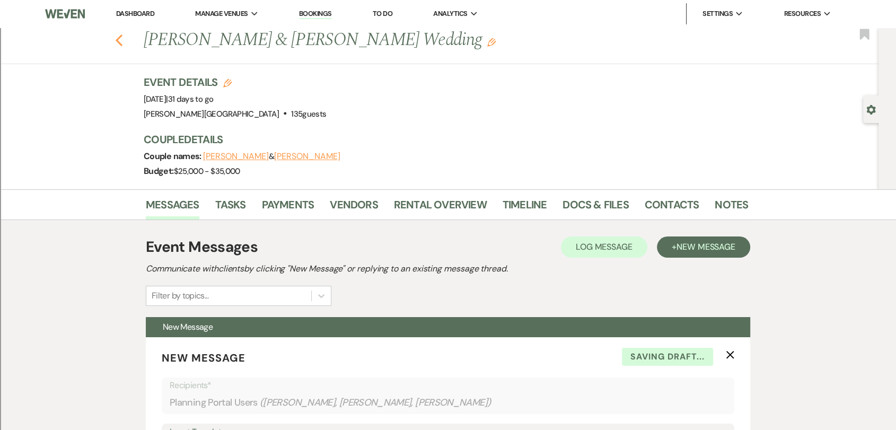
select select "2"
select select "8"
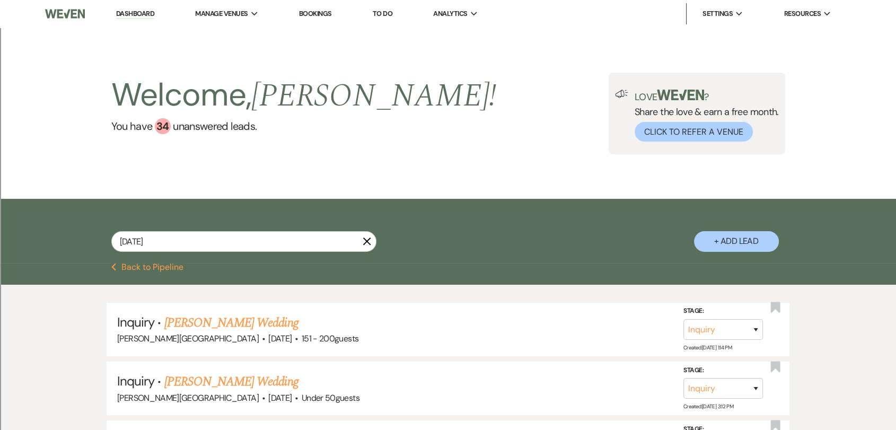
click at [364, 242] on icon "X" at bounding box center [367, 241] width 8 height 8
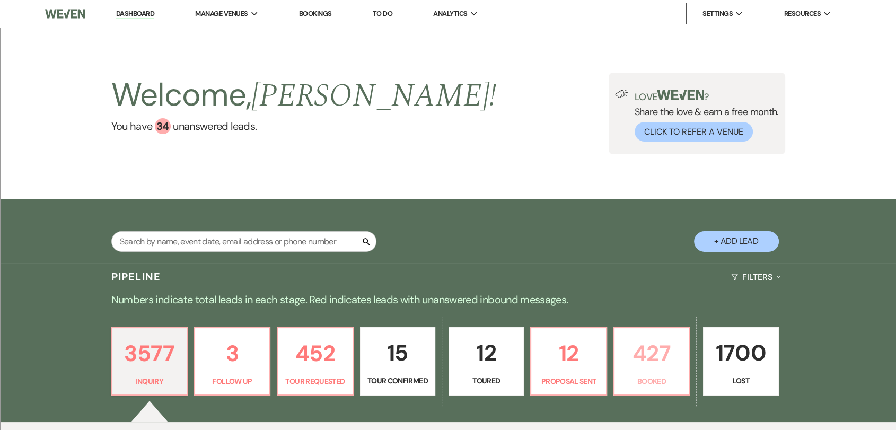
click at [677, 361] on p "427" at bounding box center [652, 354] width 62 height 36
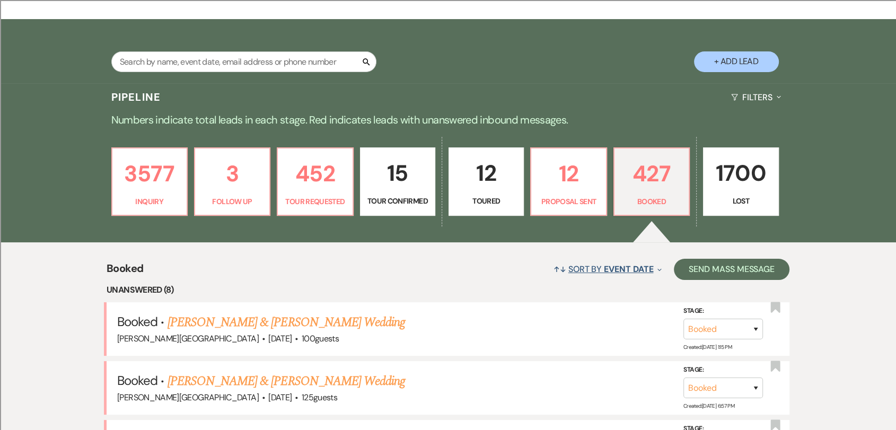
scroll to position [300, 0]
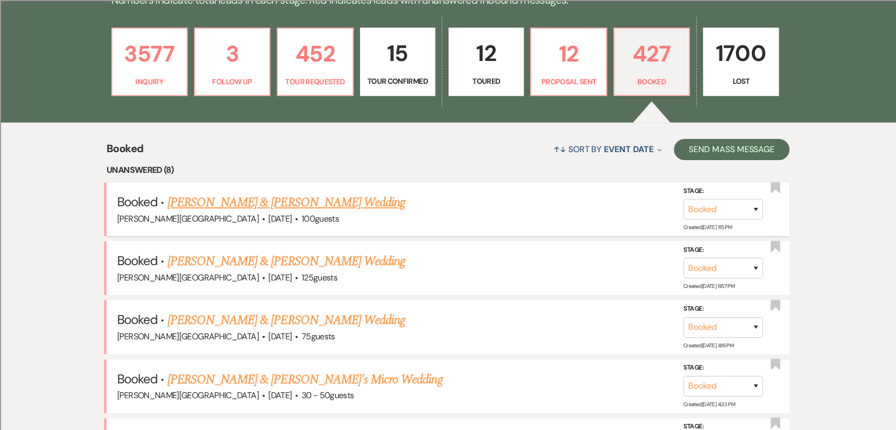
click at [337, 204] on link "[PERSON_NAME] & [PERSON_NAME] Wedding" at bounding box center [287, 202] width 238 height 19
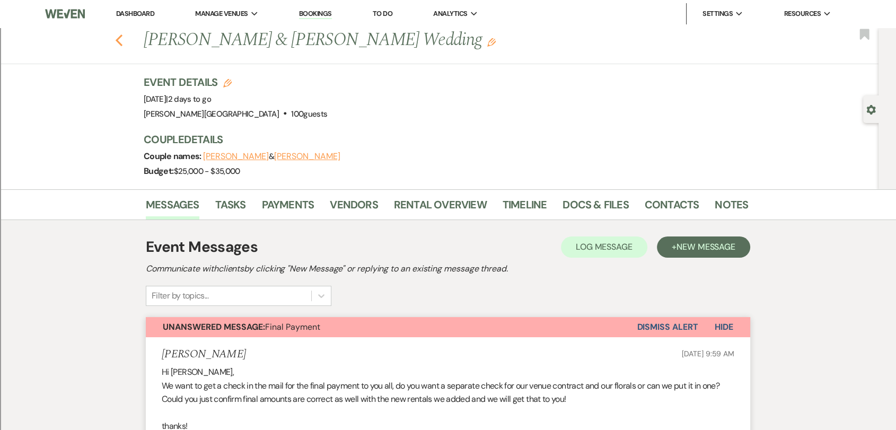
click at [122, 43] on icon "Previous" at bounding box center [119, 40] width 8 height 13
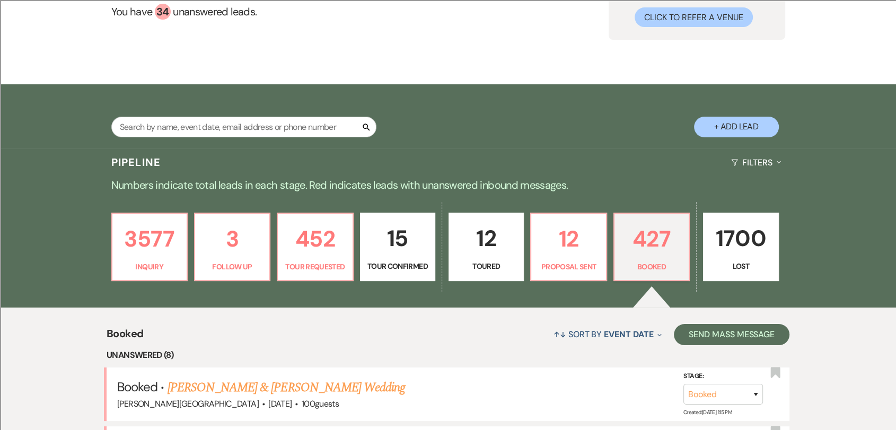
scroll to position [5, 0]
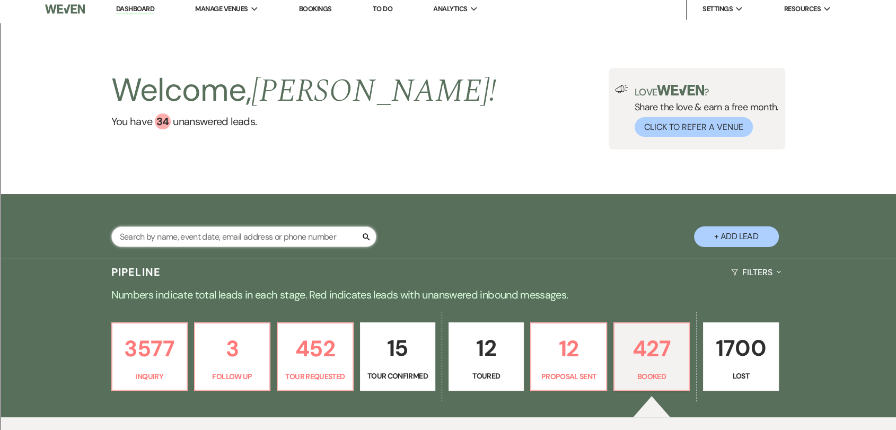
click at [238, 243] on input "text" at bounding box center [243, 236] width 265 height 21
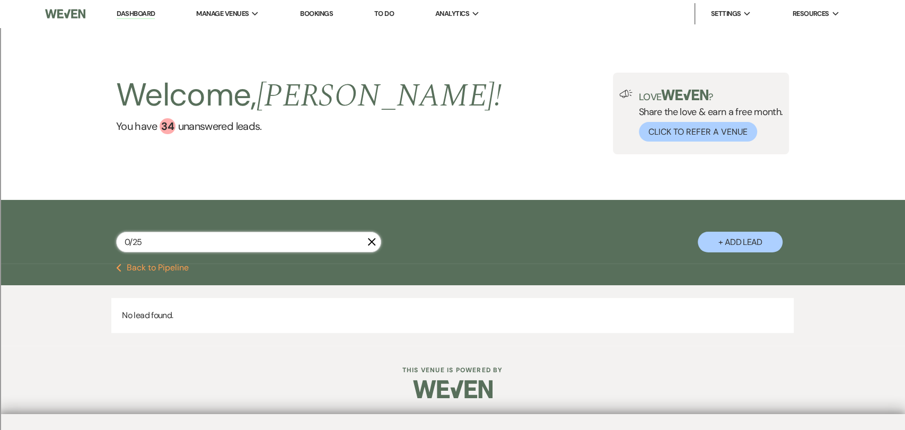
type input "0/25"
